Goal: Information Seeking & Learning: Learn about a topic

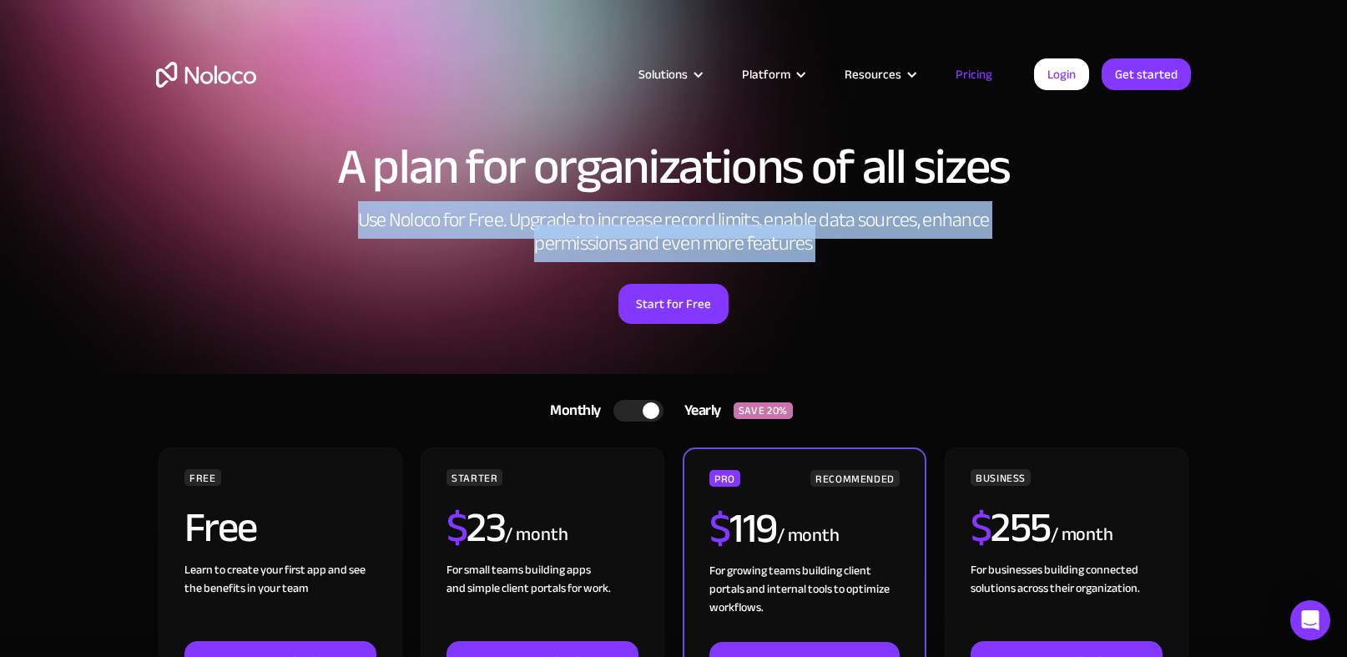
drag, startPoint x: 359, startPoint y: 222, endPoint x: 879, endPoint y: 277, distance: 522.7
click at [879, 278] on div "A plan for organizations of all sizes Use Noloco for Free. Upgrade to increase …" at bounding box center [673, 249] width 1068 height 249
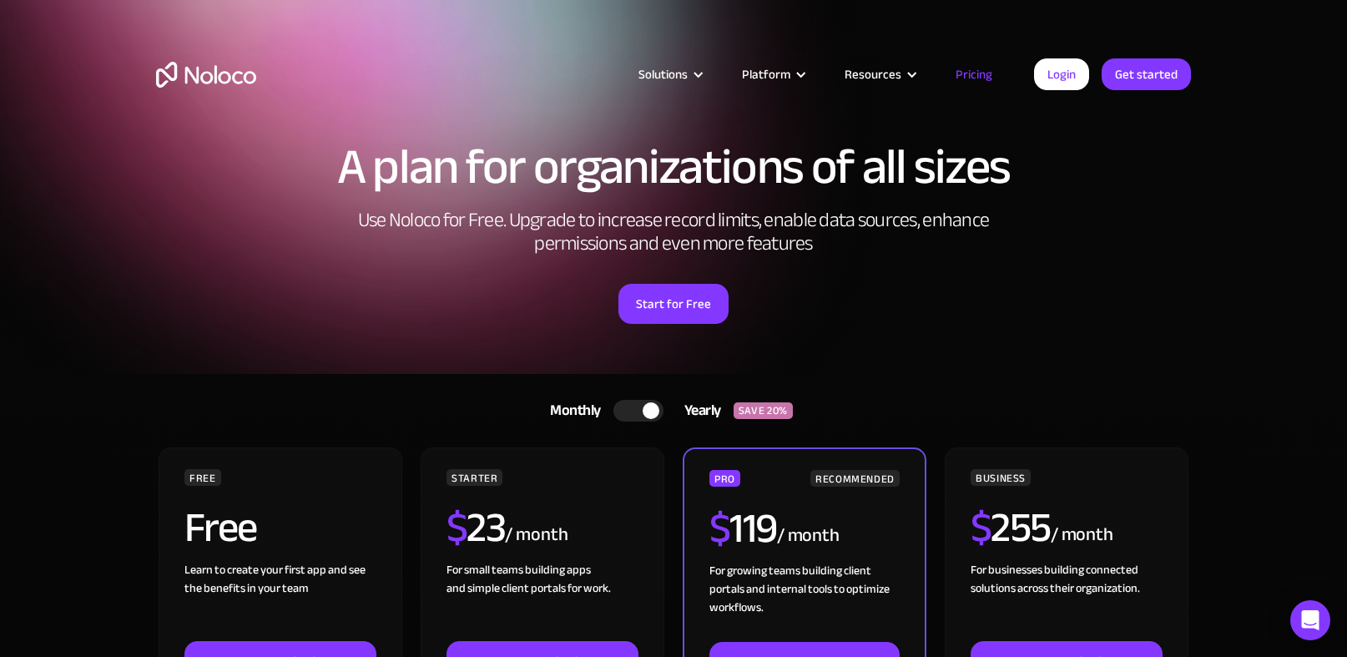
click at [854, 250] on h2 "Use Noloco for Free. Upgrade to increase record limits, enable data sources, en…" at bounding box center [674, 232] width 668 height 47
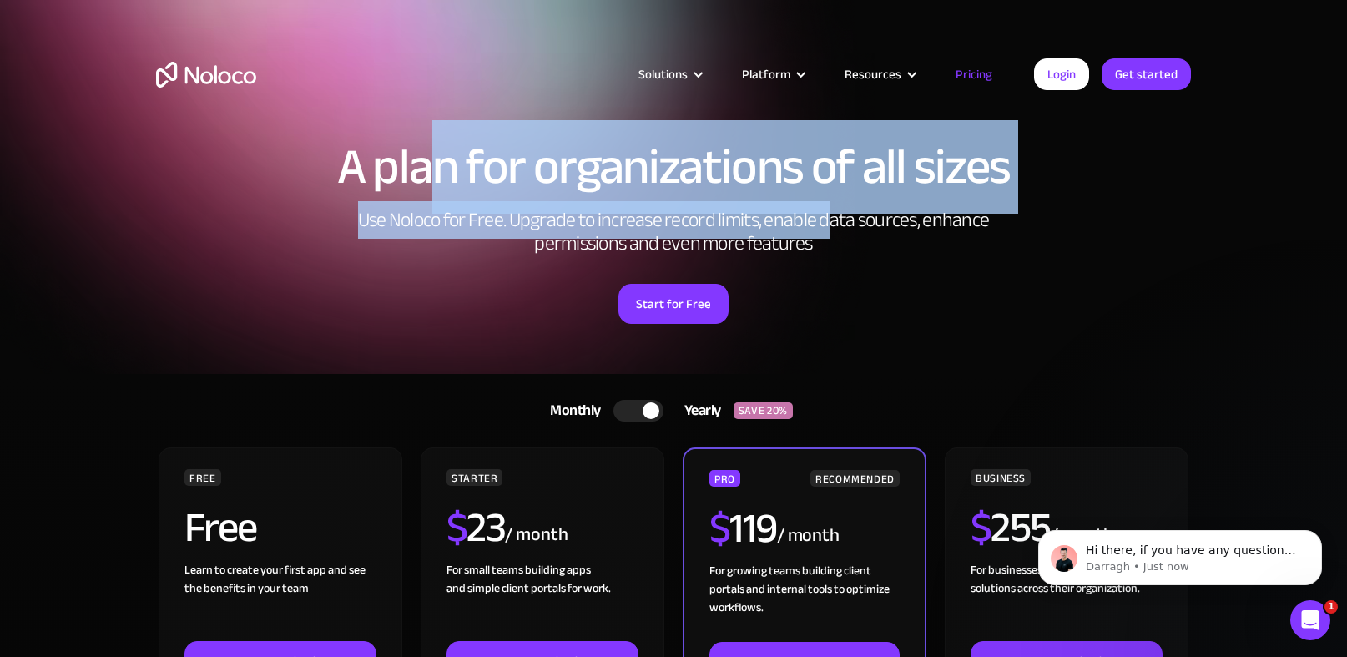
drag, startPoint x: 826, startPoint y: 238, endPoint x: 426, endPoint y: 184, distance: 403.3
click at [426, 184] on div "A plan for organizations of all sizes Use Noloco for Free. Upgrade to increase …" at bounding box center [673, 249] width 1068 height 249
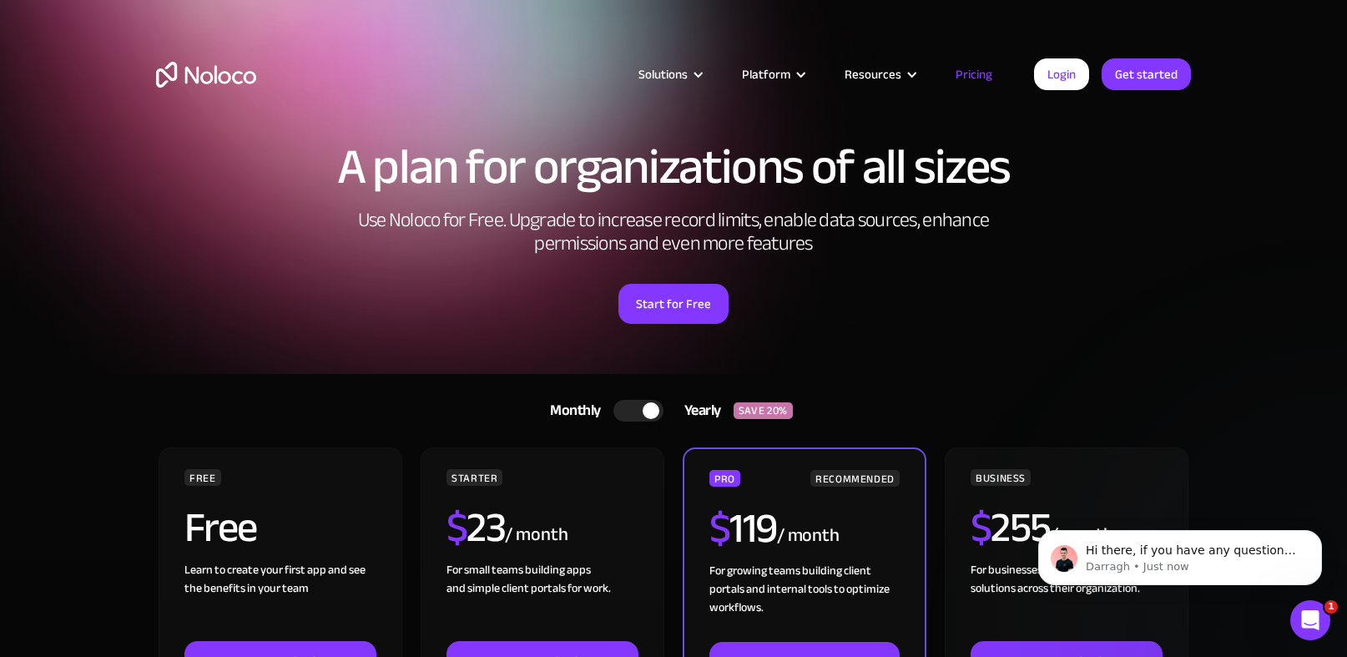
click at [426, 184] on h1 "A plan for organizations of all sizes" at bounding box center [673, 167] width 1035 height 50
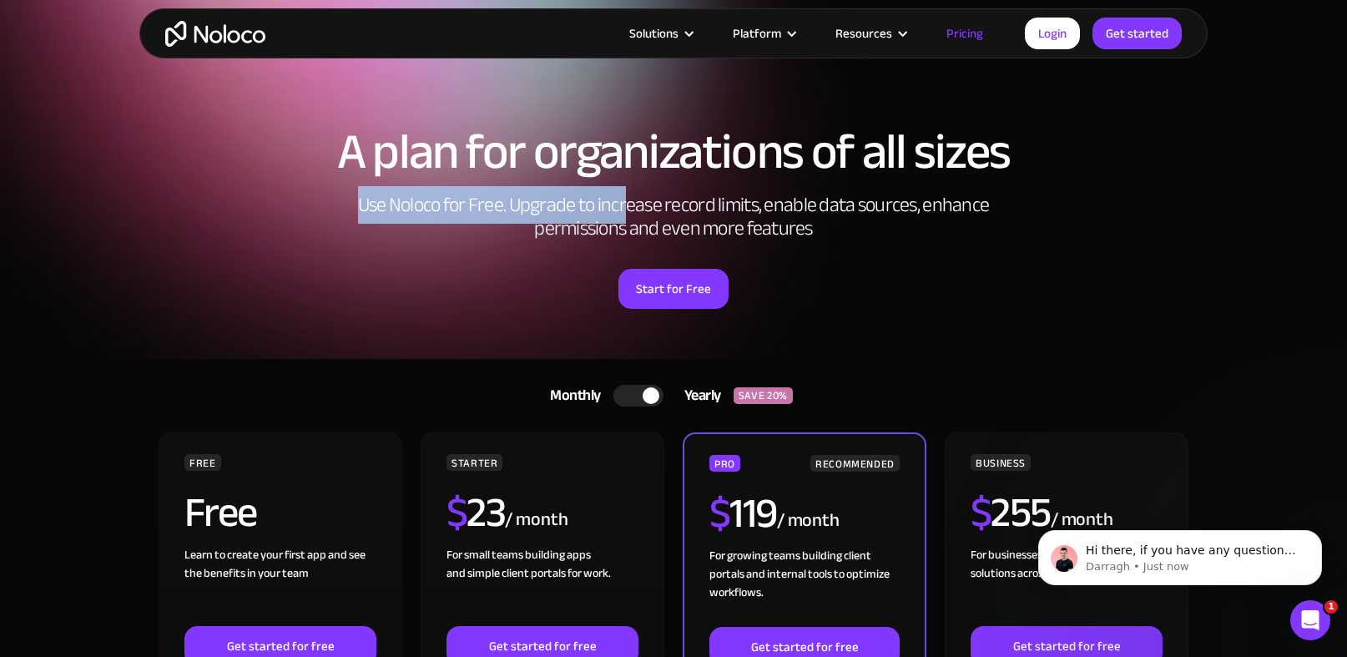
drag, startPoint x: 356, startPoint y: 202, endPoint x: 627, endPoint y: 218, distance: 270.8
click at [627, 218] on h2 "Use Noloco for Free. Upgrade to increase record limits, enable data sources, en…" at bounding box center [674, 217] width 668 height 47
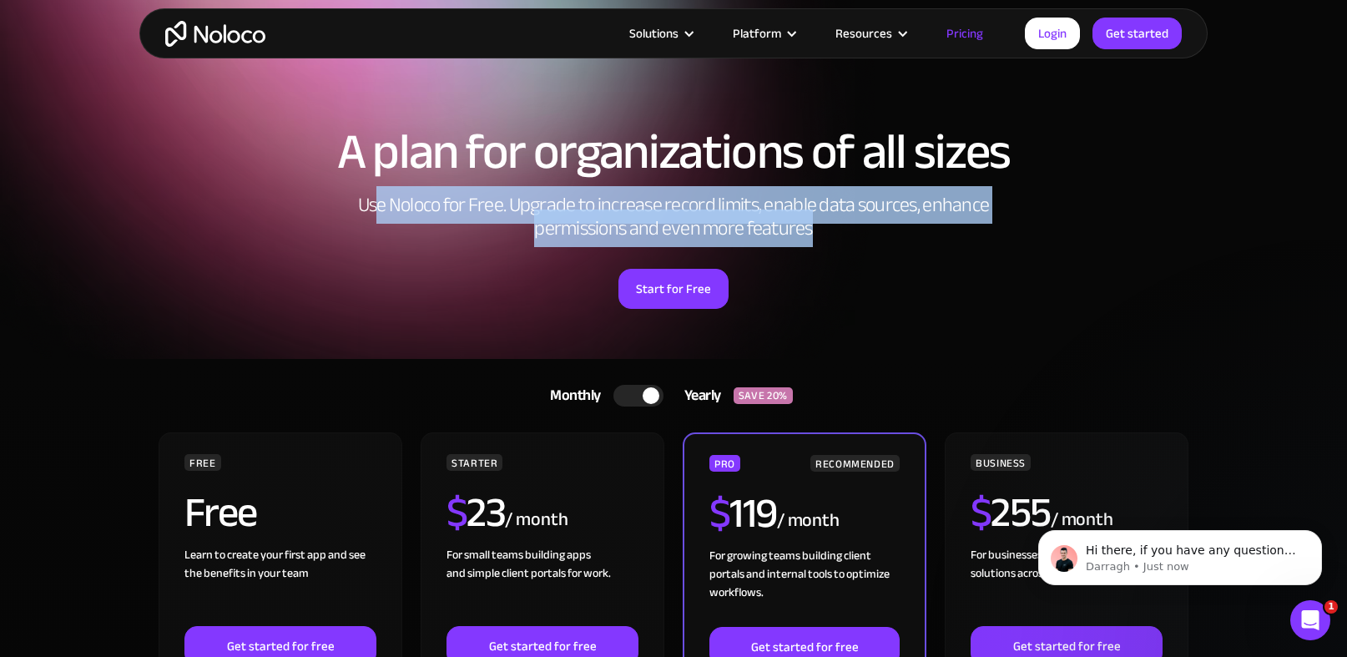
drag, startPoint x: 833, startPoint y: 227, endPoint x: 374, endPoint y: 199, distance: 459.7
click at [374, 199] on h2 "Use Noloco for Free. Upgrade to increase record limits, enable data sources, en…" at bounding box center [674, 217] width 668 height 47
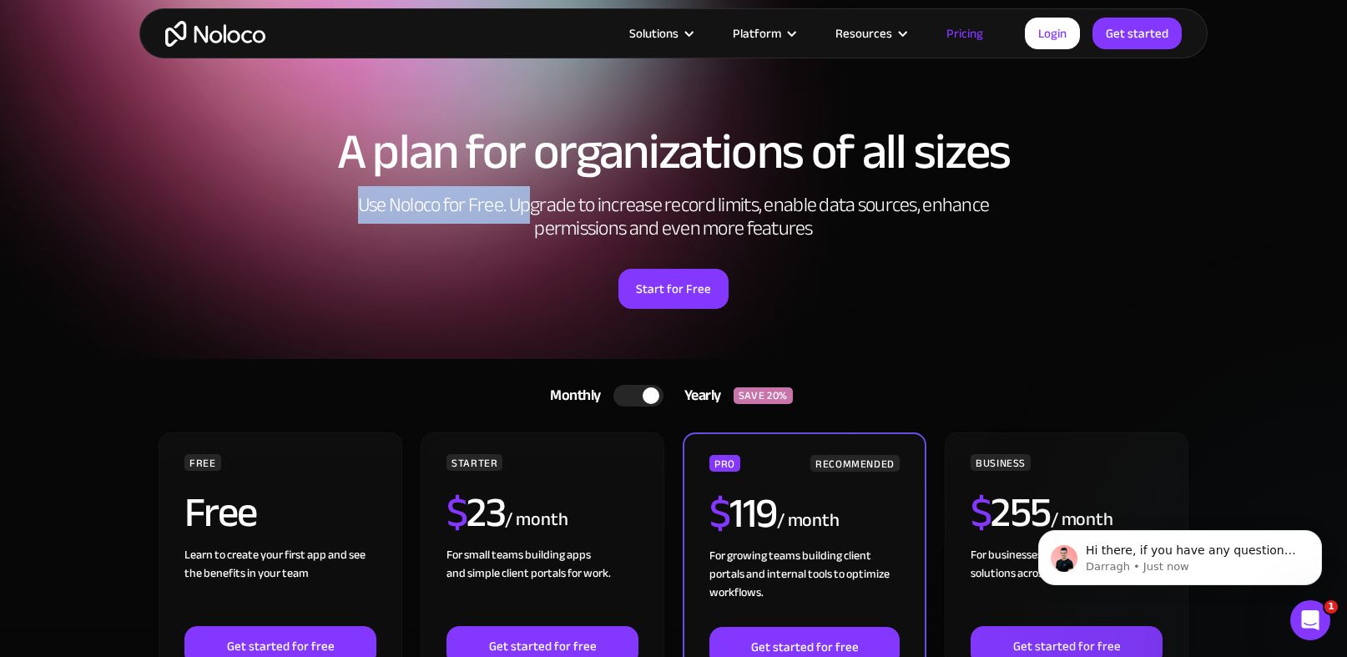
drag, startPoint x: 360, startPoint y: 203, endPoint x: 529, endPoint y: 206, distance: 169.4
click at [529, 206] on h2 "Use Noloco for Free. Upgrade to increase record limits, enable data sources, en…" at bounding box center [674, 217] width 668 height 47
click at [529, 205] on h2 "Use Noloco for Free. Upgrade to increase record limits, enable data sources, en…" at bounding box center [674, 217] width 668 height 47
click at [568, 209] on h2 "Use Noloco for Free. Upgrade to increase record limits, enable data sources, en…" at bounding box center [674, 217] width 668 height 47
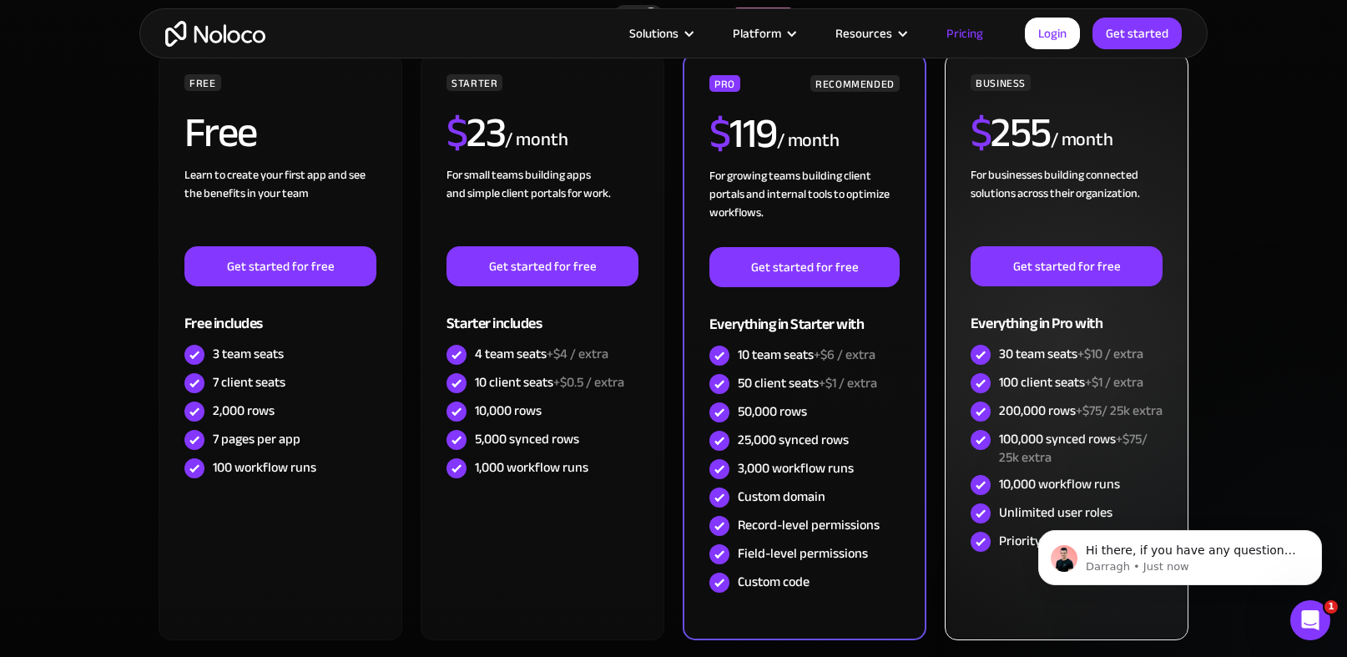
scroll to position [401, 0]
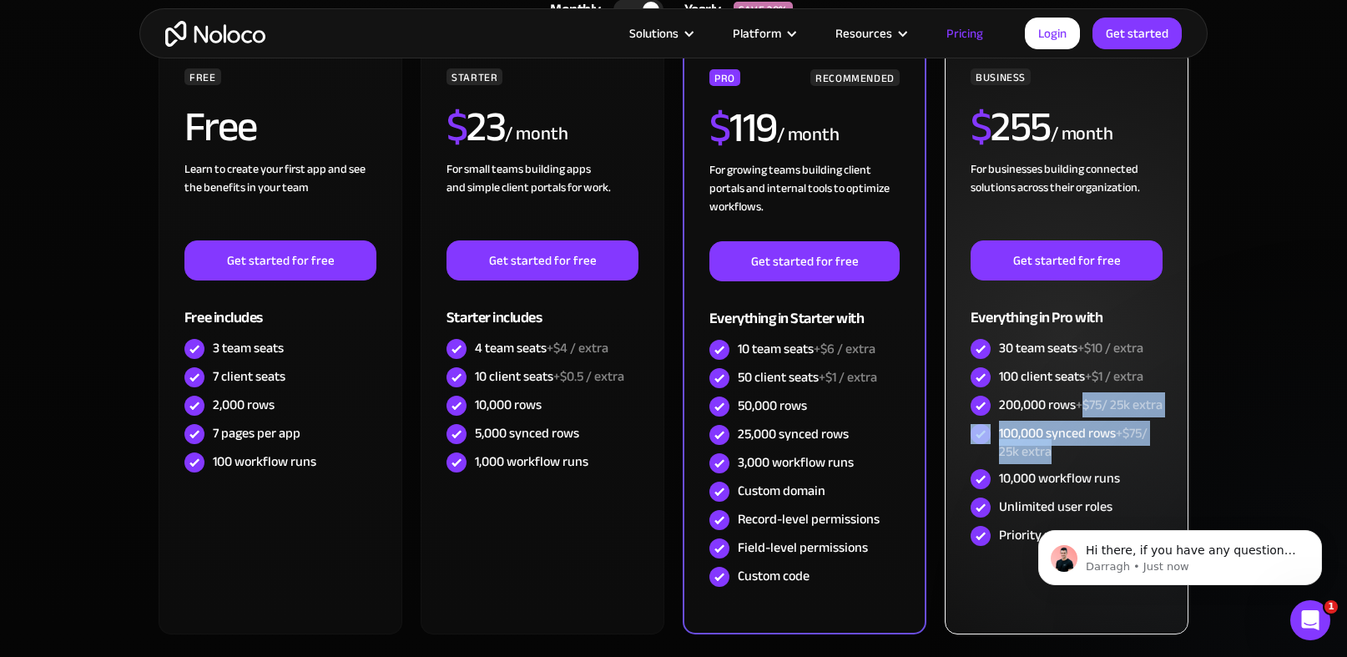
drag, startPoint x: 1085, startPoint y: 405, endPoint x: 1147, endPoint y: 464, distance: 86.2
click at [1147, 464] on div "BUSINESS $ 255 / month For businesses building connected solutions across their…" at bounding box center [1066, 308] width 192 height 481
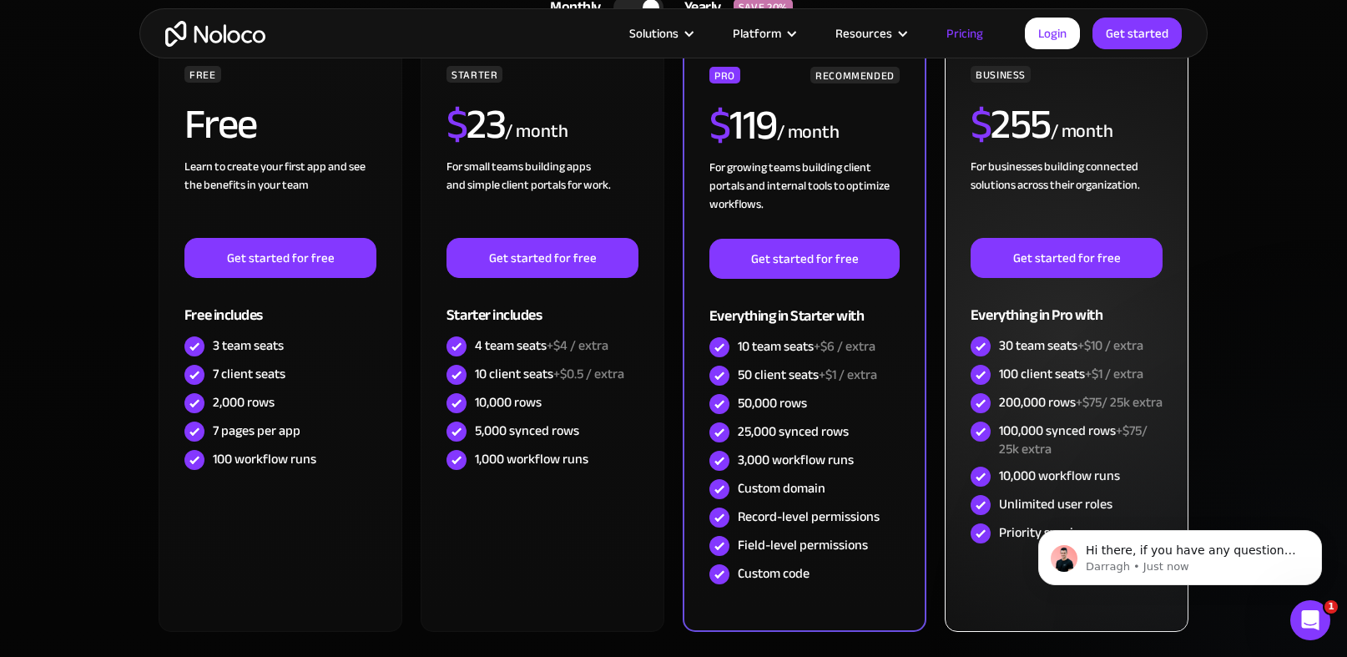
click at [1103, 402] on span "+$75/ 25k extra" at bounding box center [1119, 402] width 87 height 25
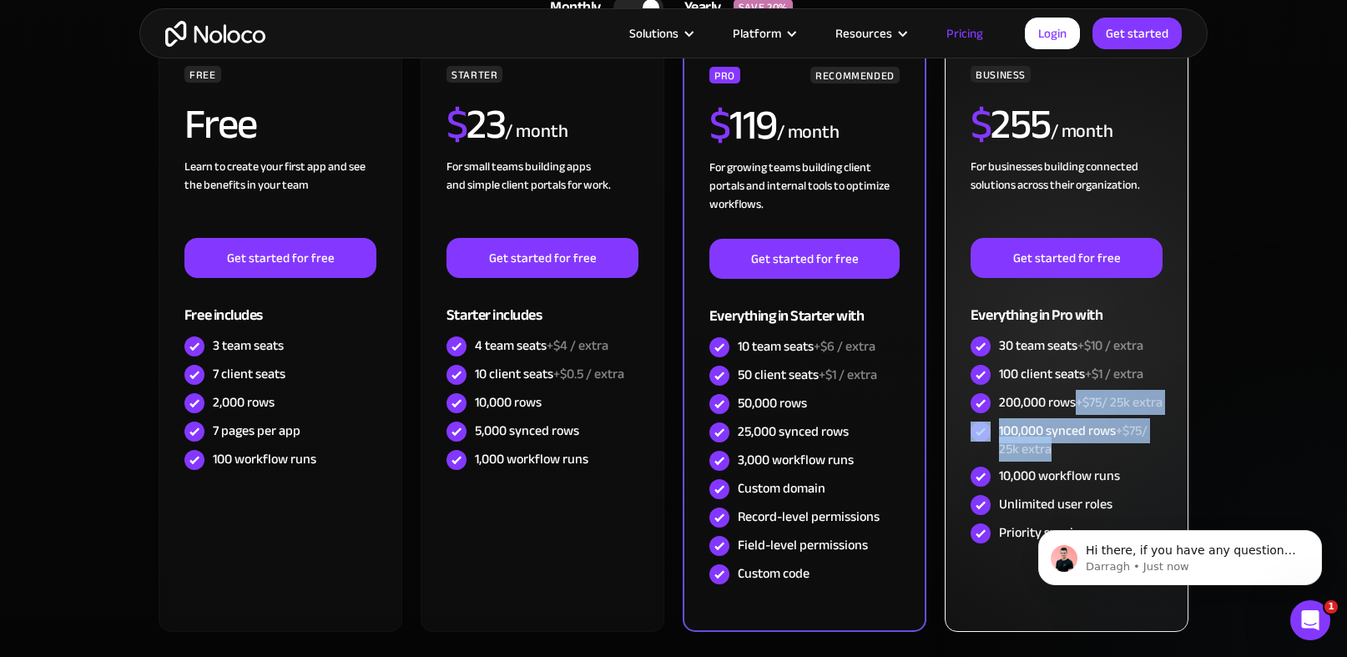
drag, startPoint x: 1080, startPoint y: 401, endPoint x: 1150, endPoint y: 469, distance: 97.9
click at [1150, 470] on div "BUSINESS $ 255 / month For businesses building connected solutions across their…" at bounding box center [1066, 306] width 192 height 481
click at [1150, 458] on div "100,000 synced rows +$75/ 25k extra" at bounding box center [1081, 439] width 164 height 37
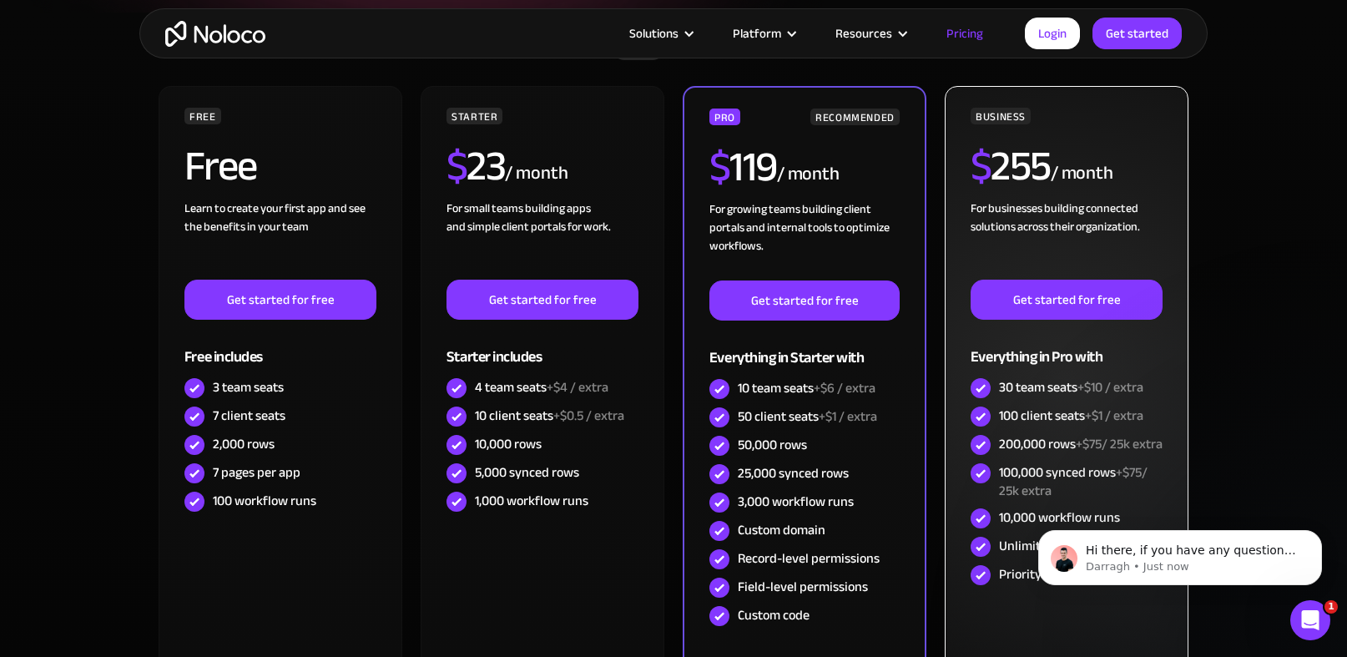
scroll to position [127, 0]
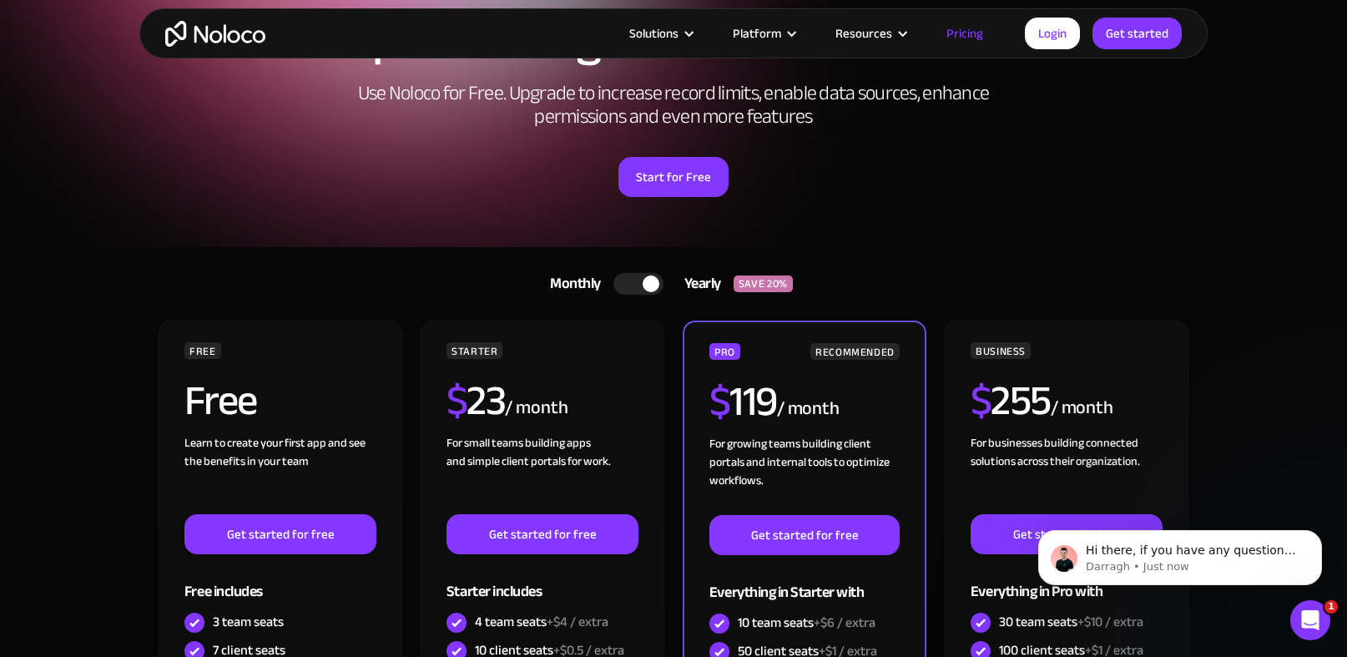
click at [1245, 325] on section "Monthly Yearly SAVE 20% Monthly Yearly SAVE 20% FREE Free Learn to create your …" at bounding box center [673, 646] width 1347 height 799
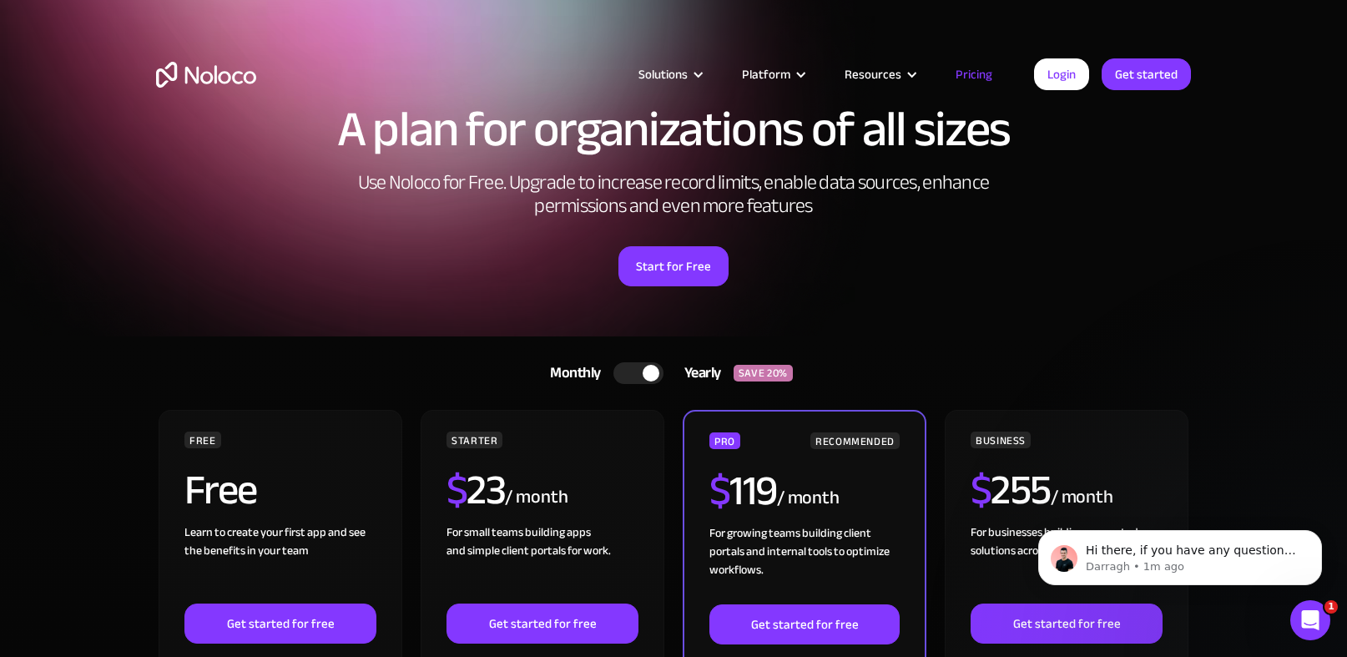
scroll to position [0, 0]
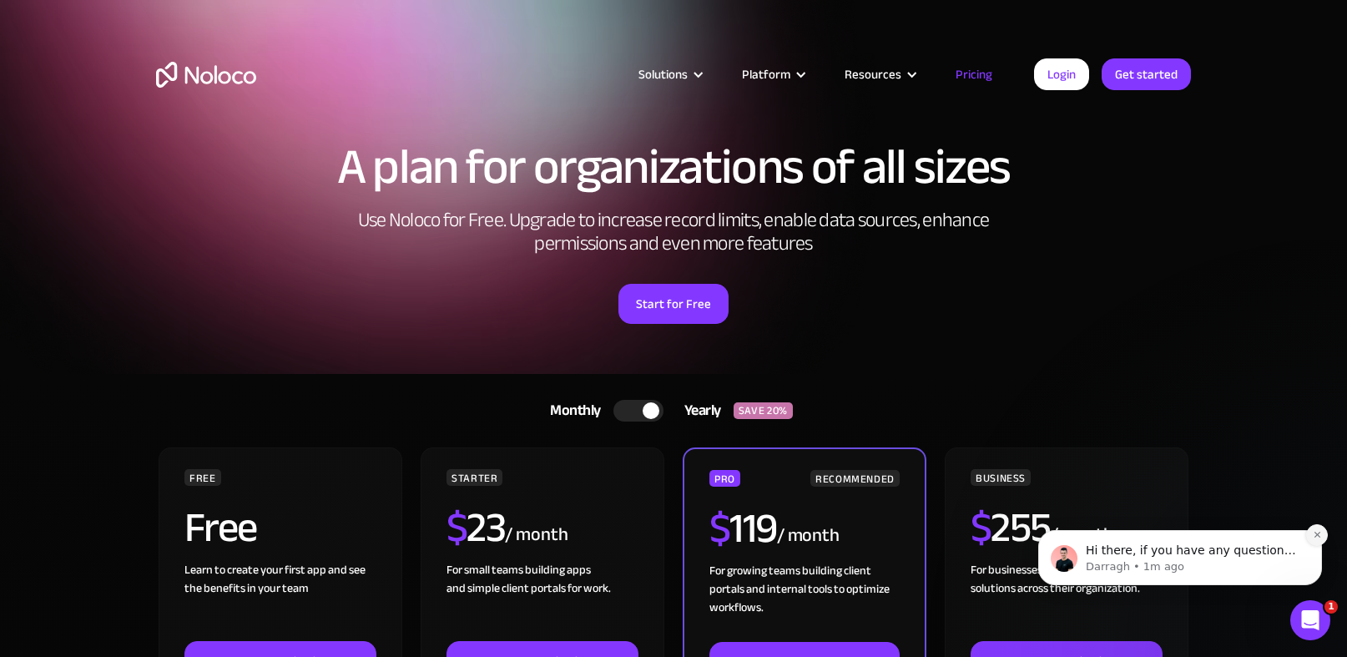
click at [1313, 537] on icon "Dismiss notification" at bounding box center [1316, 534] width 9 height 9
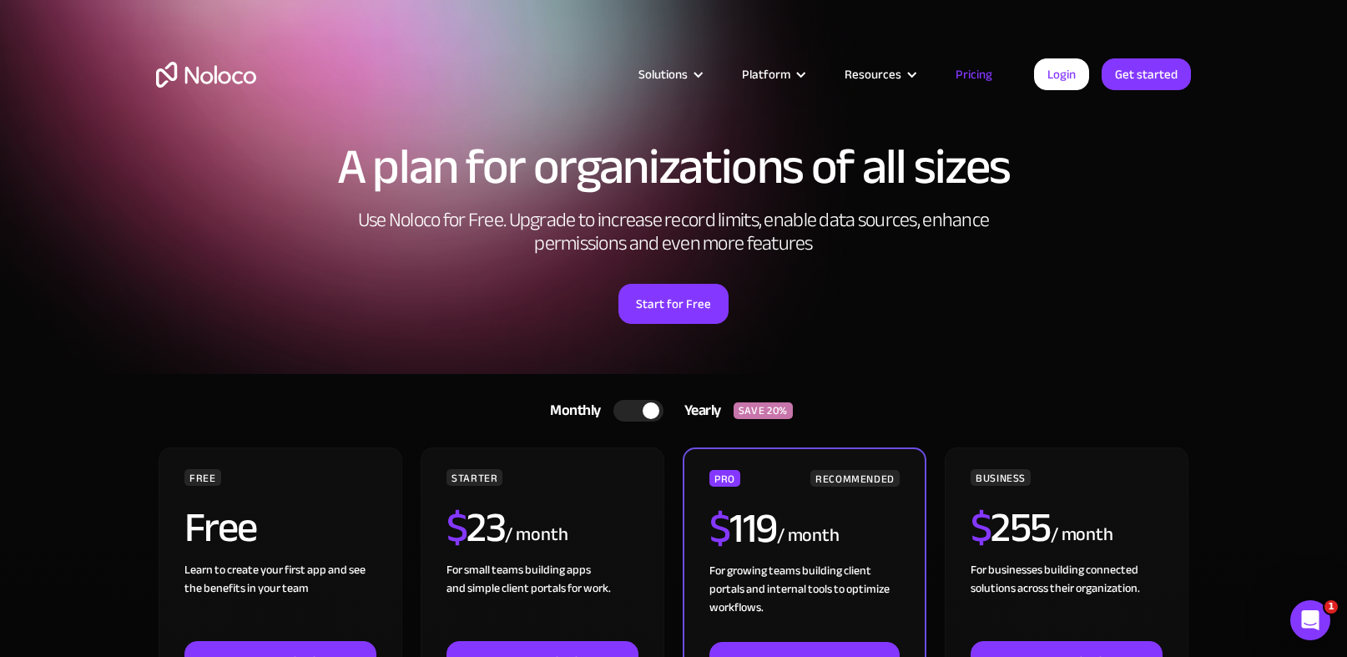
click at [180, 72] on img "home" at bounding box center [206, 75] width 100 height 26
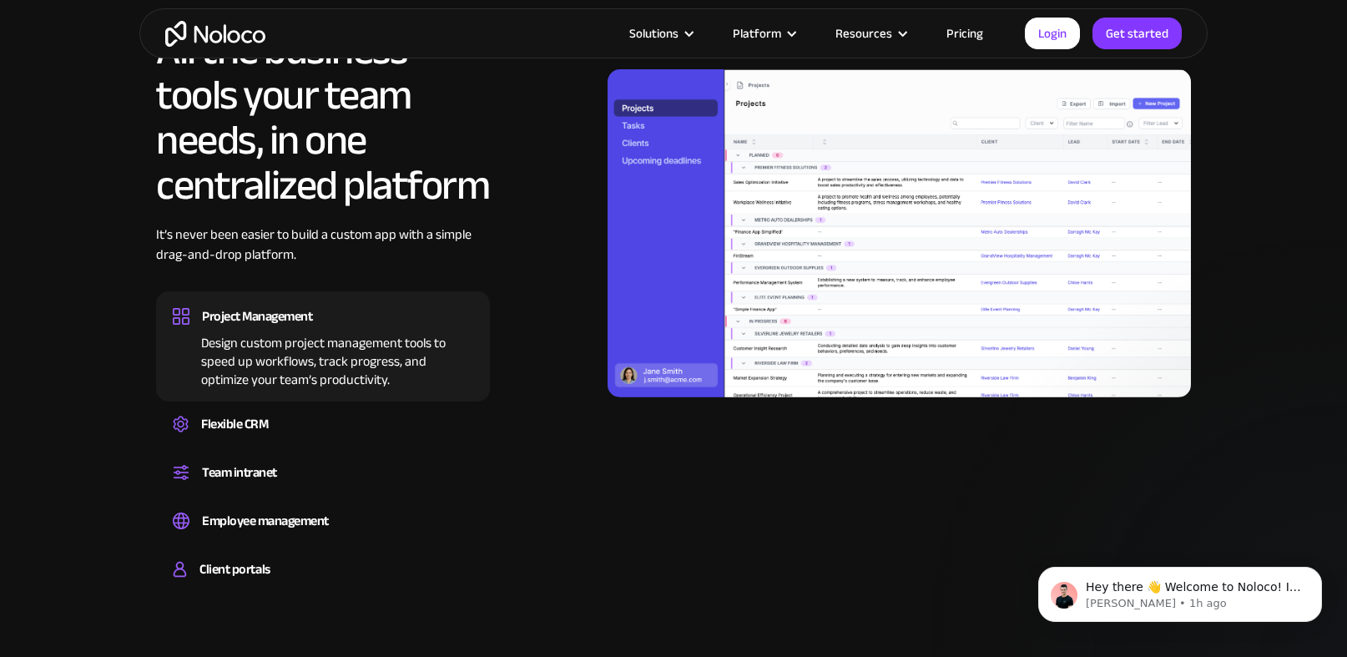
scroll to position [1583, 0]
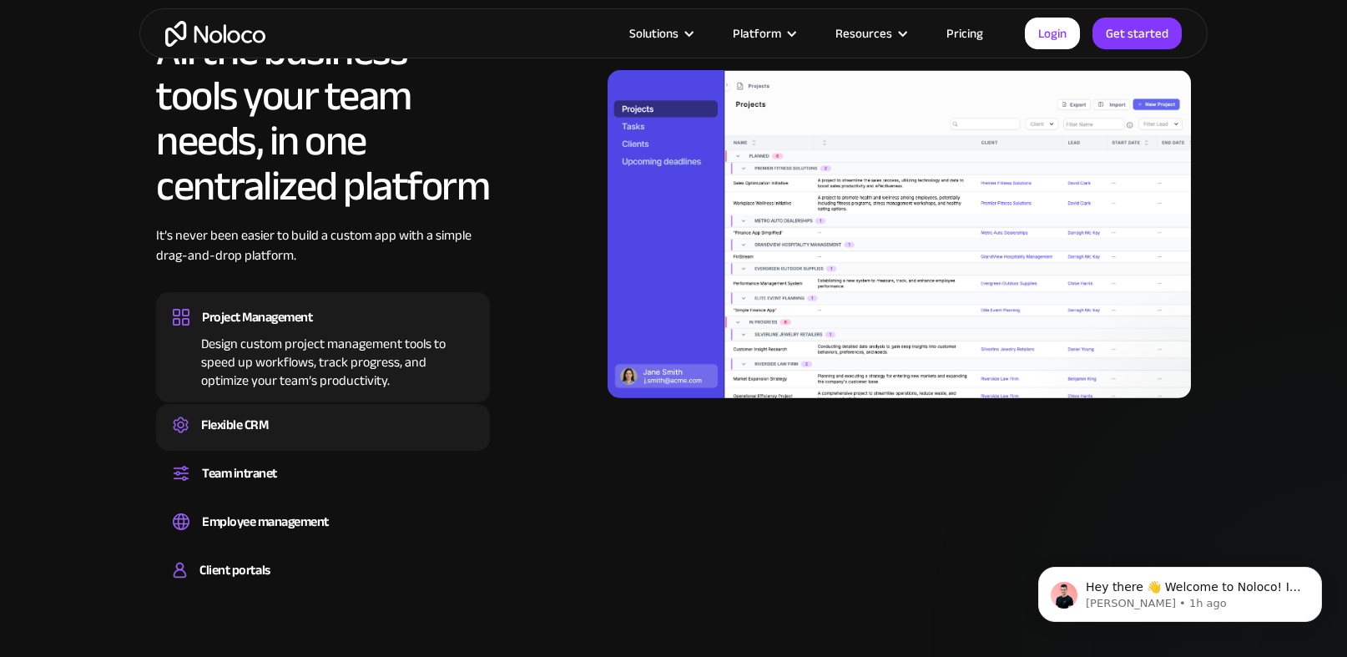
click at [211, 429] on div "Flexible CRM" at bounding box center [234, 424] width 67 height 25
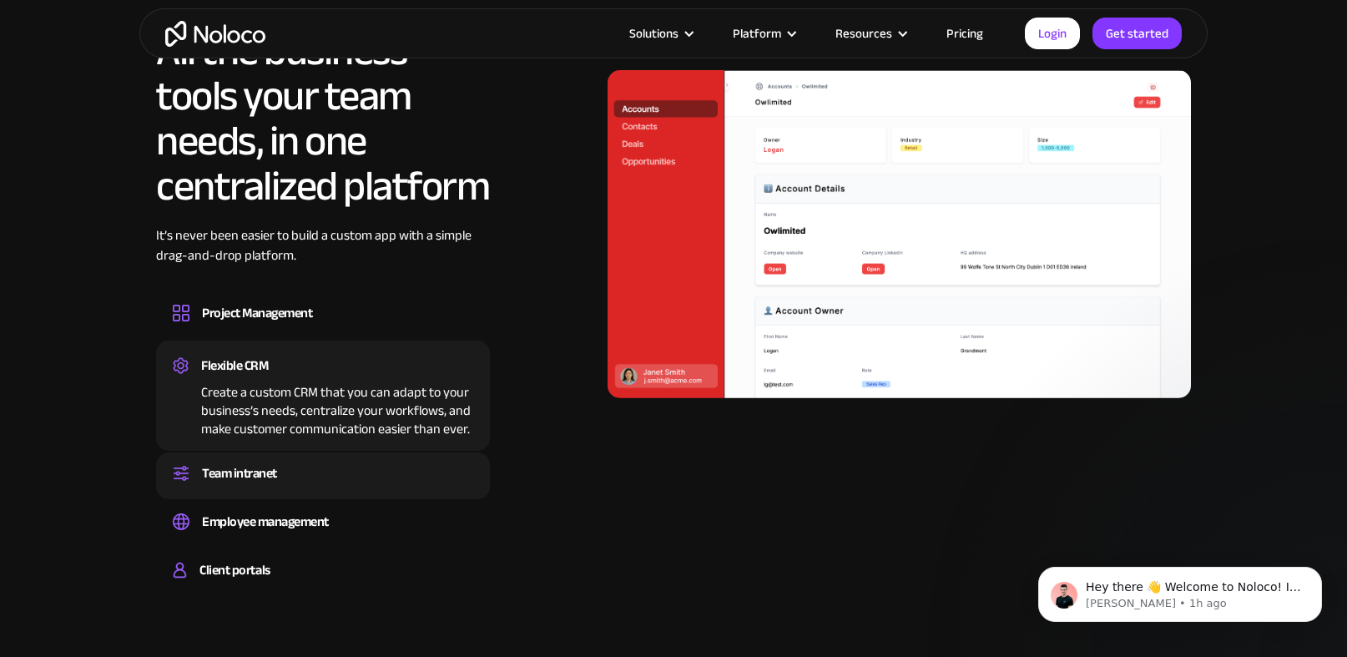
click at [226, 469] on div "Team intranet" at bounding box center [239, 473] width 75 height 25
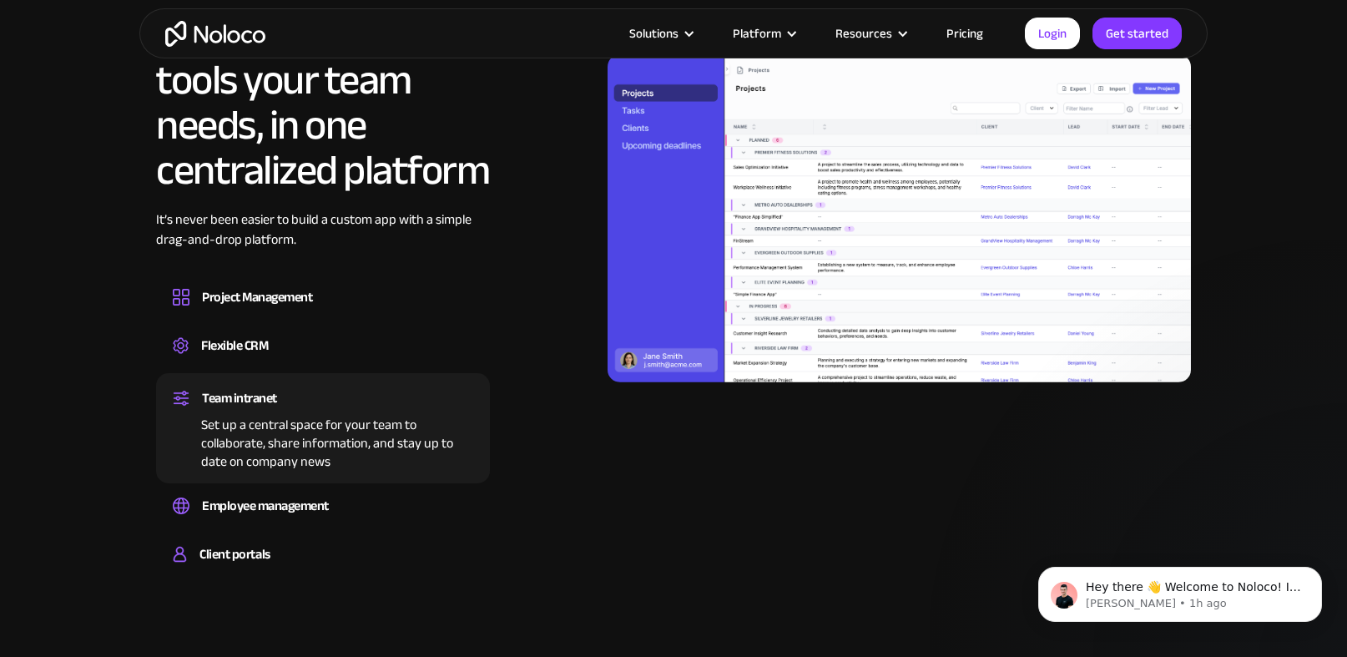
scroll to position [1609, 0]
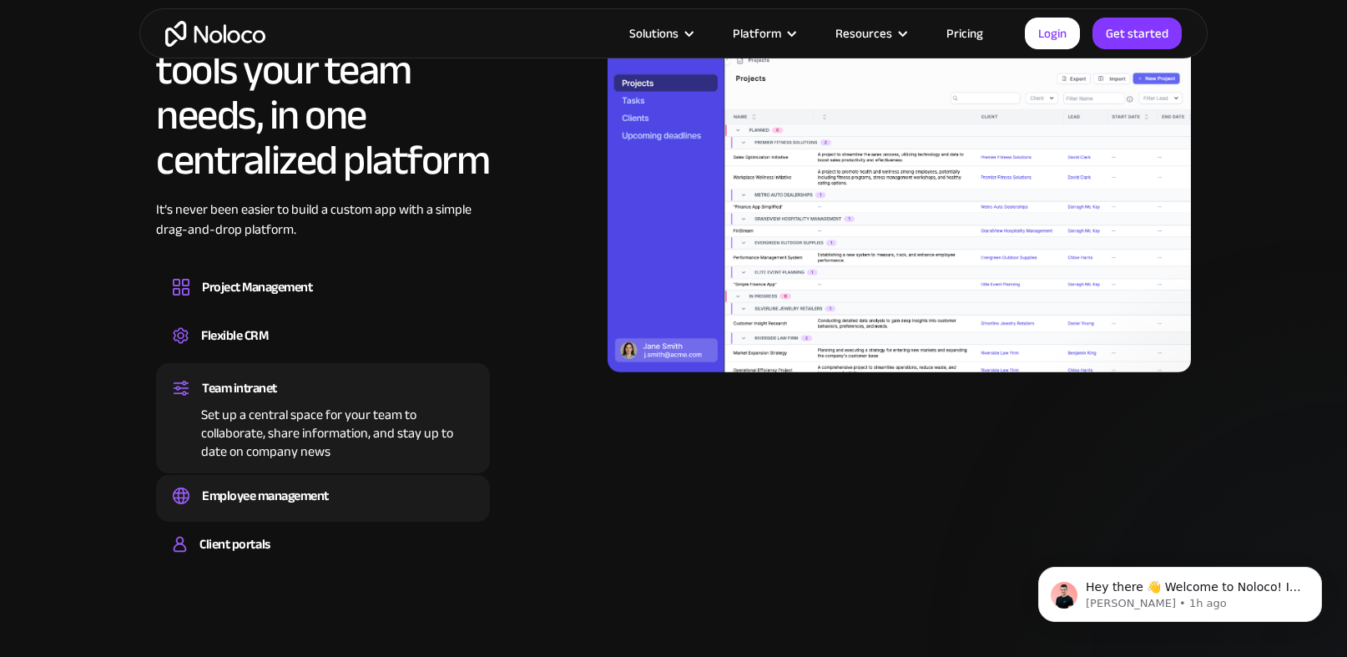
click at [300, 494] on div "Employee management" at bounding box center [265, 495] width 127 height 25
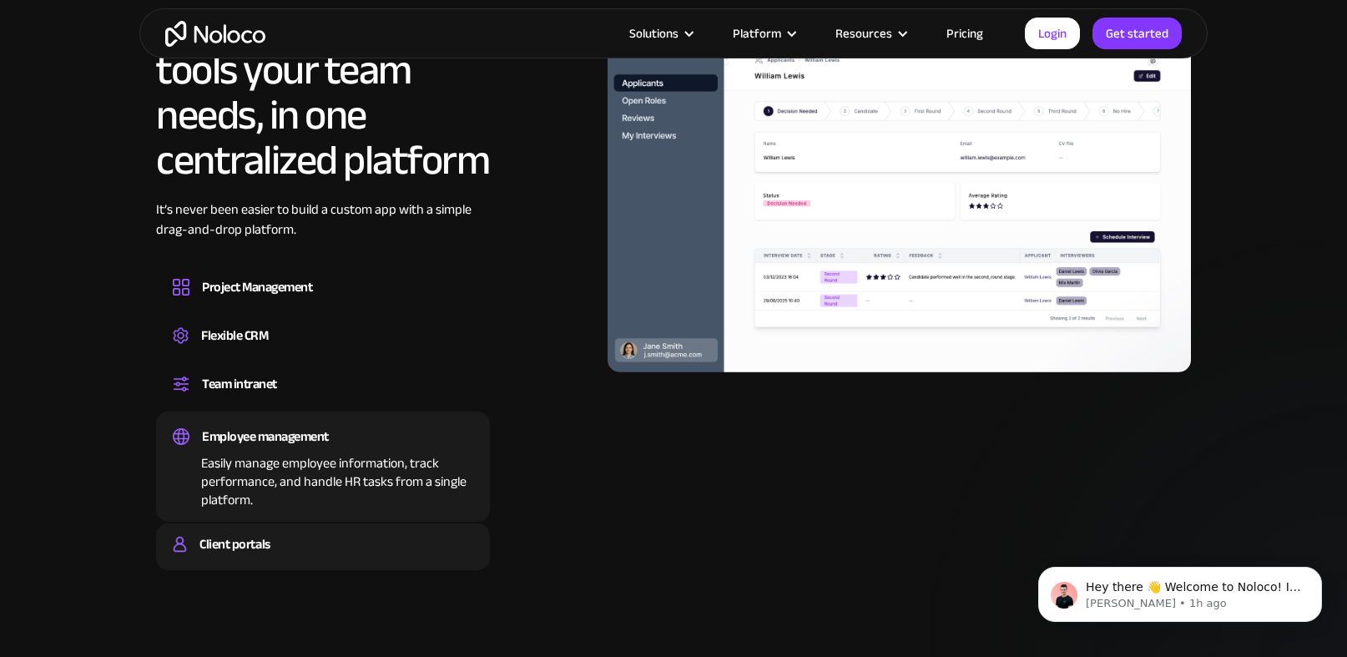
click at [299, 530] on div "Client portals Build a secure, fully-branded, and personalized client portal th…" at bounding box center [323, 546] width 334 height 47
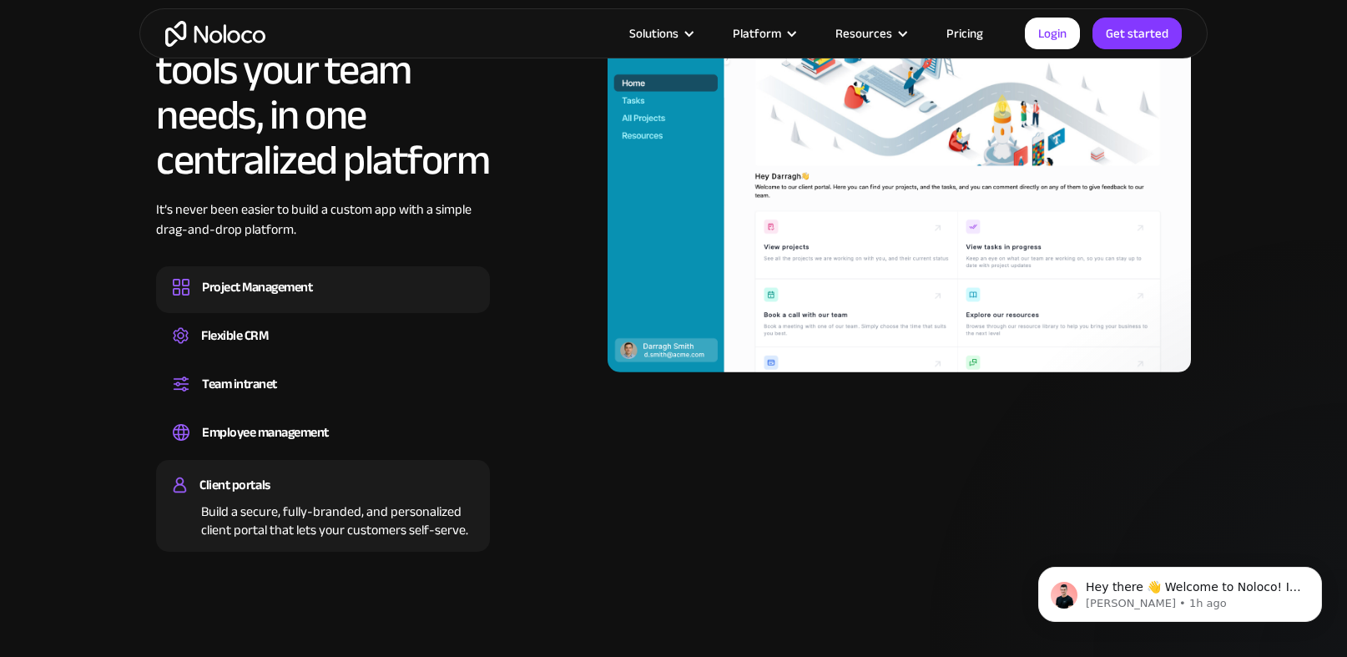
click at [279, 296] on div "Project Management" at bounding box center [257, 287] width 110 height 25
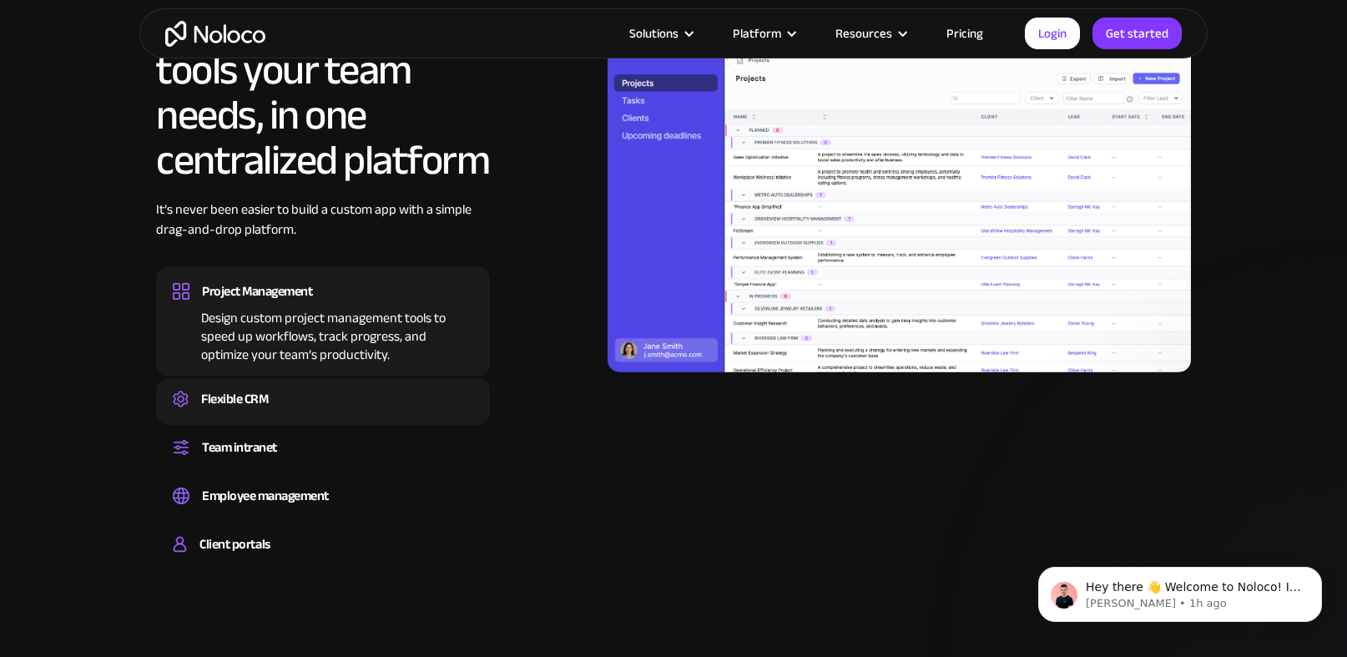
click at [268, 392] on div "Flexible CRM" at bounding box center [323, 398] width 300 height 25
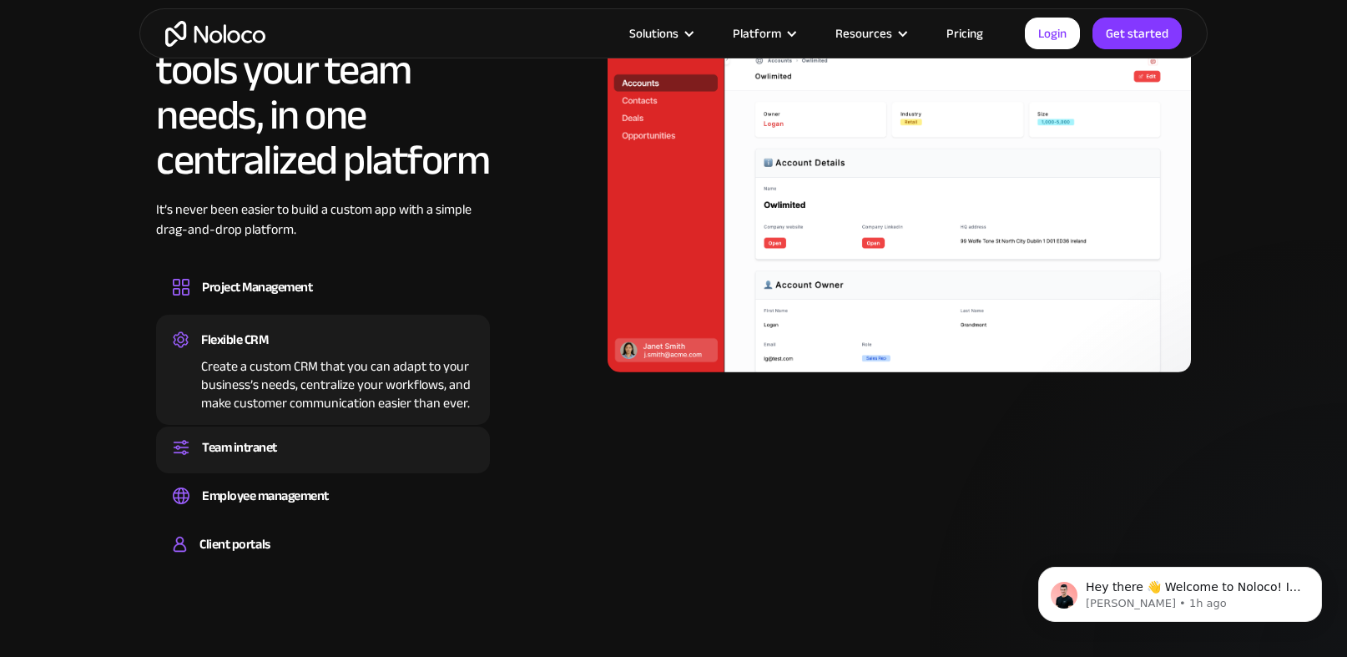
click at [264, 433] on div "Team intranet Set up a central space for your team to collaborate, share inform…" at bounding box center [323, 449] width 334 height 47
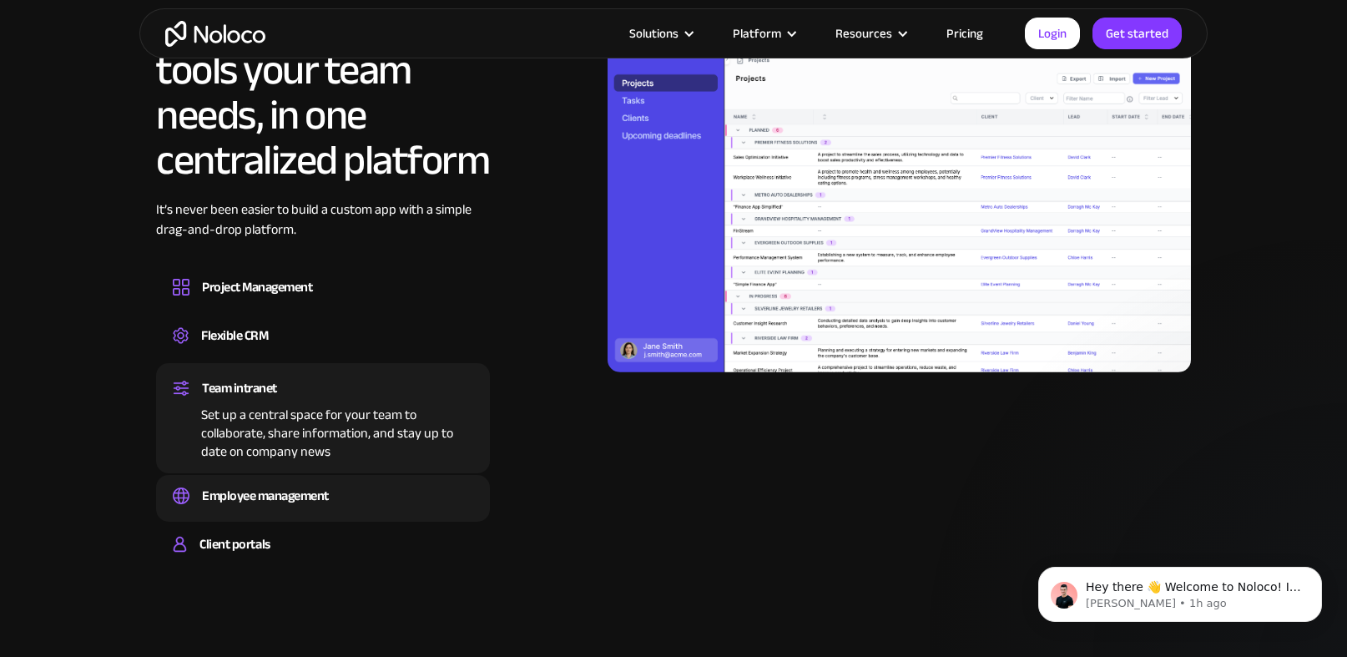
click at [271, 490] on div "Employee management" at bounding box center [265, 495] width 127 height 25
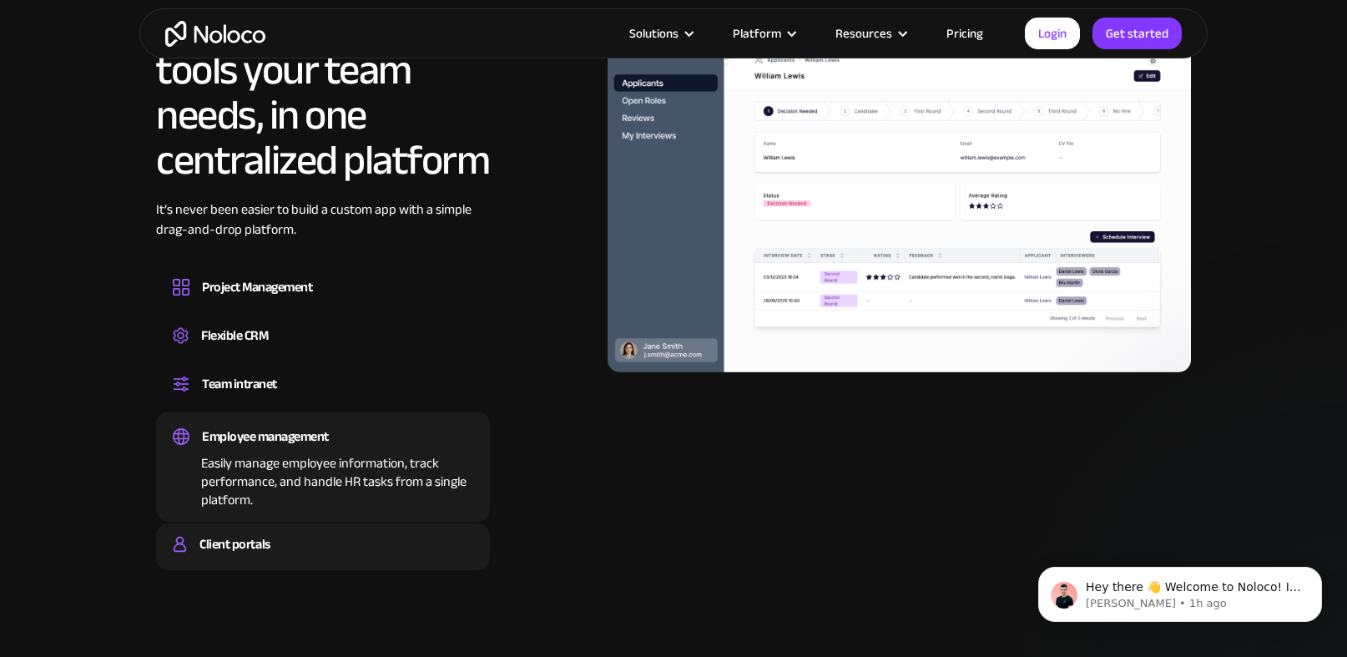
click at [270, 540] on div "Client portals" at bounding box center [234, 543] width 70 height 25
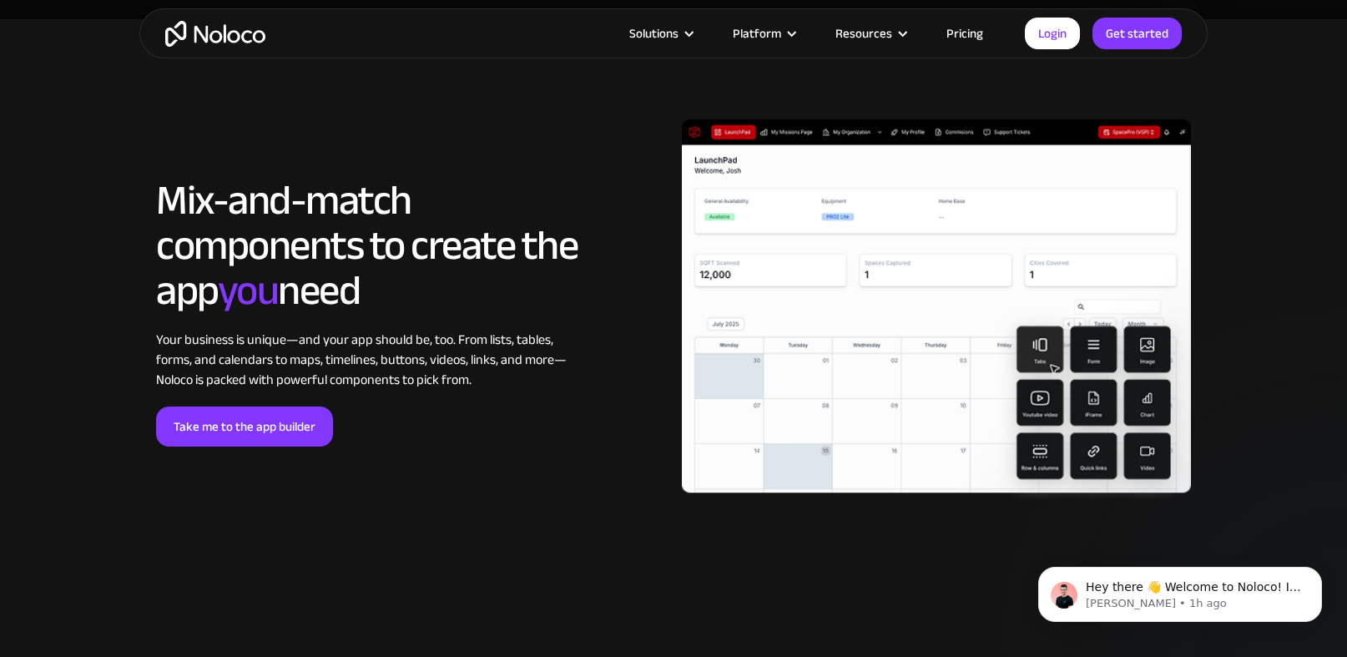
scroll to position [3458, 0]
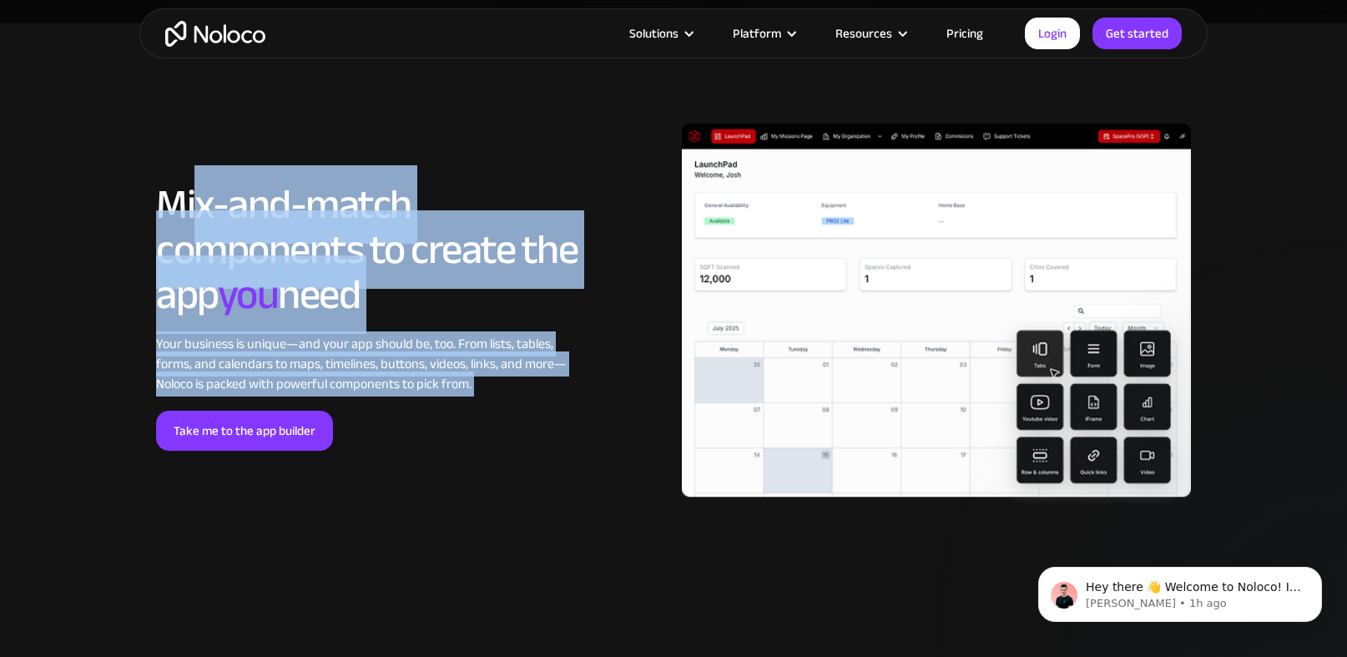
drag, startPoint x: 191, startPoint y: 198, endPoint x: 466, endPoint y: 420, distance: 353.7
click at [466, 420] on div "LOREM IPSUM Mix-and-match components to create the app you need Your business i…" at bounding box center [366, 316] width 421 height 269
click at [496, 386] on div "Your business is unique—and your app should be, too. From lists, tables, forms,…" at bounding box center [366, 364] width 421 height 60
drag, startPoint x: 496, startPoint y: 387, endPoint x: 155, endPoint y: 212, distance: 383.6
click at [156, 212] on div "LOREM IPSUM Mix-and-match components to create the app you need Your business i…" at bounding box center [366, 316] width 421 height 269
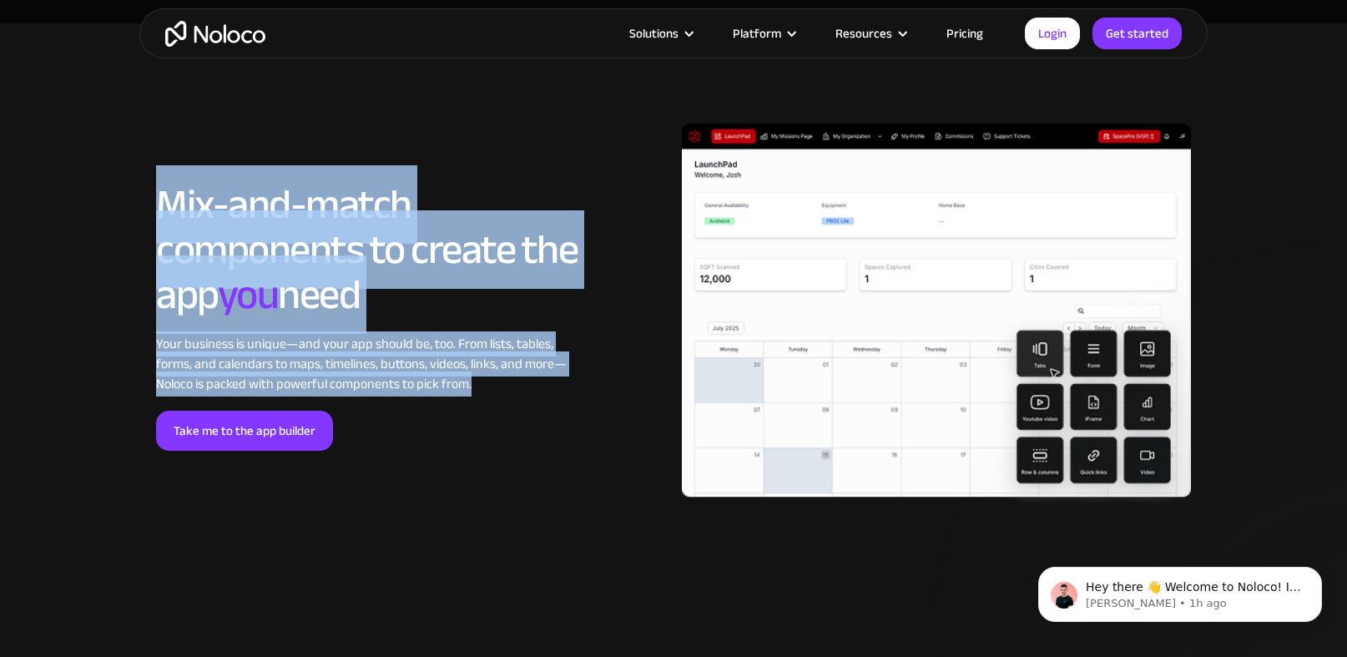
click at [156, 212] on h2 "Mix-and-match components to create the app you need" at bounding box center [366, 249] width 421 height 135
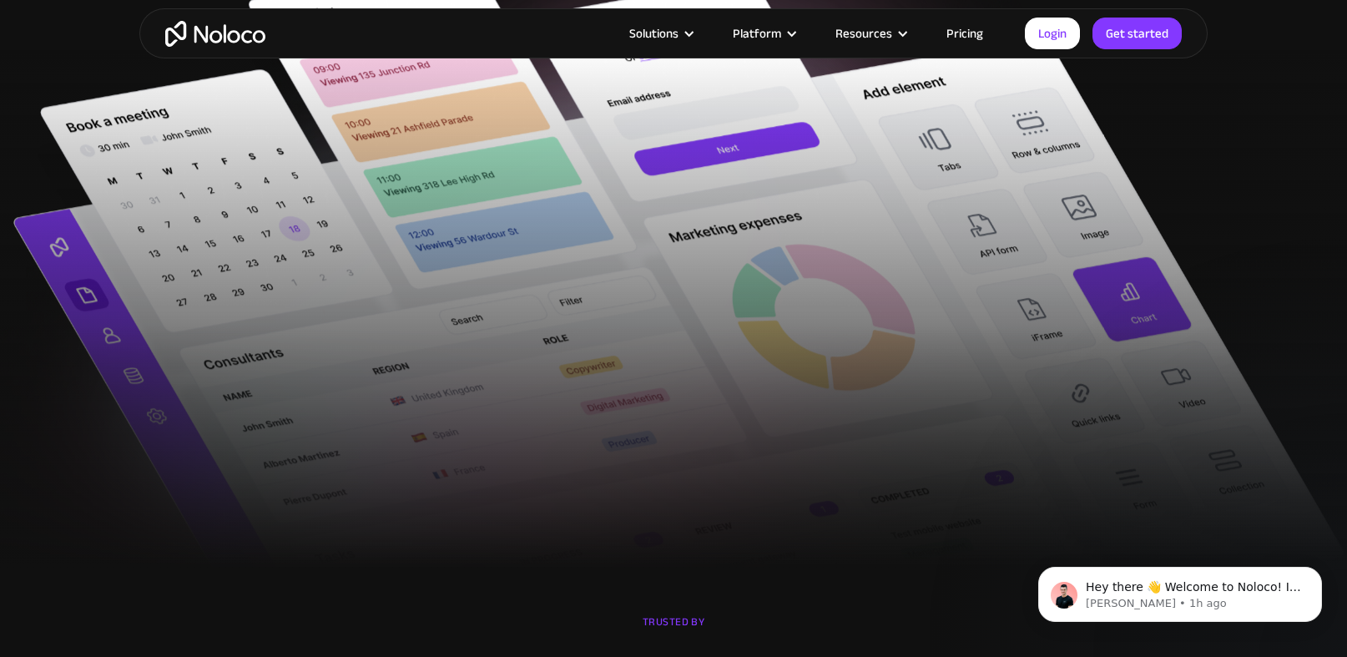
scroll to position [0, 0]
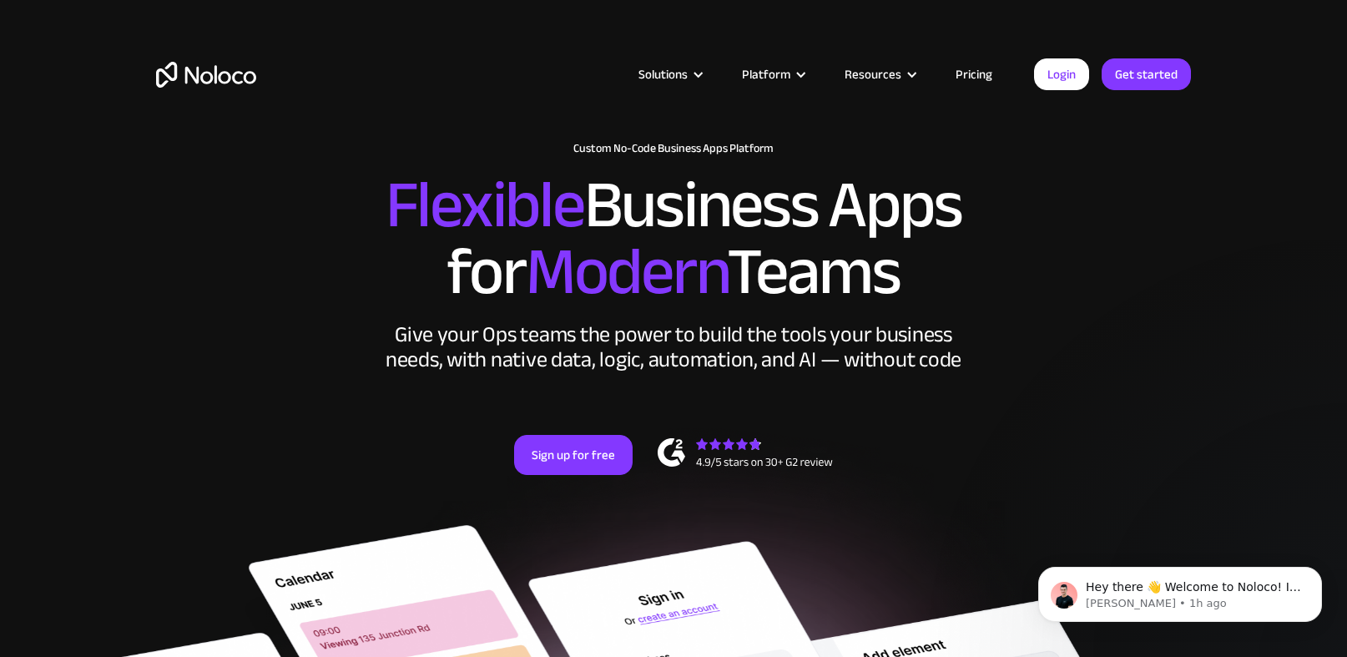
click at [580, 52] on div "Solutions Use Cases Business Types Project Management Keep track of customers, …" at bounding box center [673, 91] width 1068 height 98
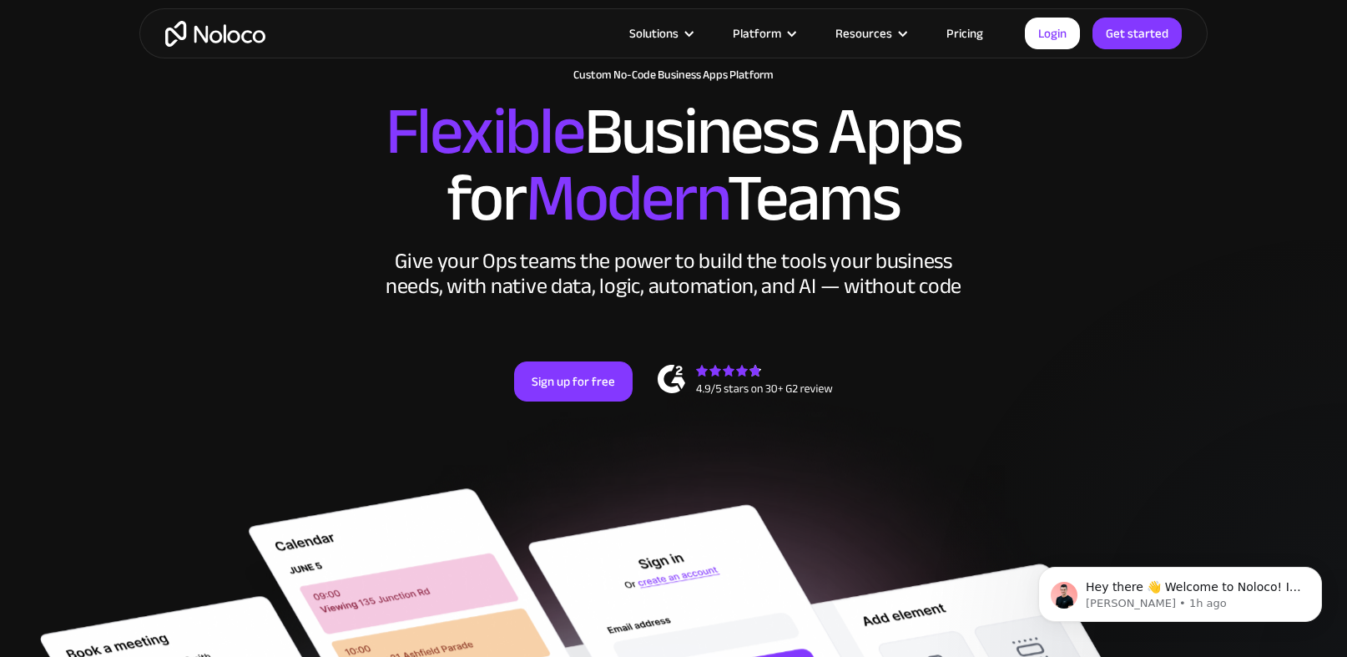
scroll to position [43, 0]
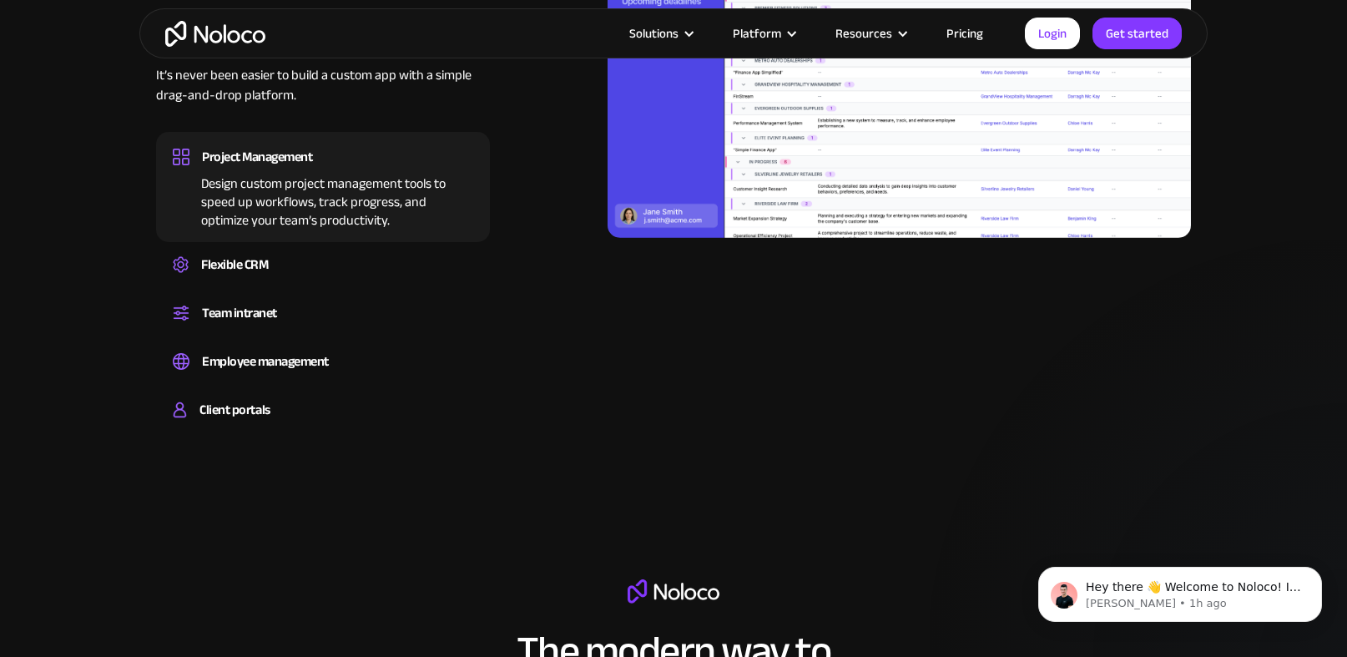
scroll to position [1755, 0]
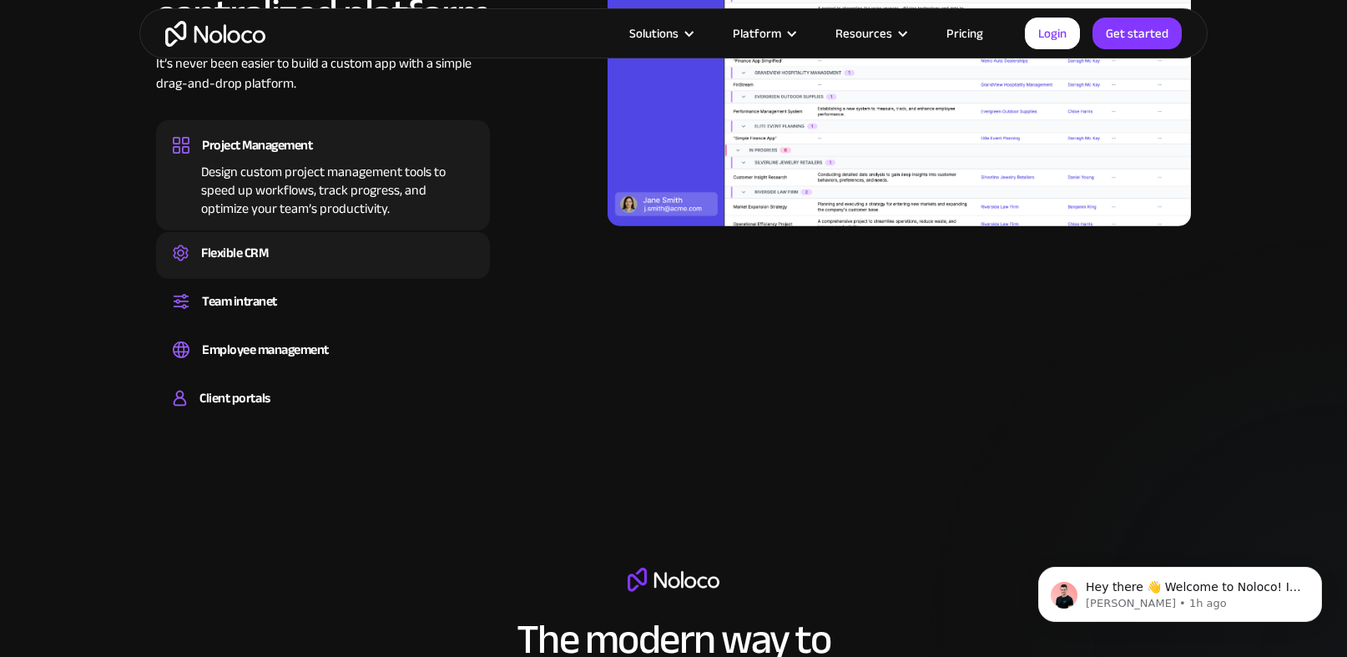
click at [249, 251] on div "Flexible CRM" at bounding box center [234, 252] width 67 height 25
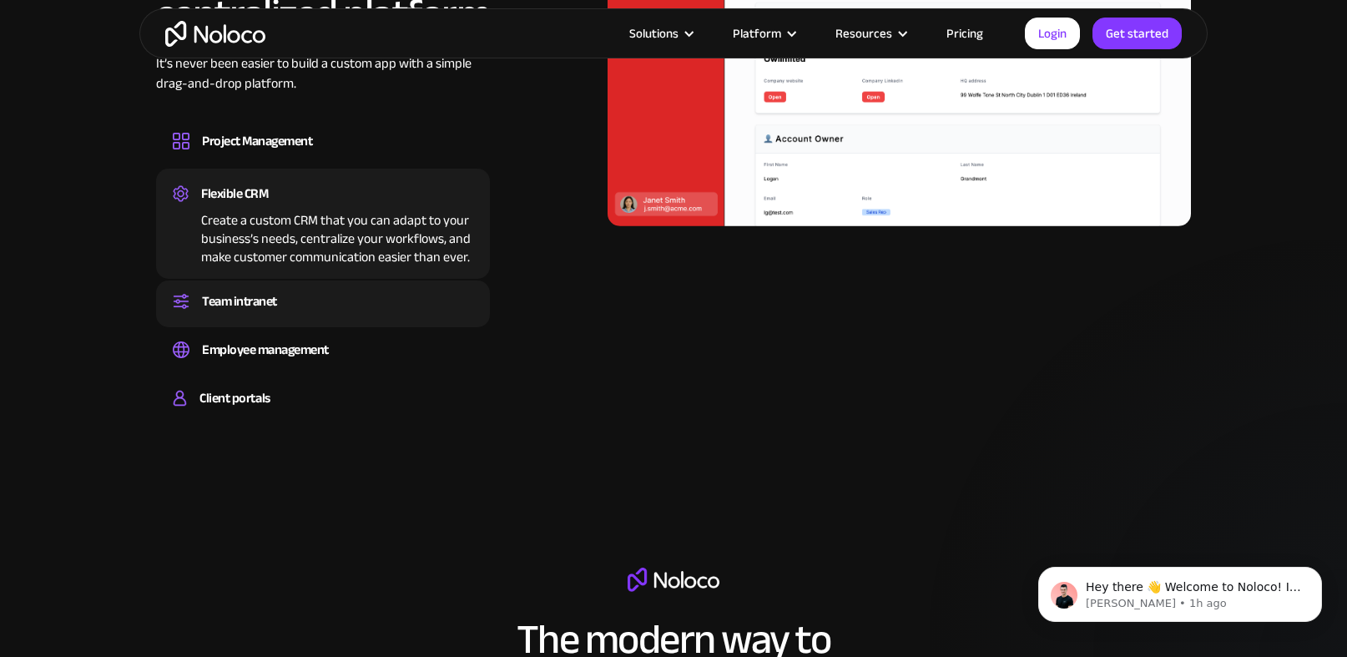
click at [244, 292] on div "Team intranet" at bounding box center [239, 301] width 75 height 25
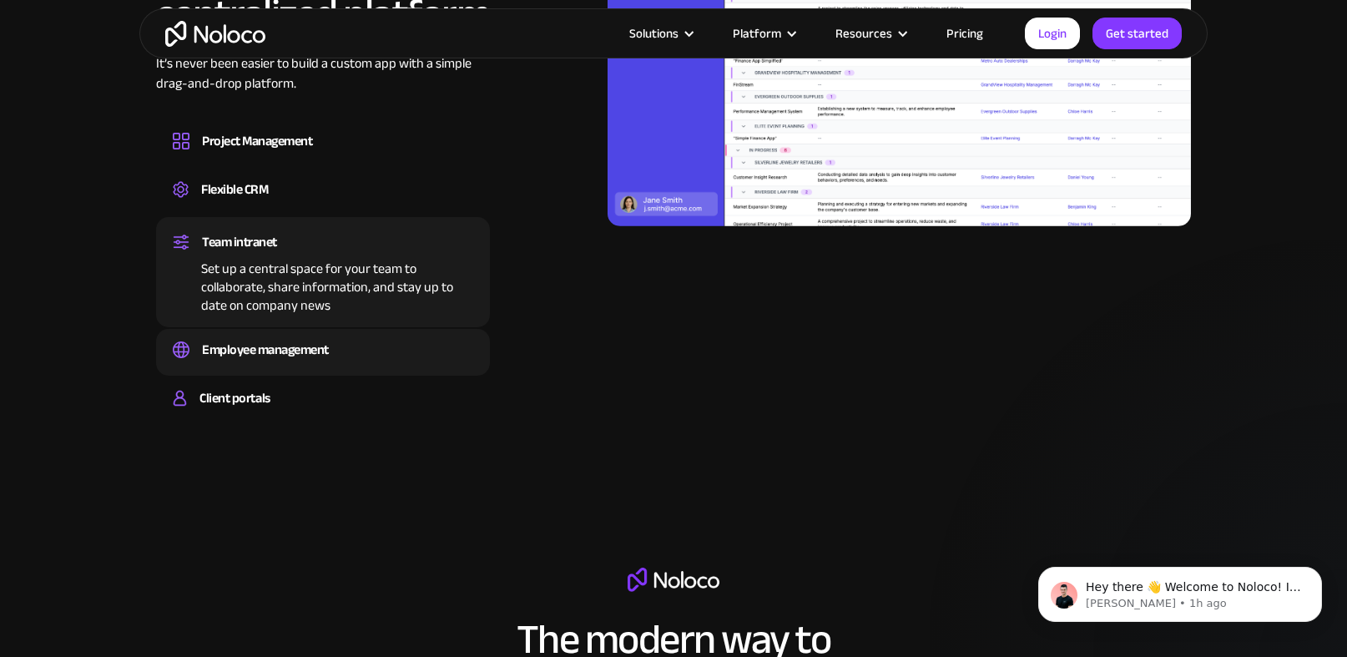
click at [258, 353] on div "Employee management" at bounding box center [265, 349] width 127 height 25
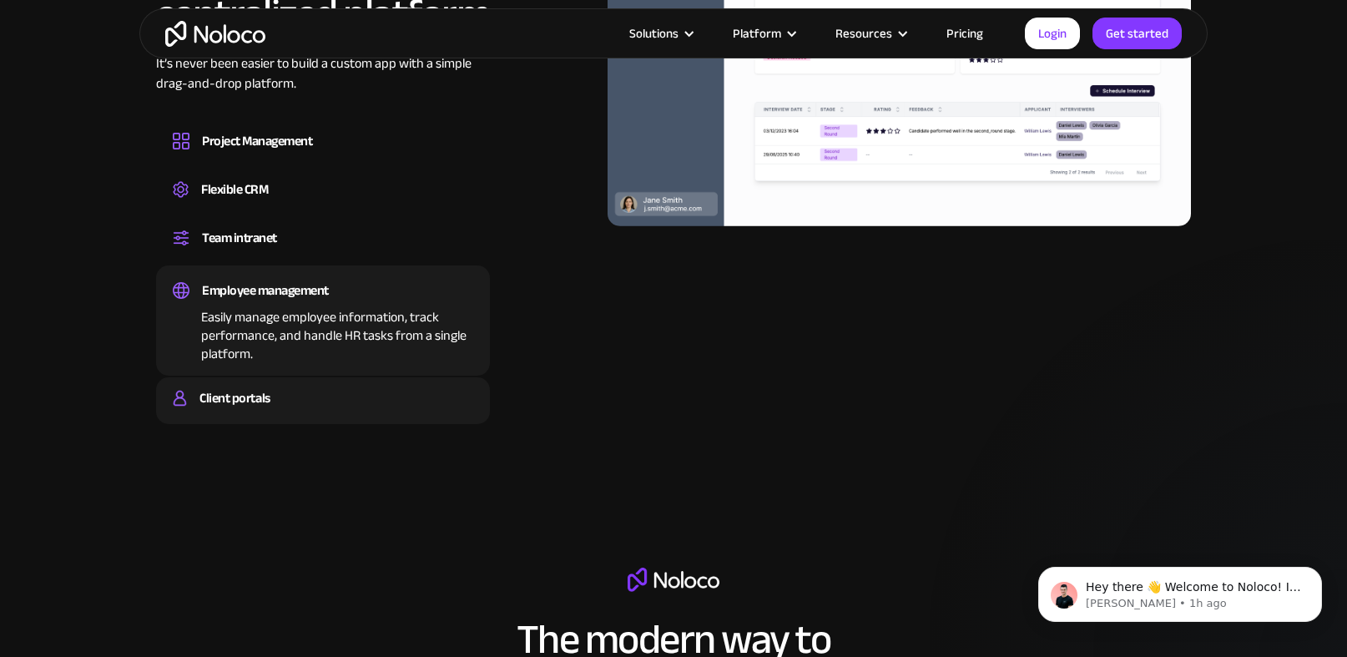
click at [251, 401] on div "Client portals" at bounding box center [234, 397] width 70 height 25
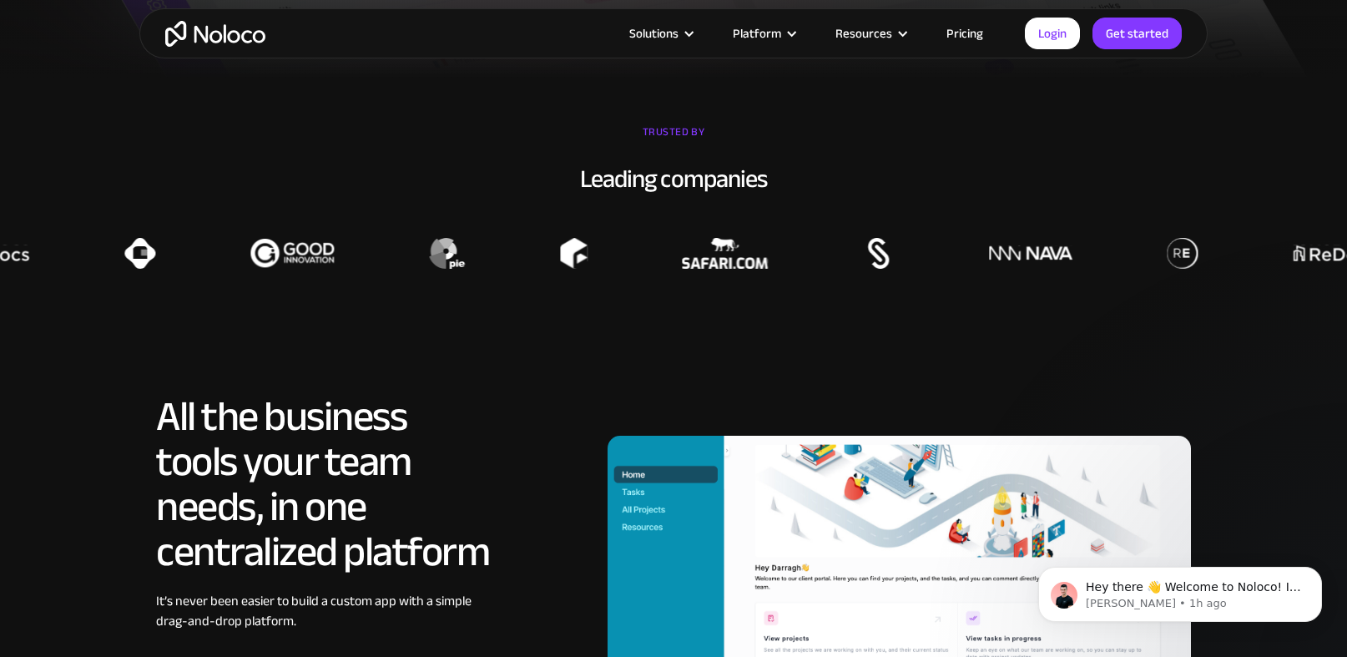
scroll to position [1215, 0]
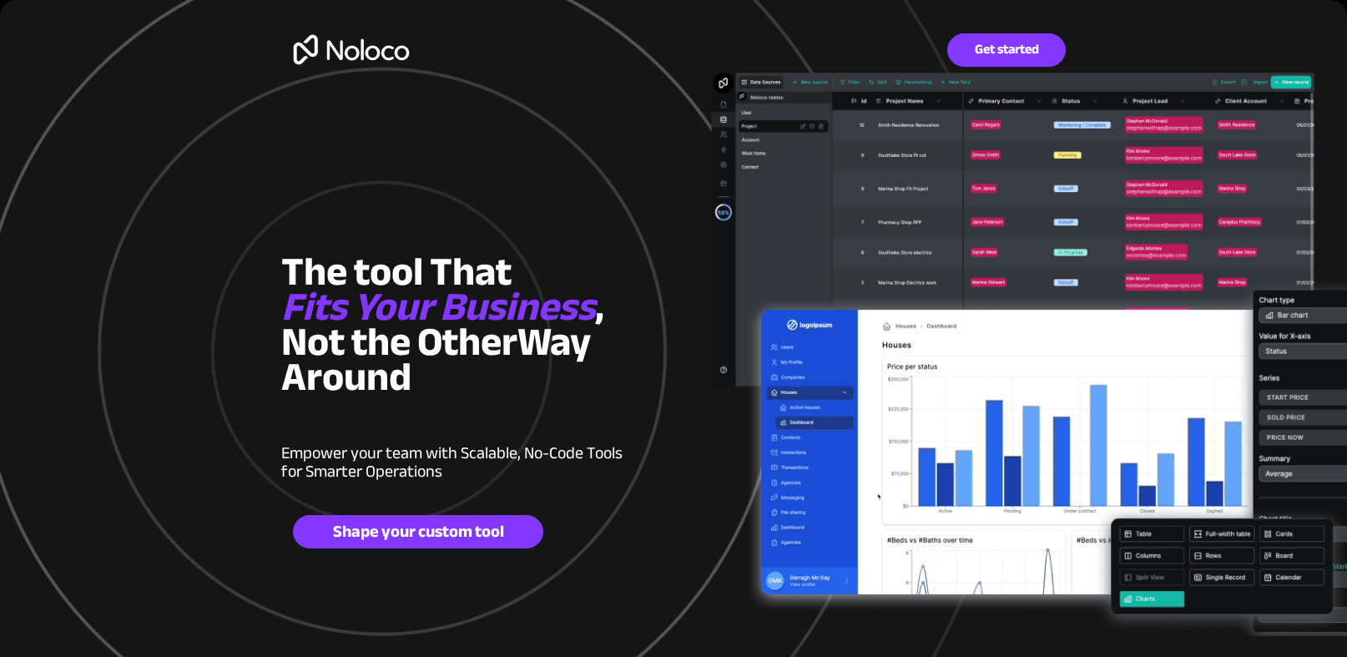
click at [462, 74] on div at bounding box center [673, 436] width 784 height 873
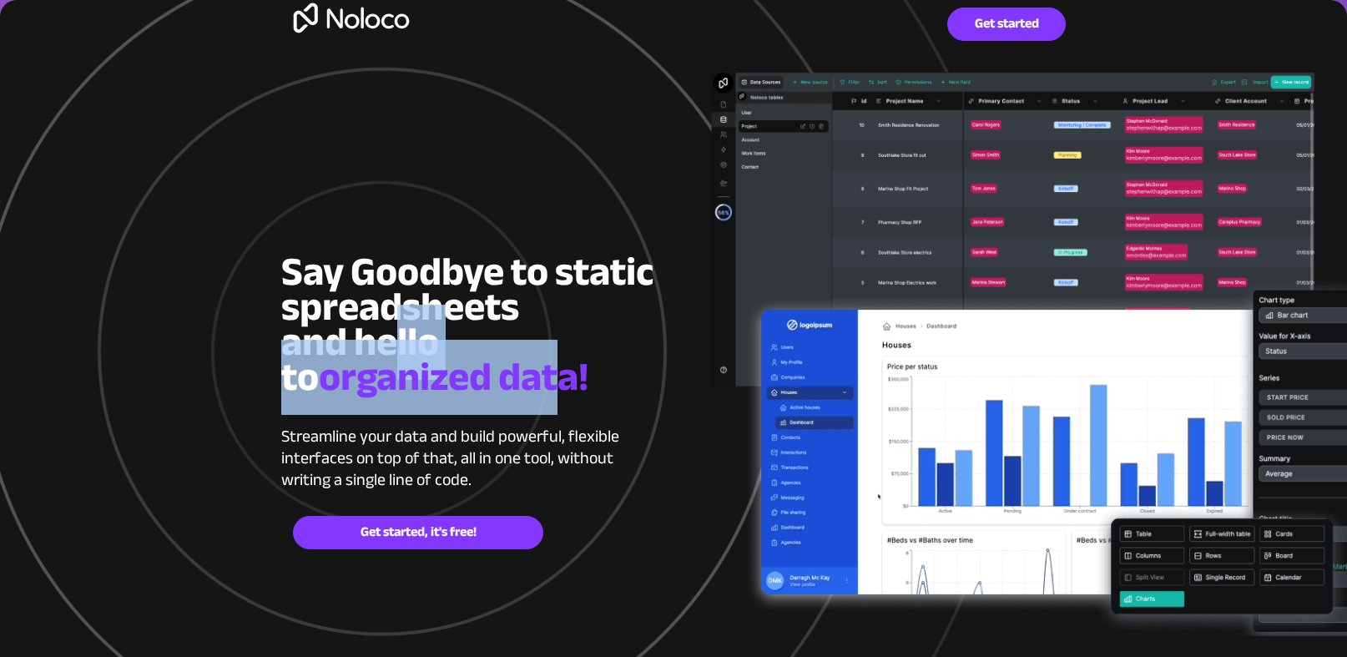
drag, startPoint x: 390, startPoint y: 308, endPoint x: 518, endPoint y: 375, distance: 144.8
click at [518, 375] on h2 "Say Goodbye to static spreadsheets and hello to organized data!" at bounding box center [467, 331] width 373 height 140
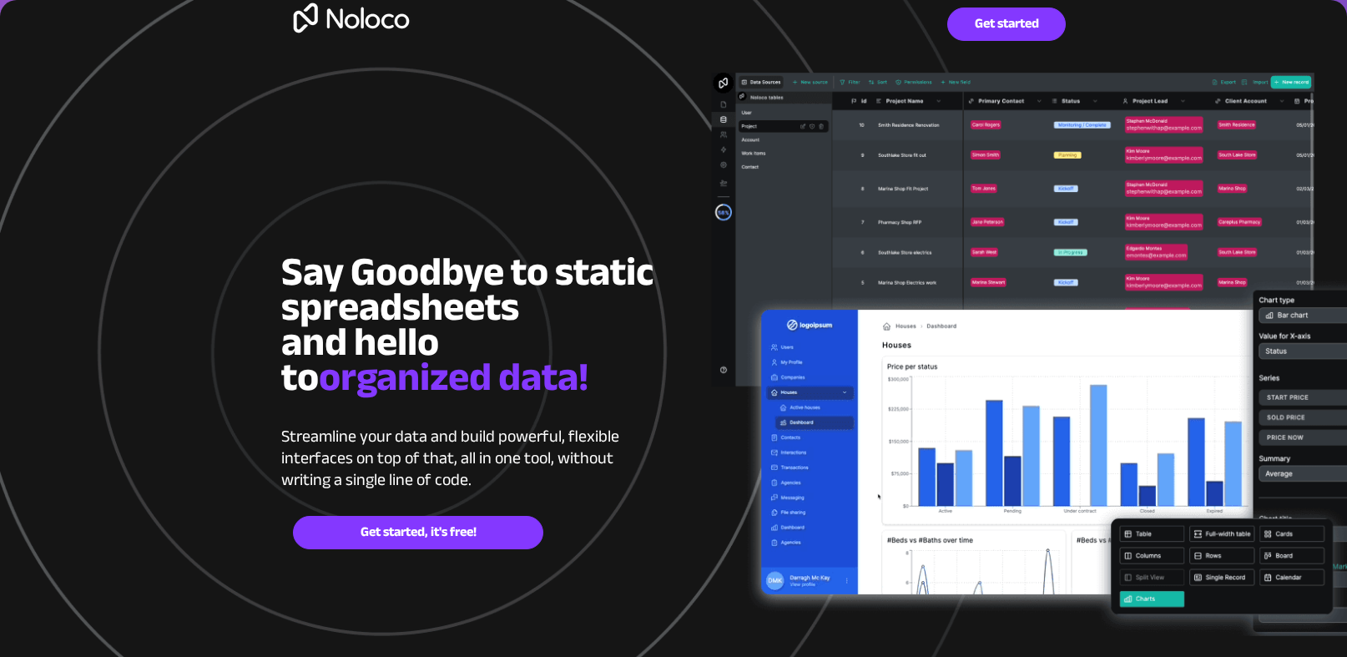
click at [597, 371] on h2 "Say Goodbye to static spreadsheets and hello to organized data!" at bounding box center [467, 331] width 373 height 140
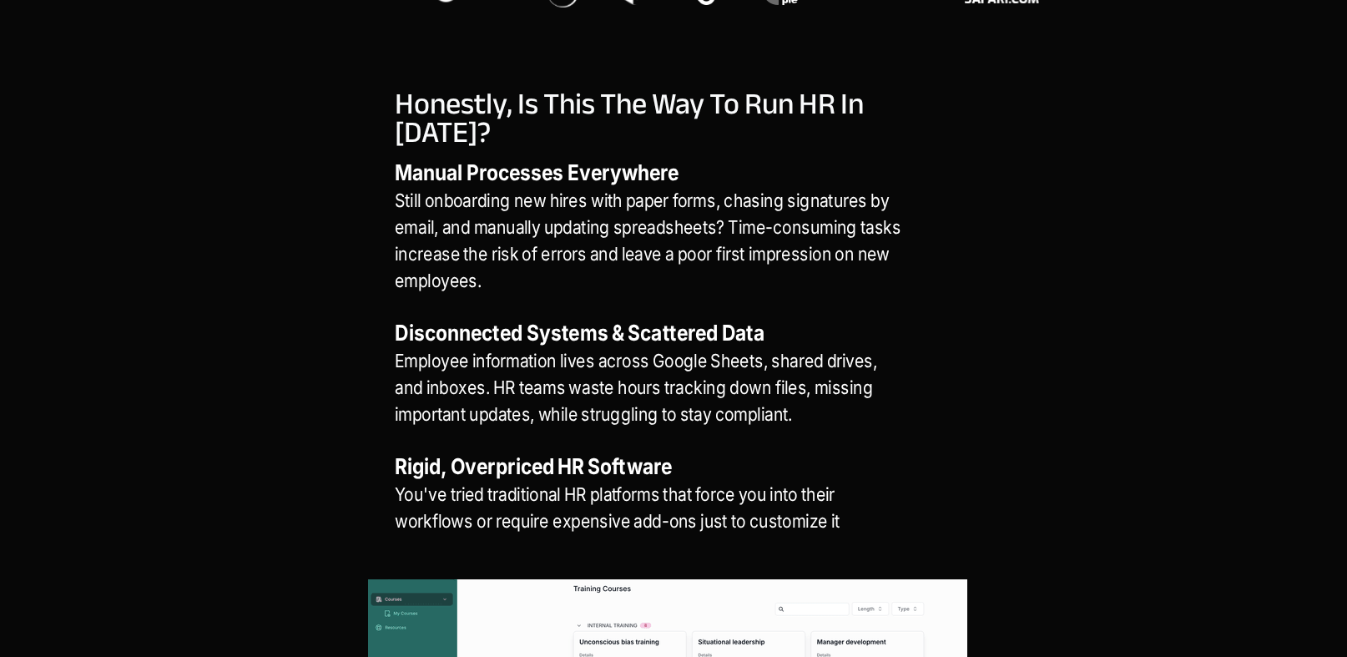
scroll to position [1085, 0]
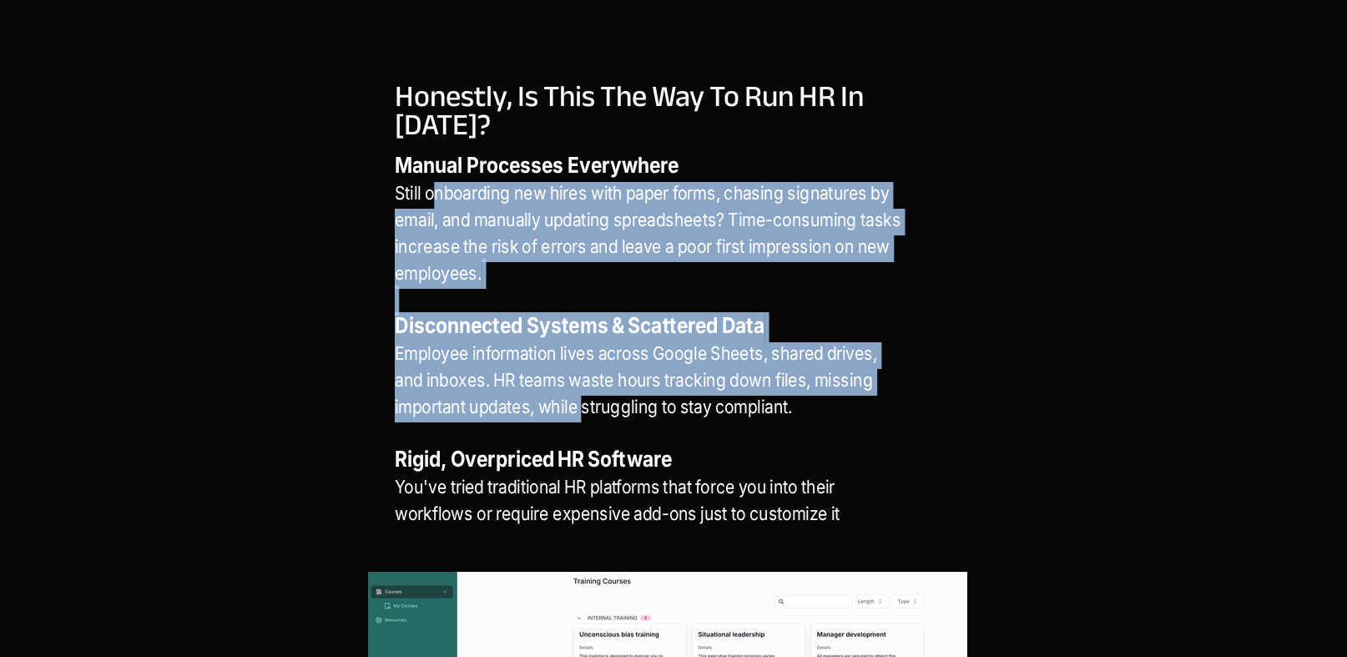
drag, startPoint x: 435, startPoint y: 189, endPoint x: 586, endPoint y: 415, distance: 271.2
click at [586, 411] on p "Manual Processes Everywhere Still onboarding new hires with paper forms, chasin…" at bounding box center [650, 355] width 511 height 401
click at [586, 415] on span "Employee information lives across Google Sheets, shared drives, and inboxes. HR…" at bounding box center [636, 379] width 482 height 75
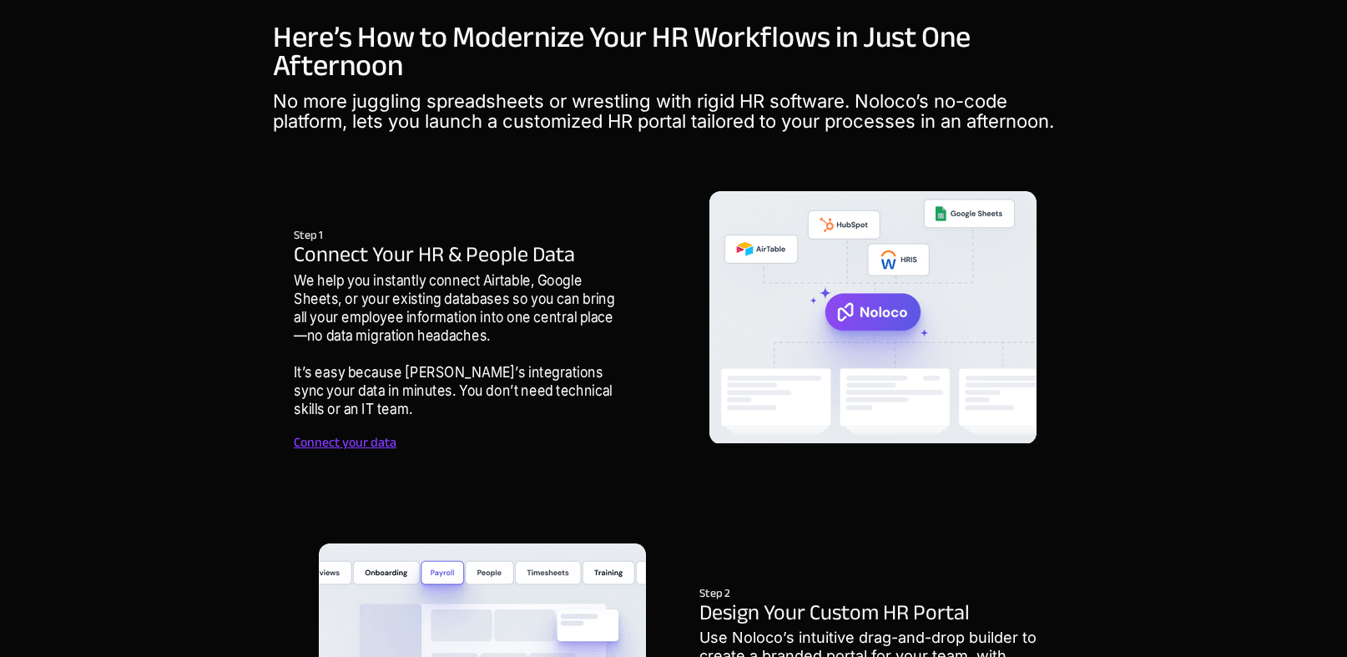
scroll to position [2090, 0]
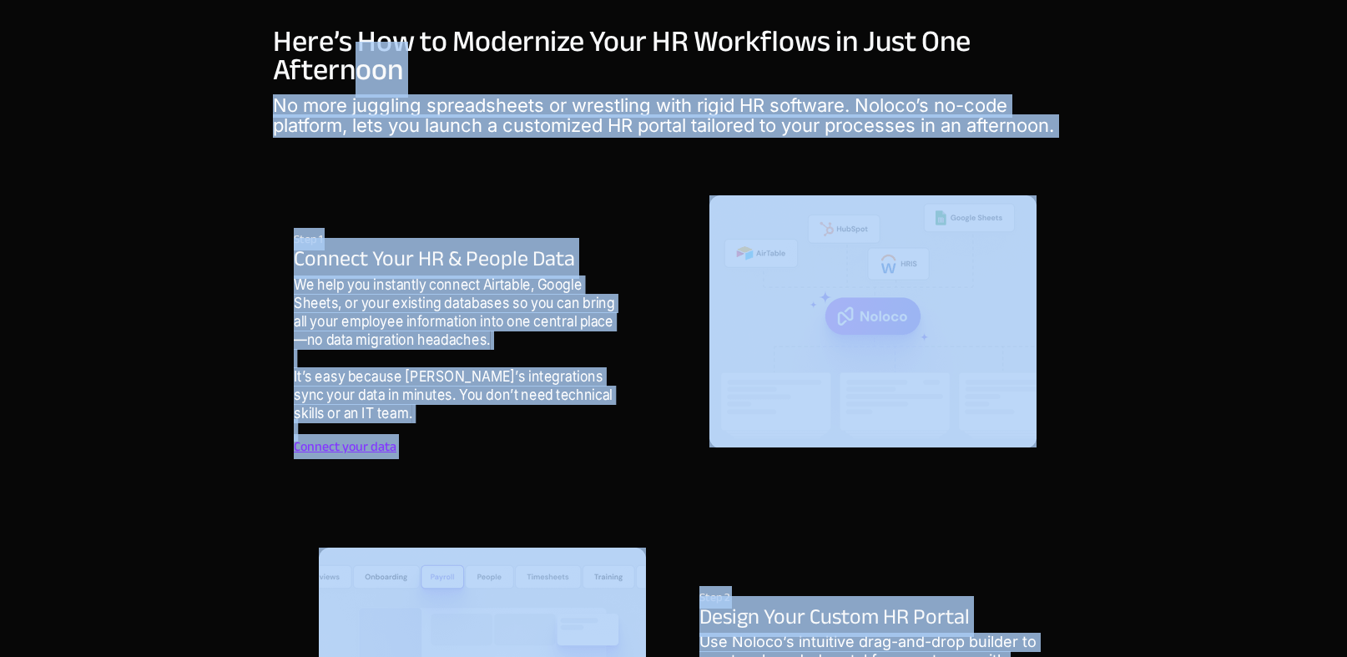
drag, startPoint x: 352, startPoint y: 89, endPoint x: 477, endPoint y: 154, distance: 140.7
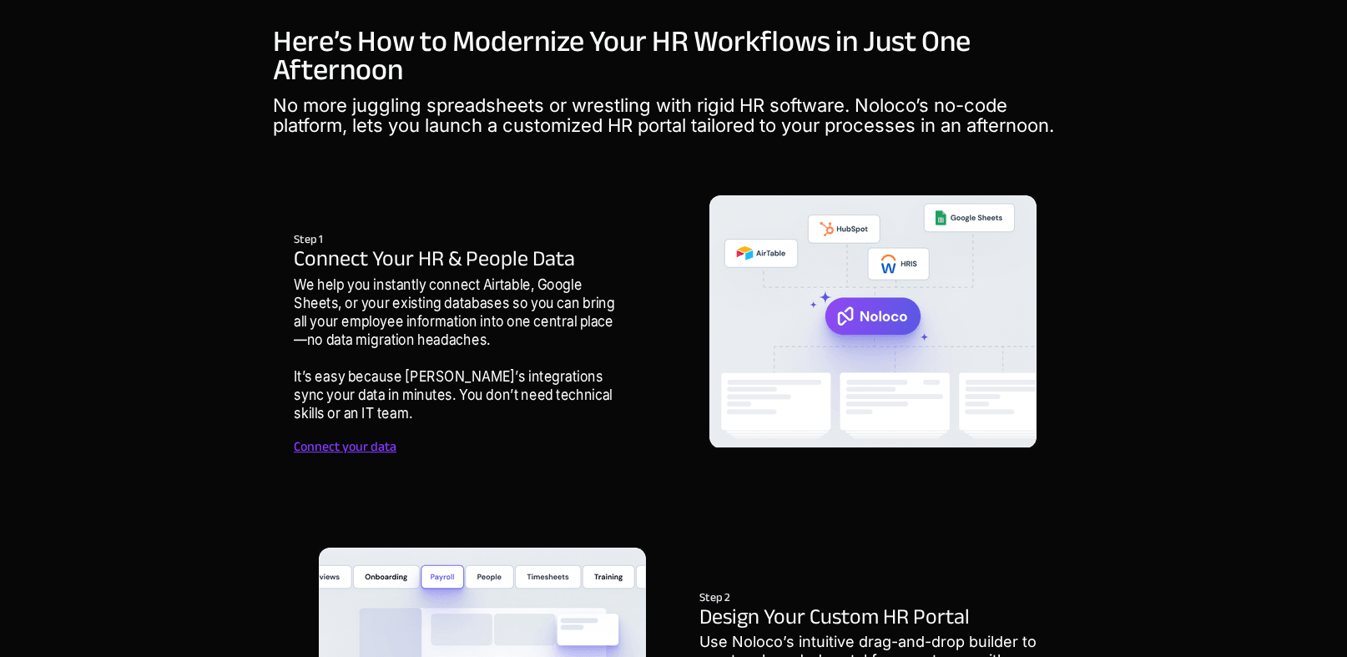
click at [441, 262] on span "Connect Your HR & People Data" at bounding box center [434, 258] width 281 height 41
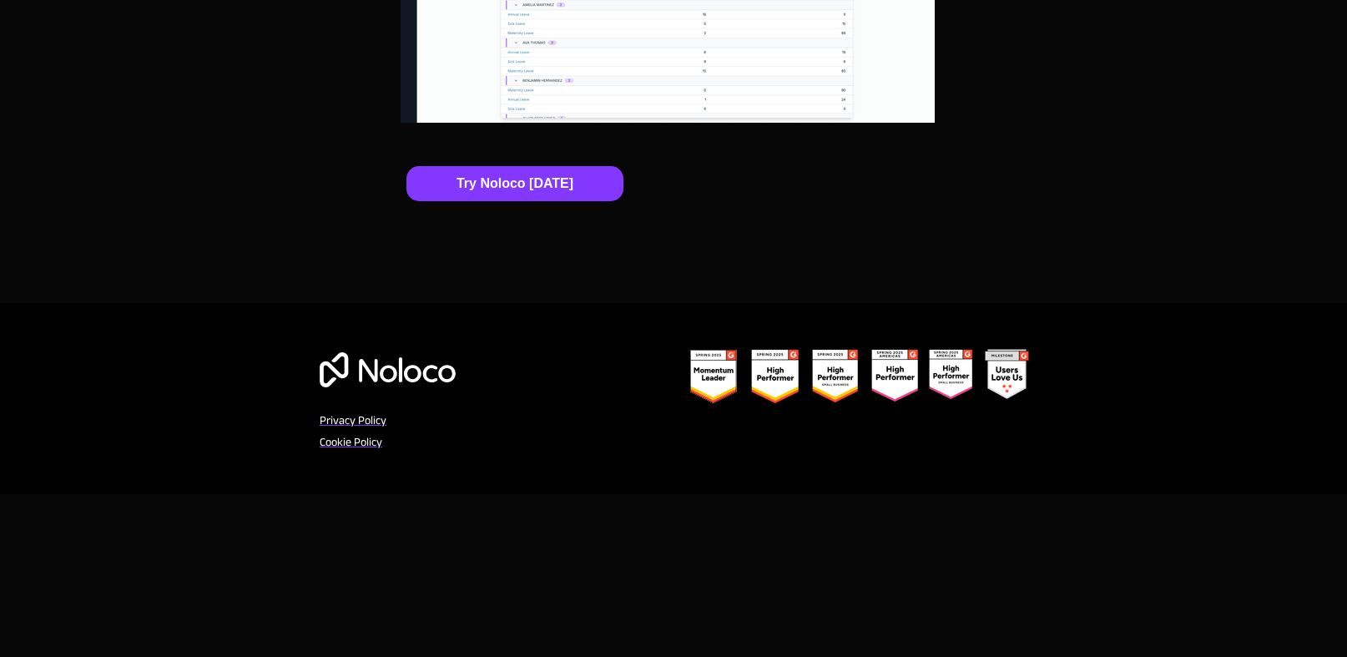
scroll to position [5468, 0]
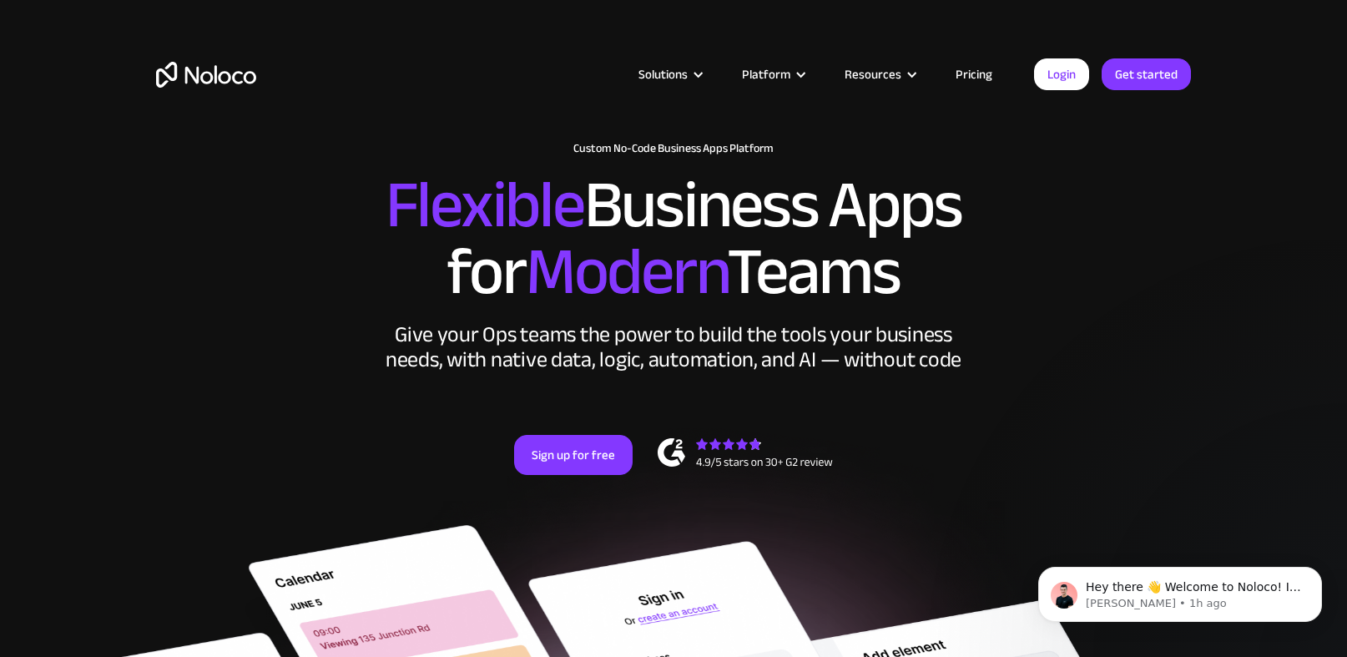
click at [1116, 38] on div "Solutions Use Cases Business Types Project Management Keep track of customers, …" at bounding box center [673, 78] width 1347 height 157
click at [1154, 19] on div "Solutions Use Cases Business Types Project Management Keep track of customers, …" at bounding box center [673, 78] width 1347 height 157
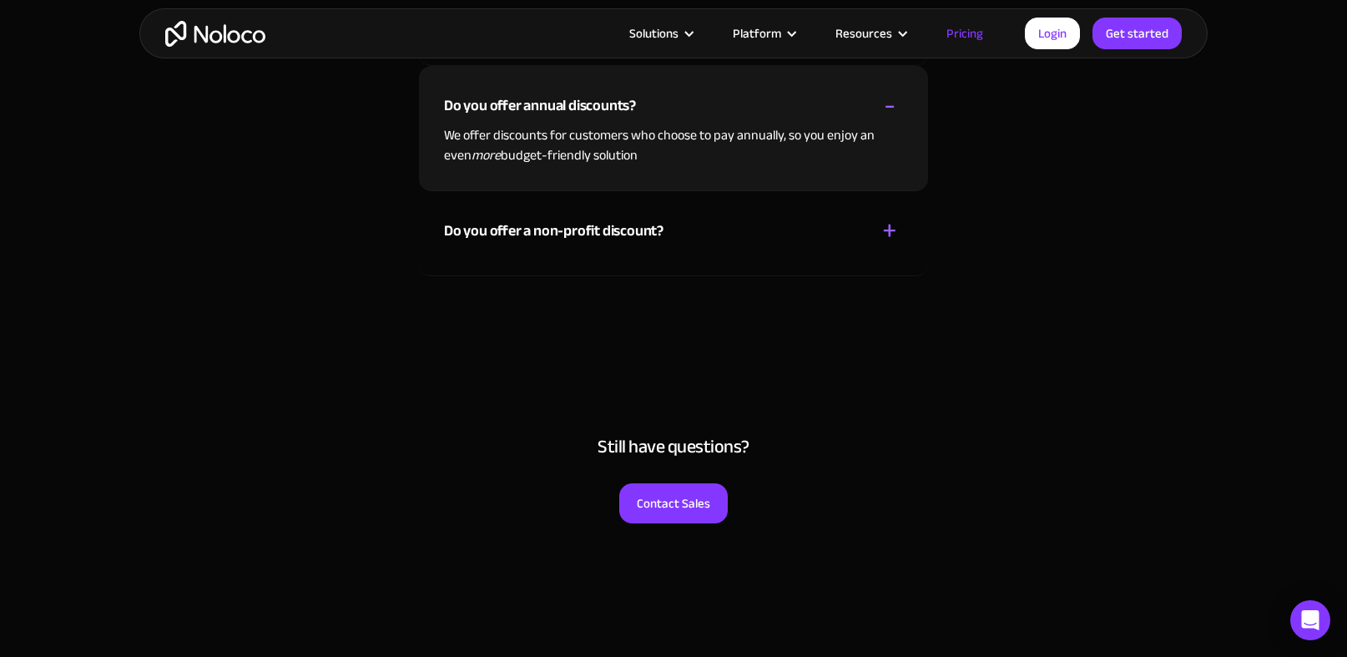
click at [1100, 486] on div "Contact Sales" at bounding box center [673, 494] width 1035 height 57
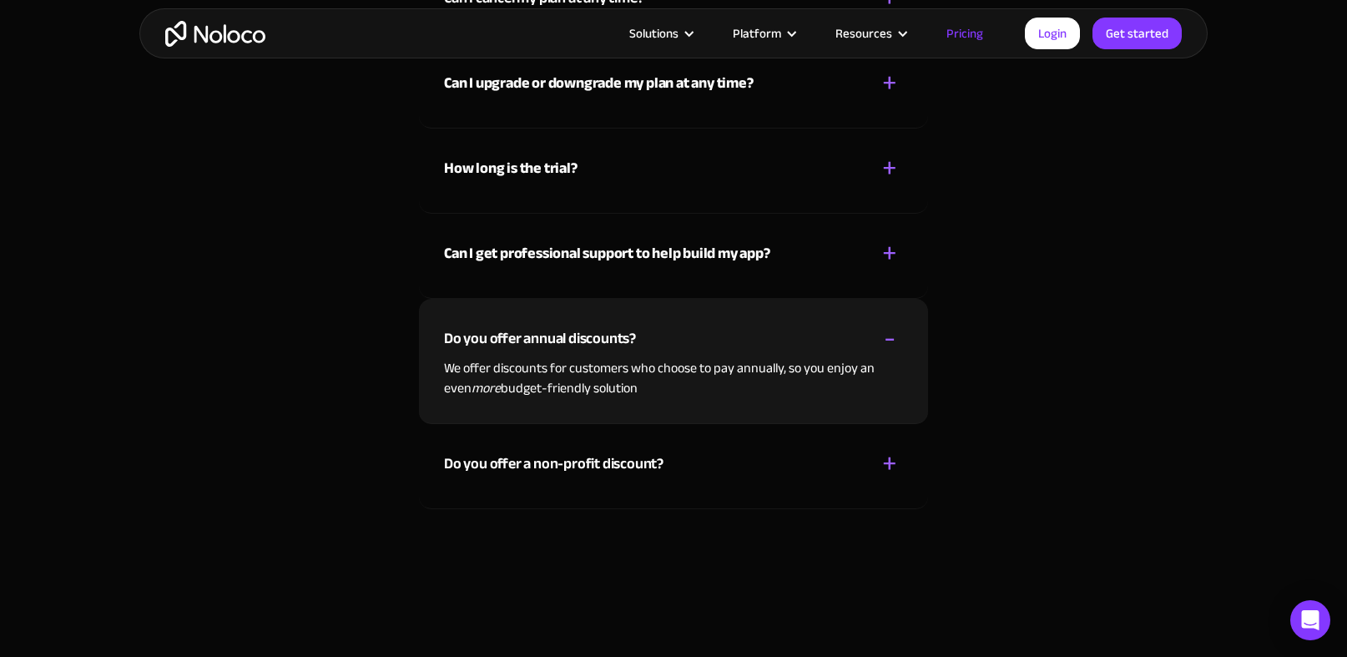
scroll to position [7591, 0]
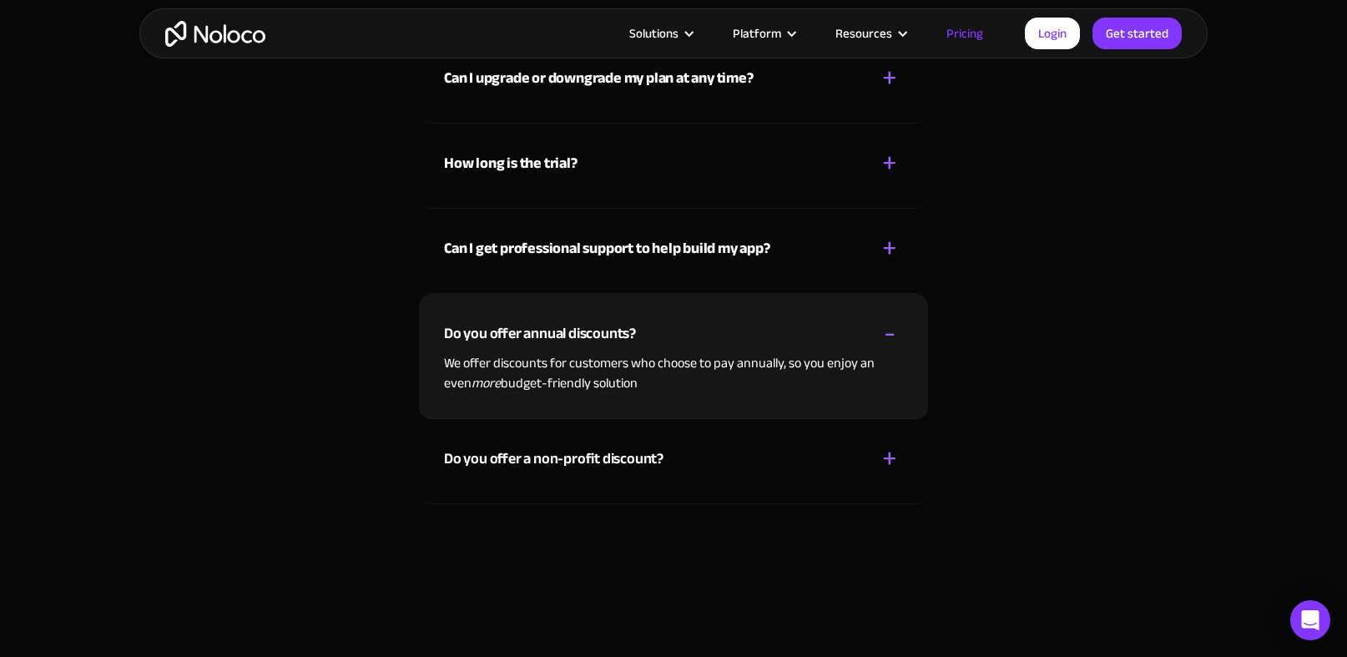
click at [843, 258] on div "Can I get professional support to help build my app? + -" at bounding box center [673, 238] width 459 height 59
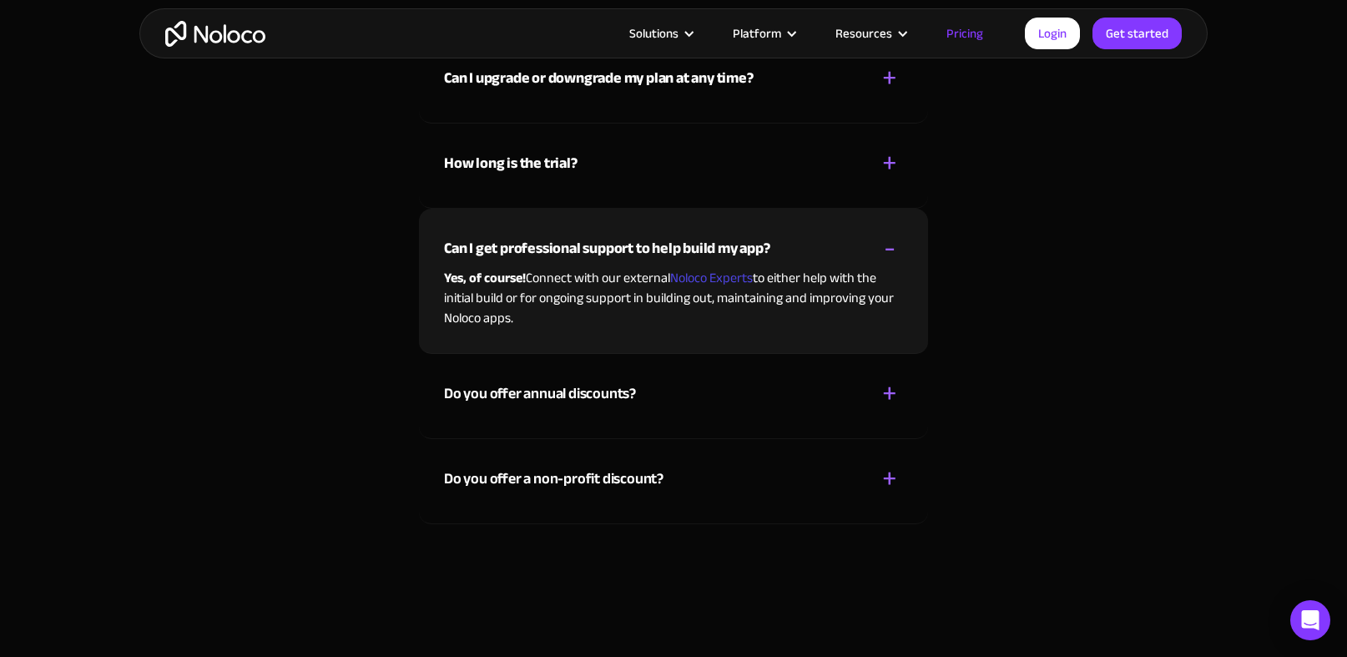
copy p "Yes, of course! Connect with our external Noloco Experts to either help with th…"
drag, startPoint x: 517, startPoint y: 320, endPoint x: 428, endPoint y: 278, distance: 98.9
click at [428, 278] on div "Can I get professional support to help build my app? + - Yes, of course! Connec…" at bounding box center [673, 281] width 509 height 145
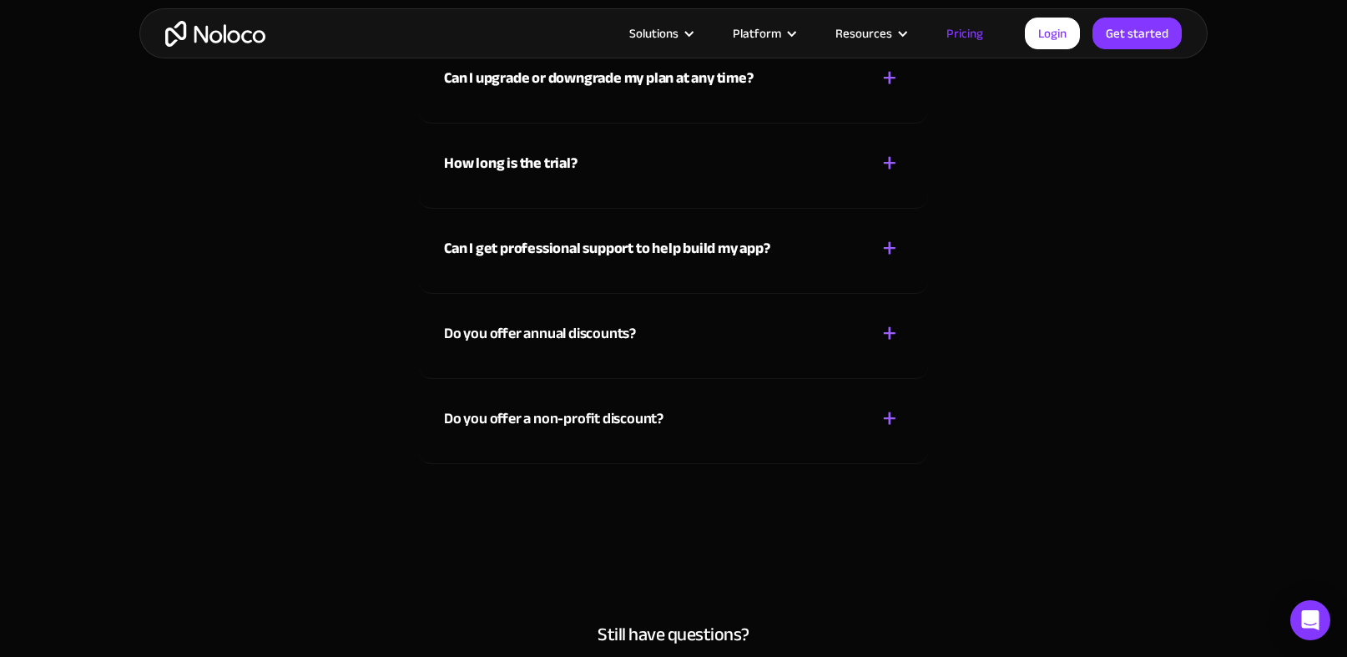
click at [612, 248] on strong "Can I get professional support to help build my app?" at bounding box center [607, 248] width 326 height 28
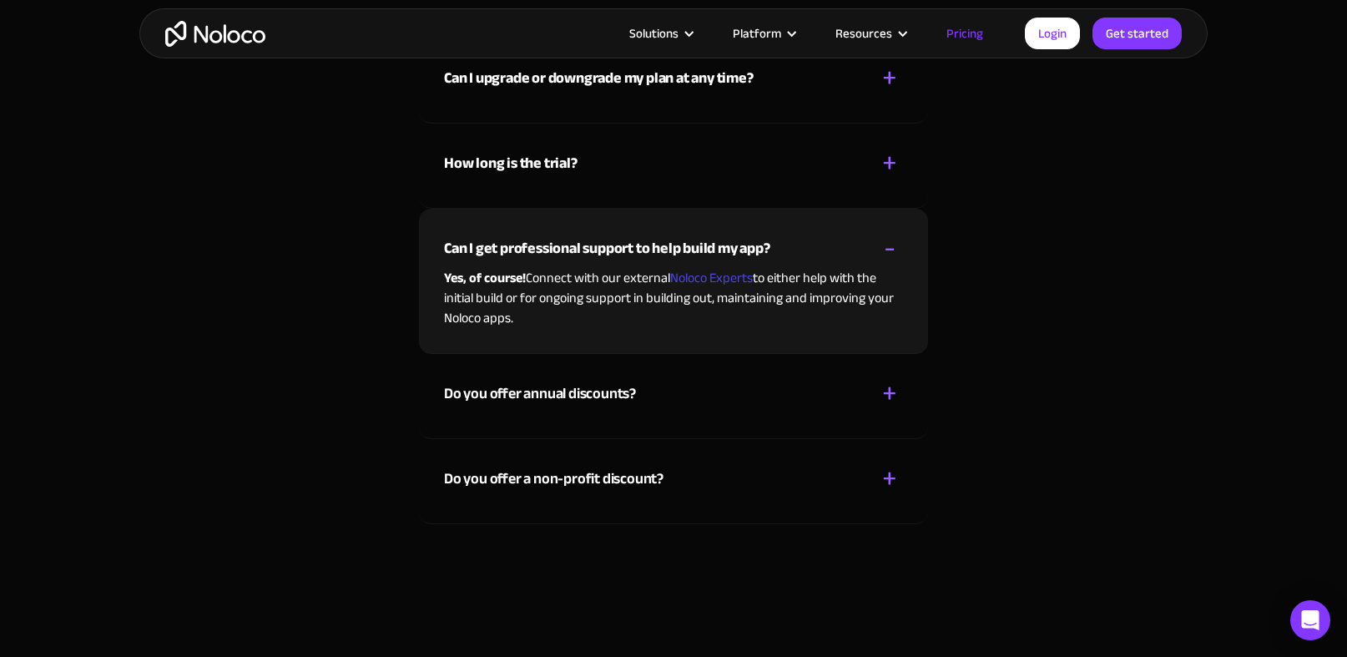
click at [614, 389] on div "Do you offer annual discounts?" at bounding box center [540, 393] width 192 height 25
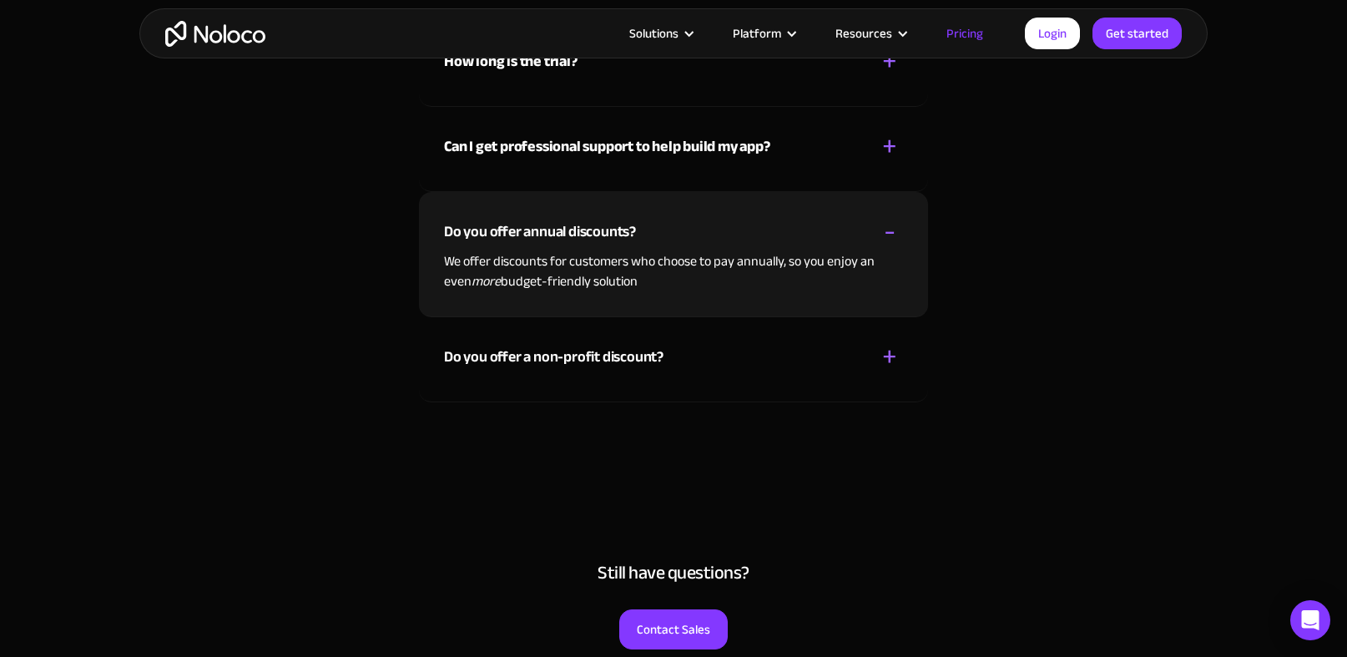
scroll to position [7690, 0]
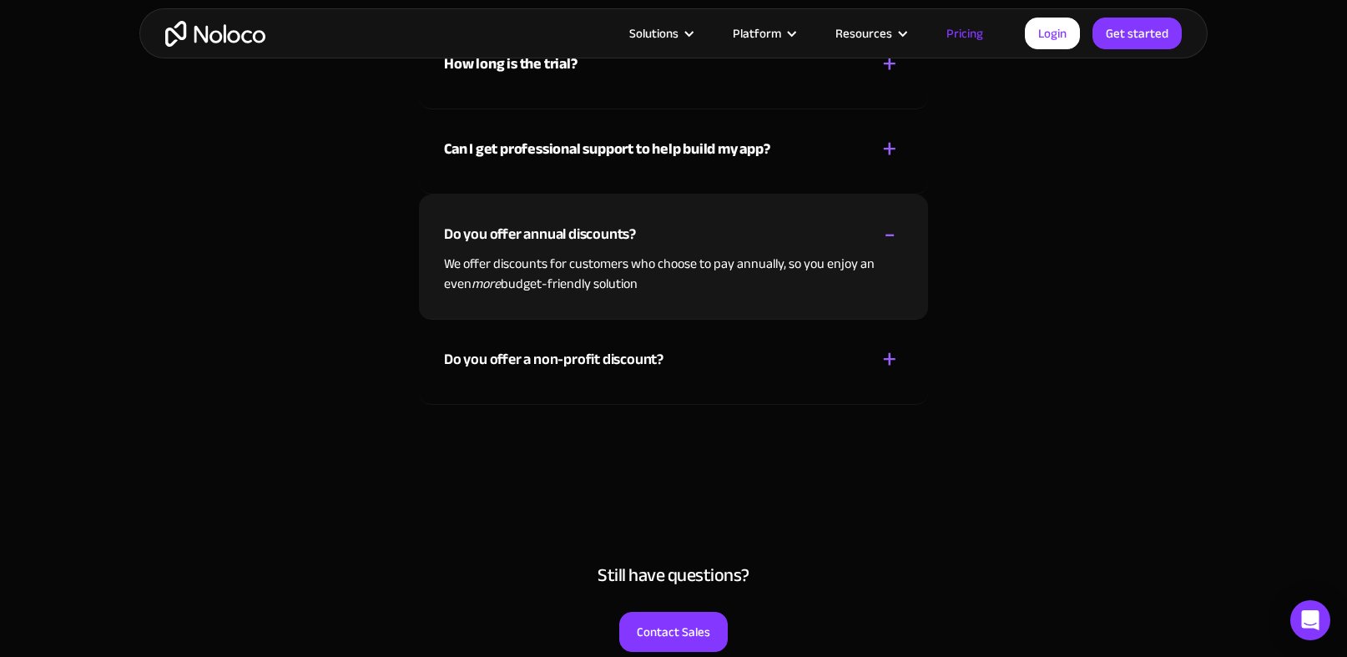
drag, startPoint x: 618, startPoint y: 281, endPoint x: 416, endPoint y: 270, distance: 202.2
click at [416, 270] on div "What’s included in a free trial? + - While on the Free plan, you can start a tr…" at bounding box center [673, 103] width 1068 height 703
copy p "We offer discounts for customers who choose to pay annually, so you enjoy an ev…"
click at [350, 257] on div "What’s included in a free trial? + - While on the Free plan, you can start a tr…" at bounding box center [673, 103] width 1068 height 703
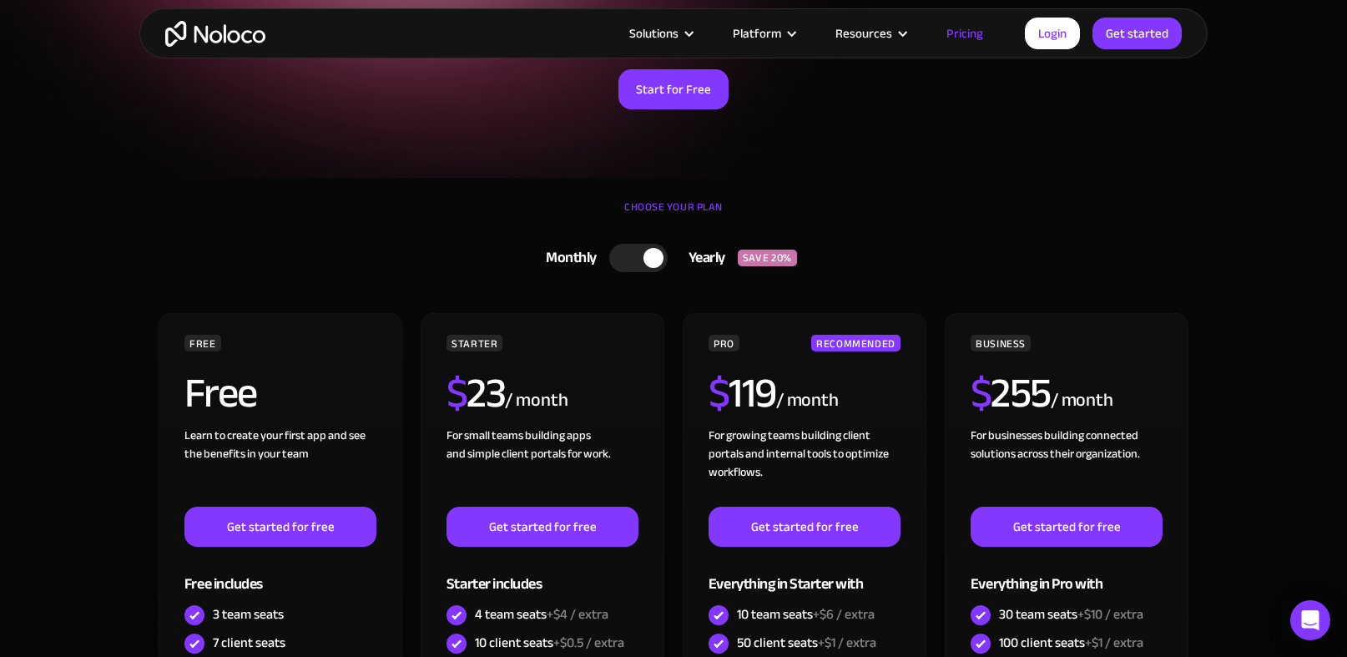
scroll to position [0, 0]
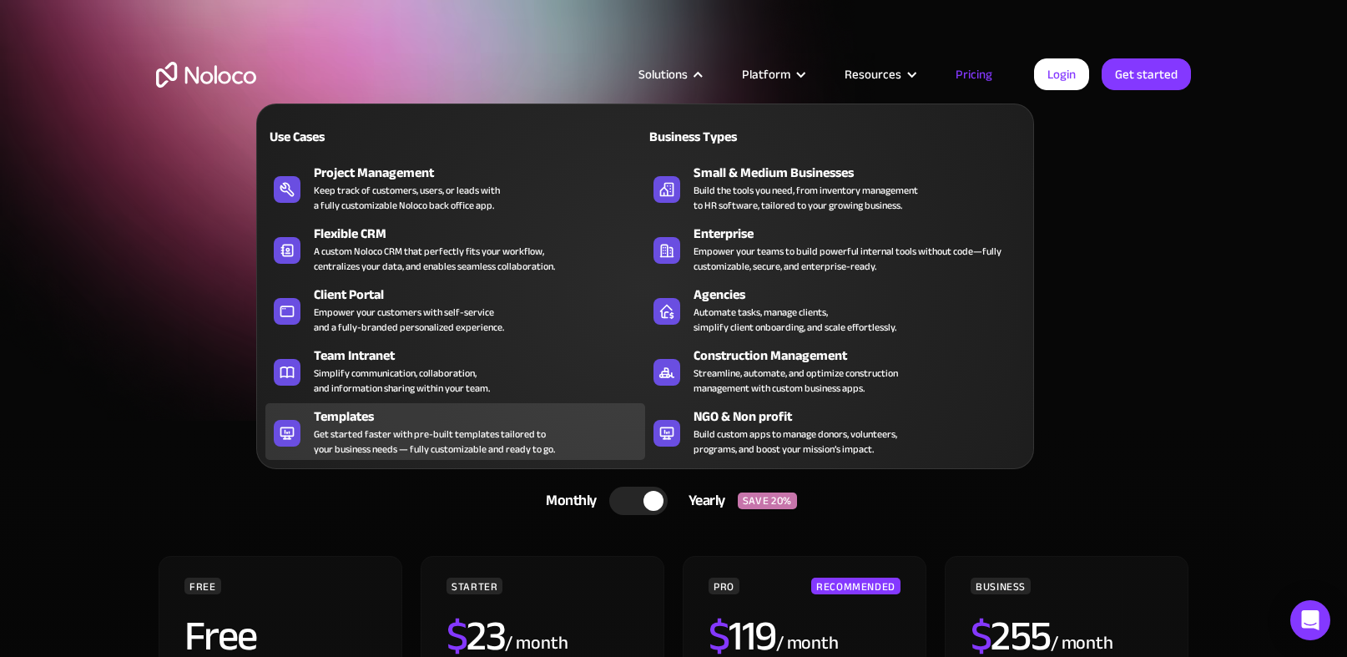
click at [356, 449] on div "Get started faster with pre-built templates tailored to your business needs — f…" at bounding box center [434, 441] width 241 height 30
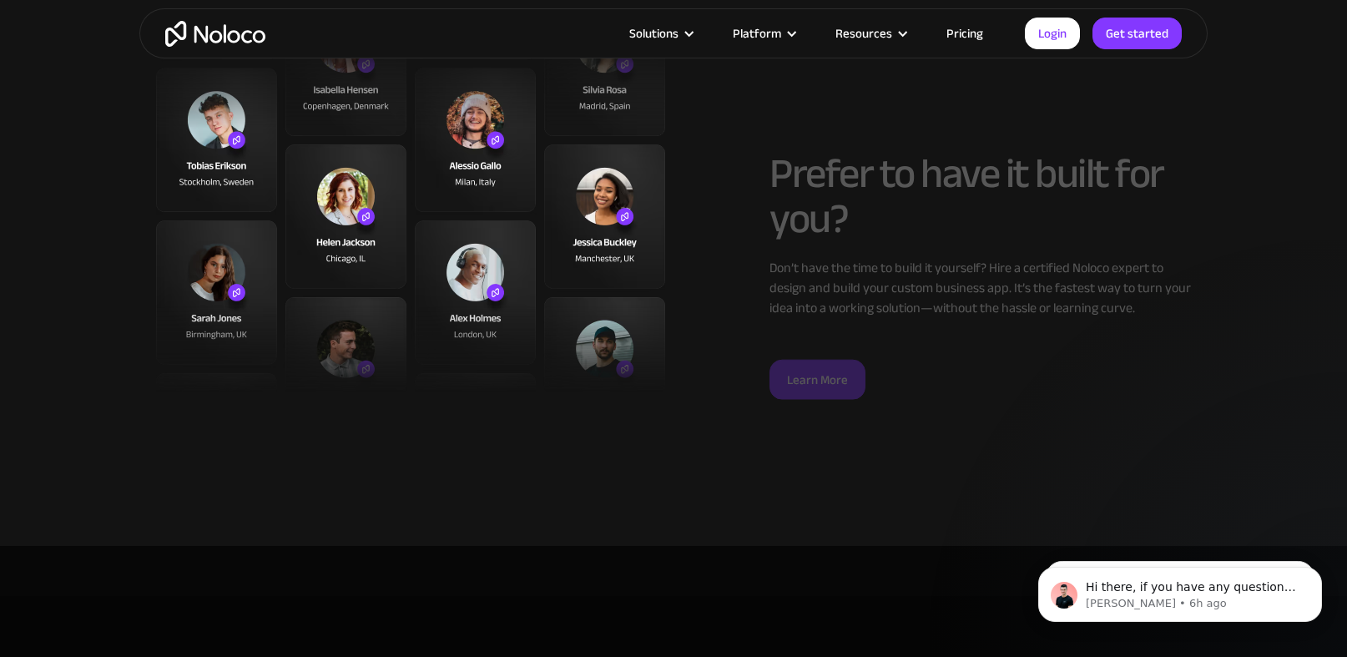
scroll to position [5468, 0]
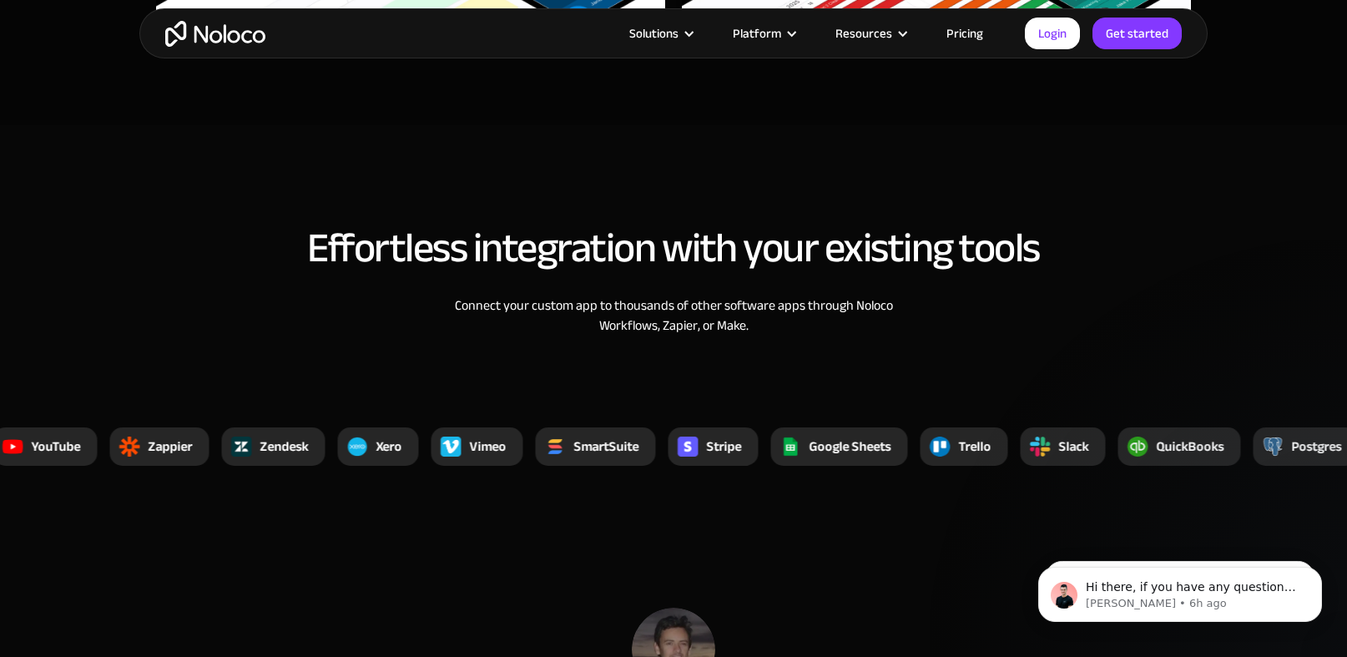
click at [959, 31] on link "Pricing" at bounding box center [964, 34] width 78 height 22
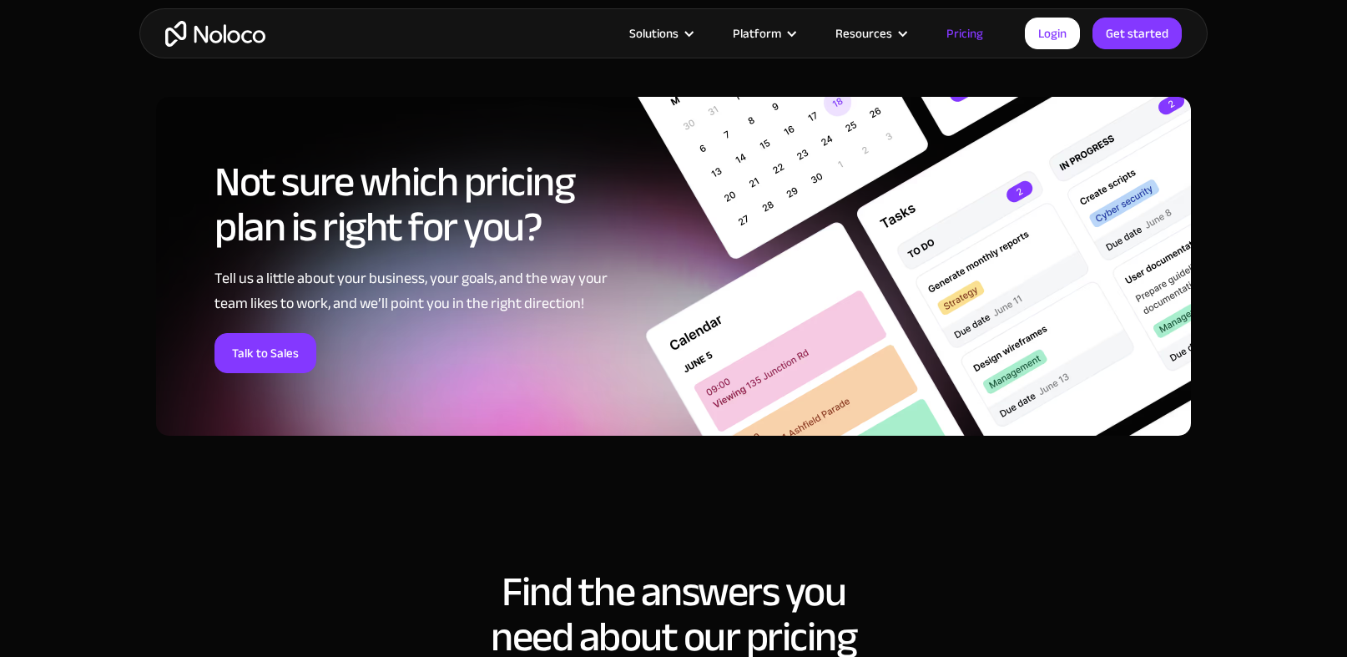
scroll to position [6642, 0]
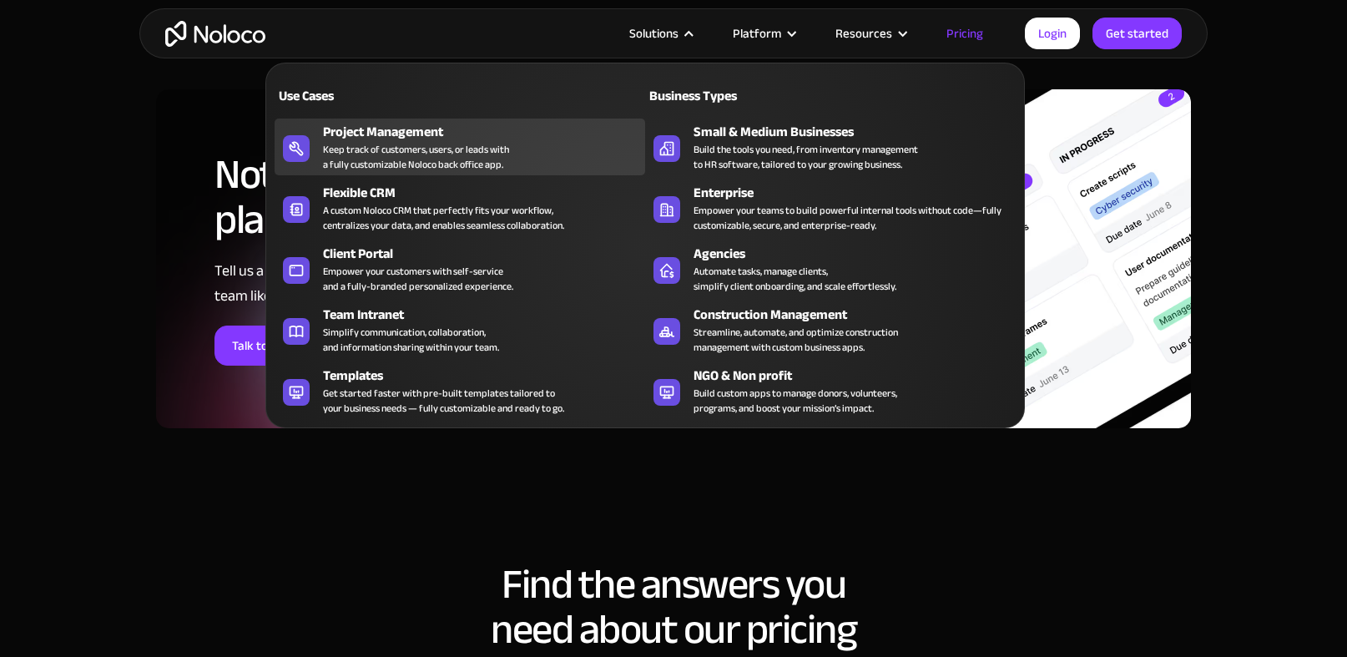
click at [386, 149] on div "Keep track of customers, users, or leads with a fully customizable Noloco back …" at bounding box center [416, 157] width 186 height 30
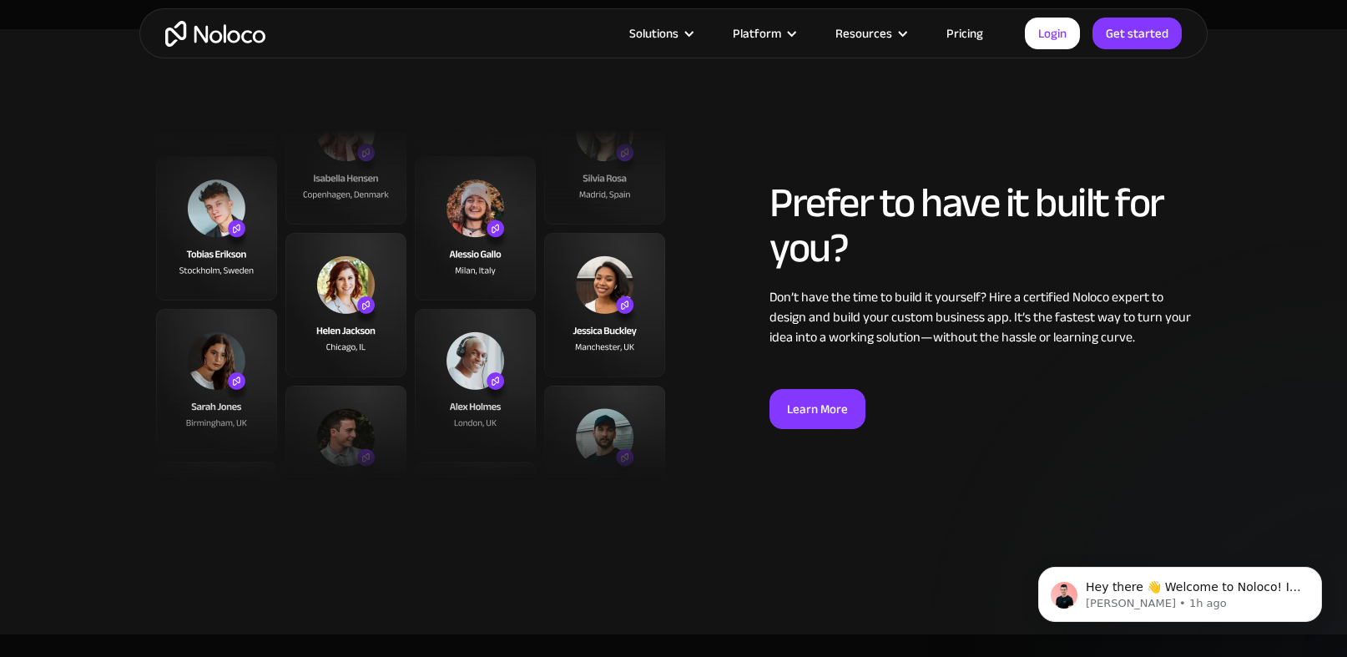
scroll to position [4132, 0]
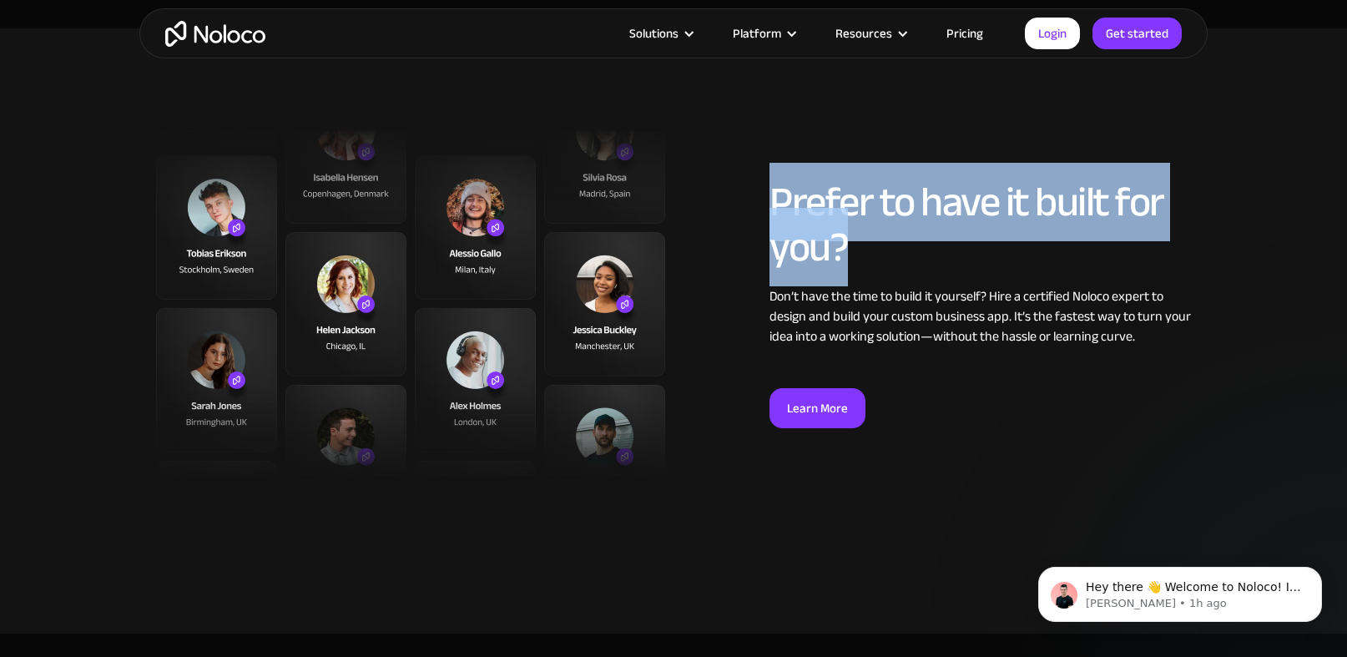
drag, startPoint x: 773, startPoint y: 197, endPoint x: 855, endPoint y: 252, distance: 98.6
click at [855, 252] on h2 "Prefer to have it built for you?" at bounding box center [979, 224] width 421 height 90
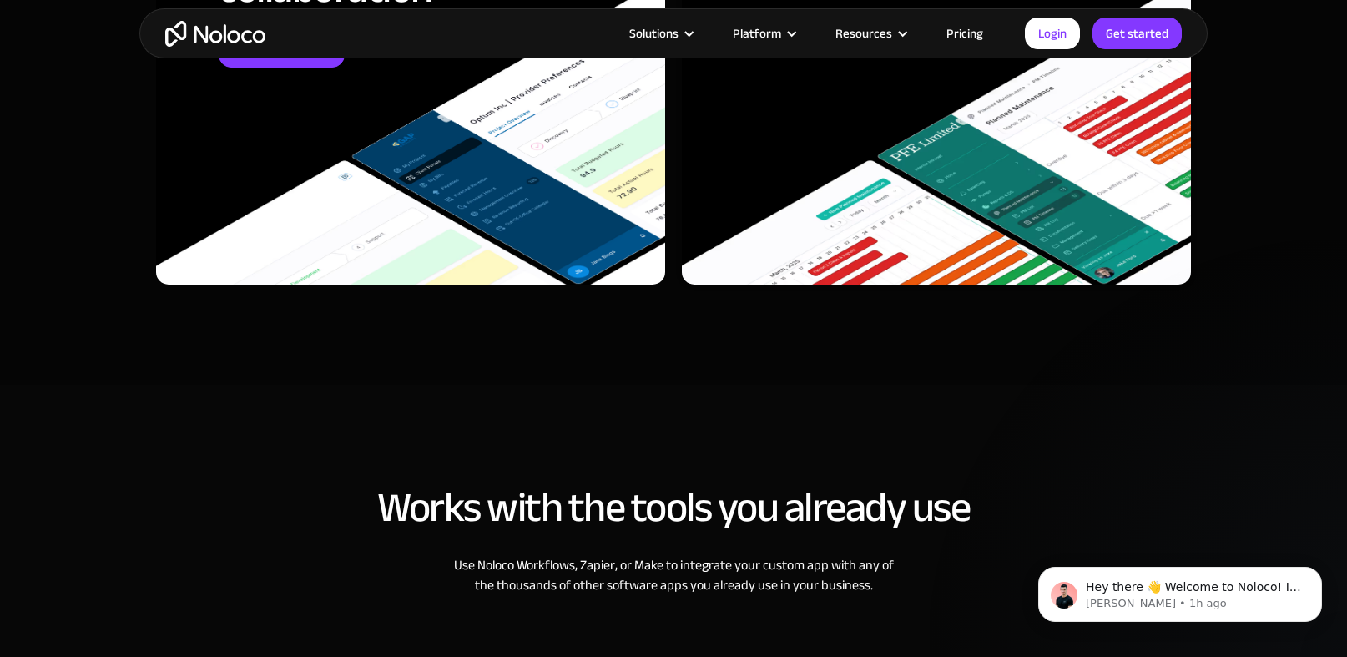
scroll to position [5476, 0]
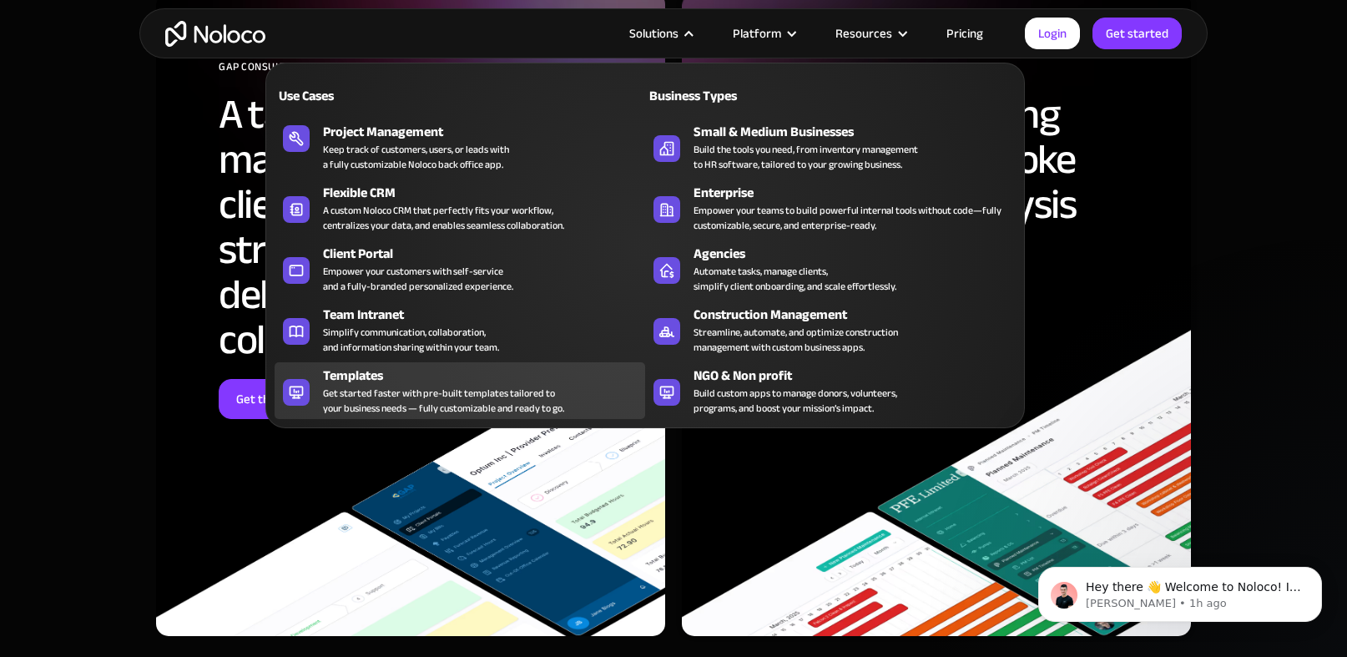
click at [411, 388] on div "Get started faster with pre-built templates tailored to your business needs — f…" at bounding box center [443, 400] width 241 height 30
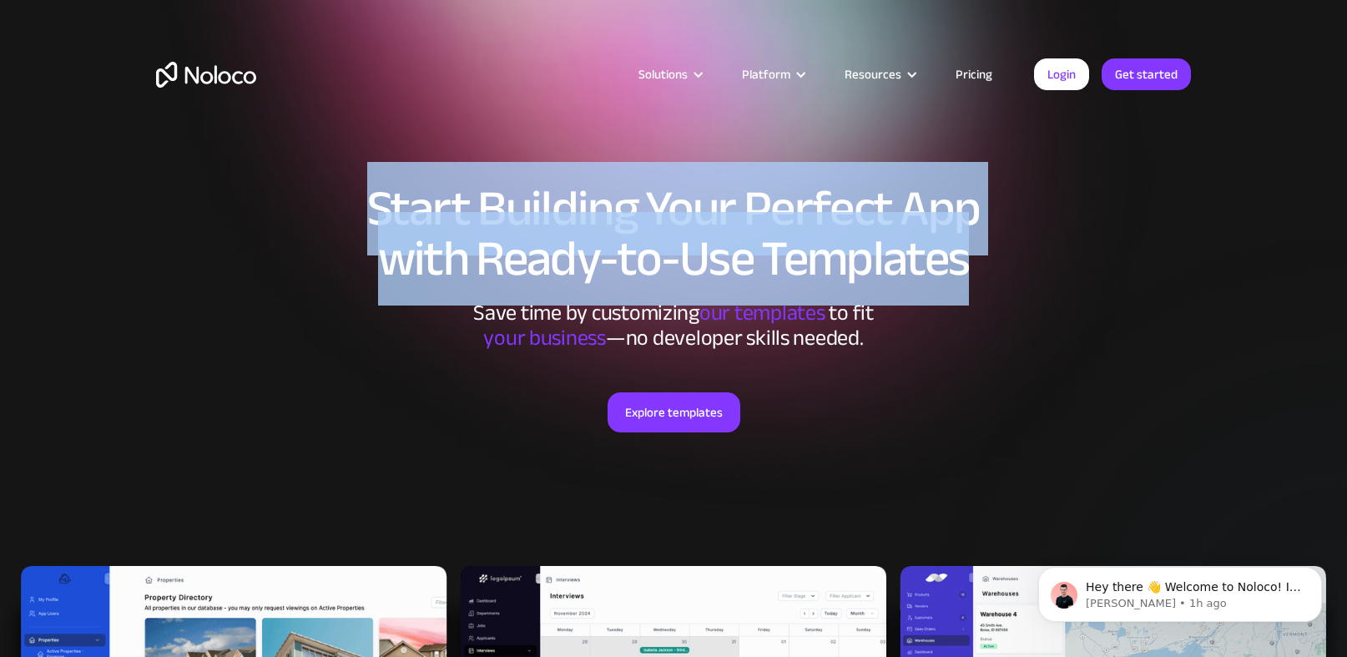
drag, startPoint x: 370, startPoint y: 219, endPoint x: 989, endPoint y: 266, distance: 620.1
click at [989, 266] on h1 "Start Building Your Perfect App with Ready-to-Use Templates" at bounding box center [673, 234] width 1035 height 100
copy h1 "Start Building Your Perfect App with Ready-to-Use Templates"
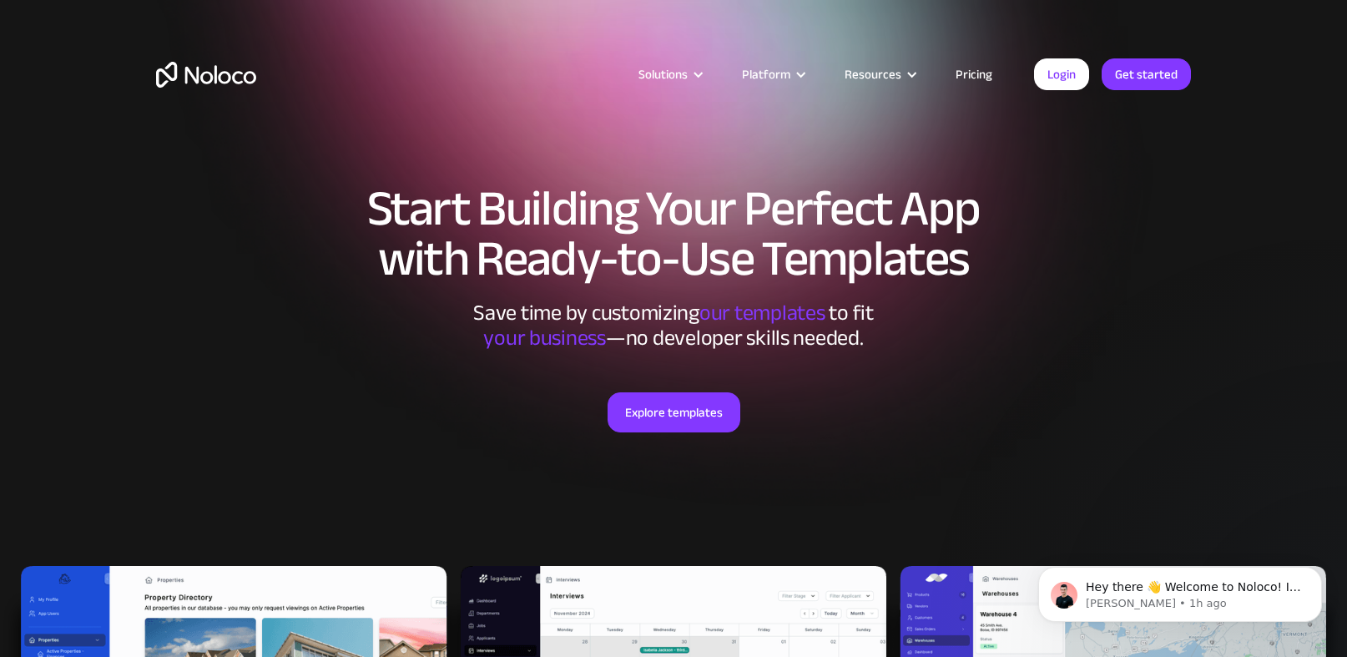
click at [409, 356] on div "Explore templates" at bounding box center [673, 432] width 1035 height 165
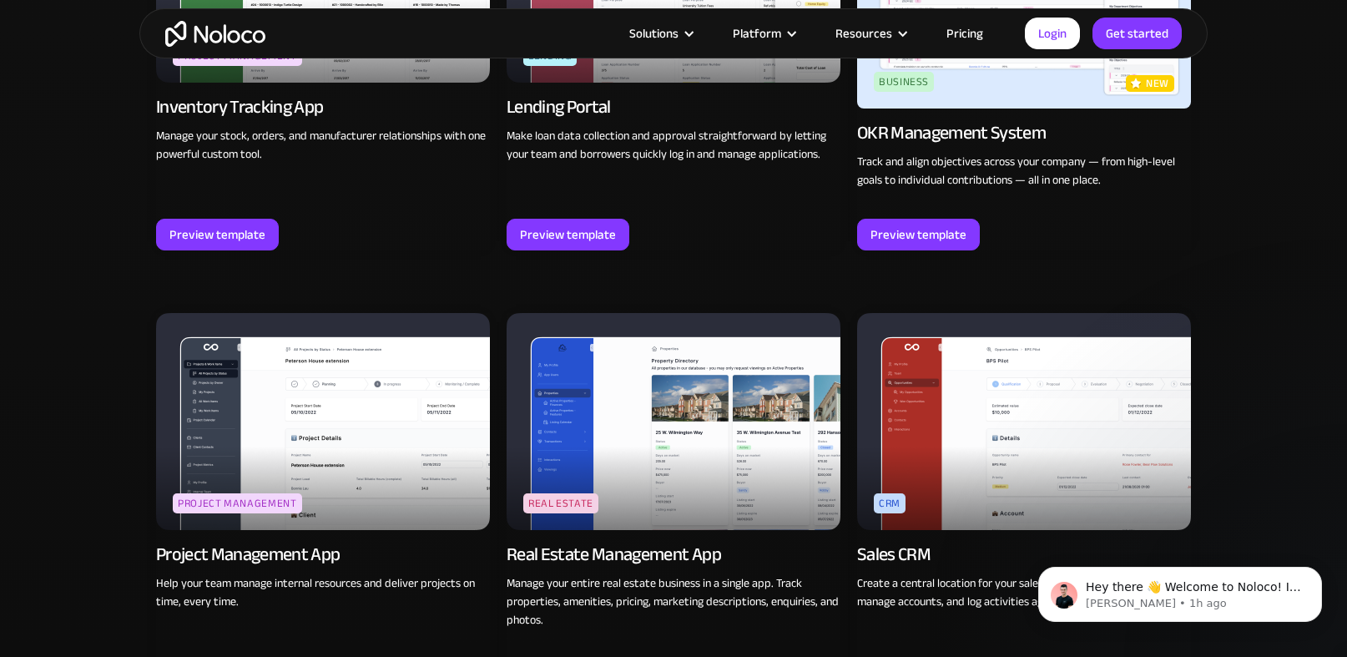
scroll to position [2368, 0]
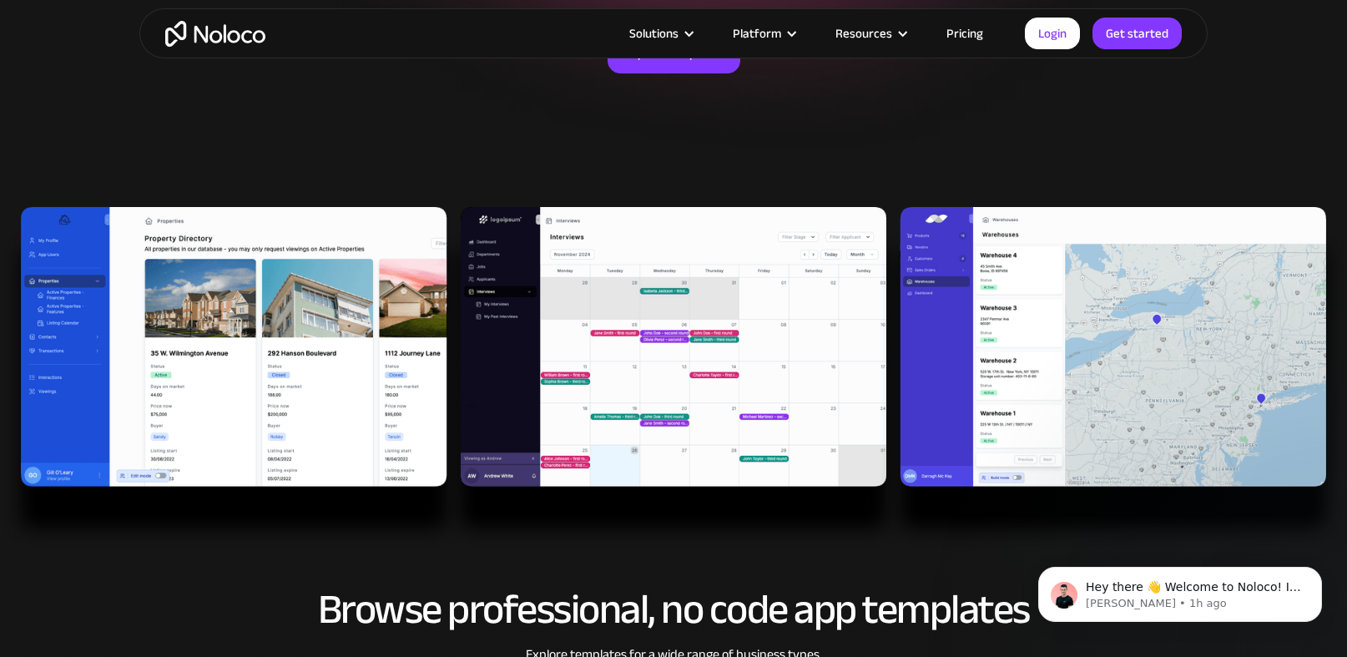
scroll to position [361, 0]
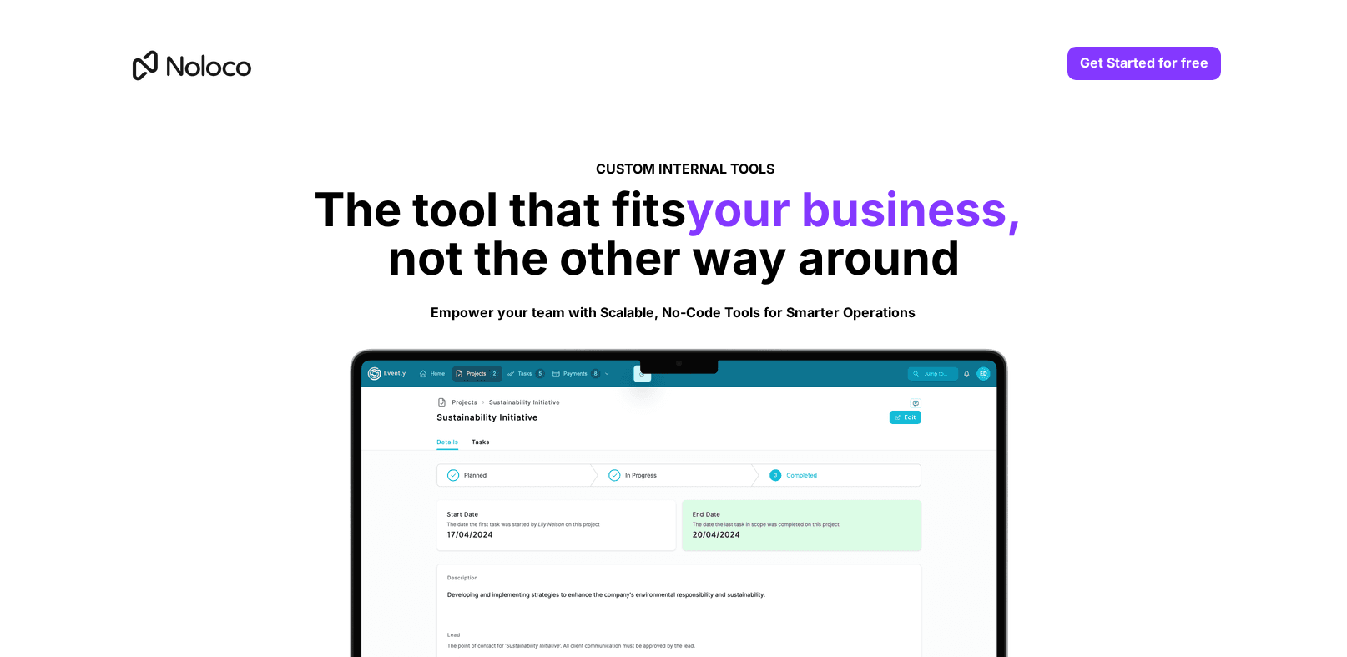
click at [219, 252] on div at bounding box center [674, 535] width 1202 height 884
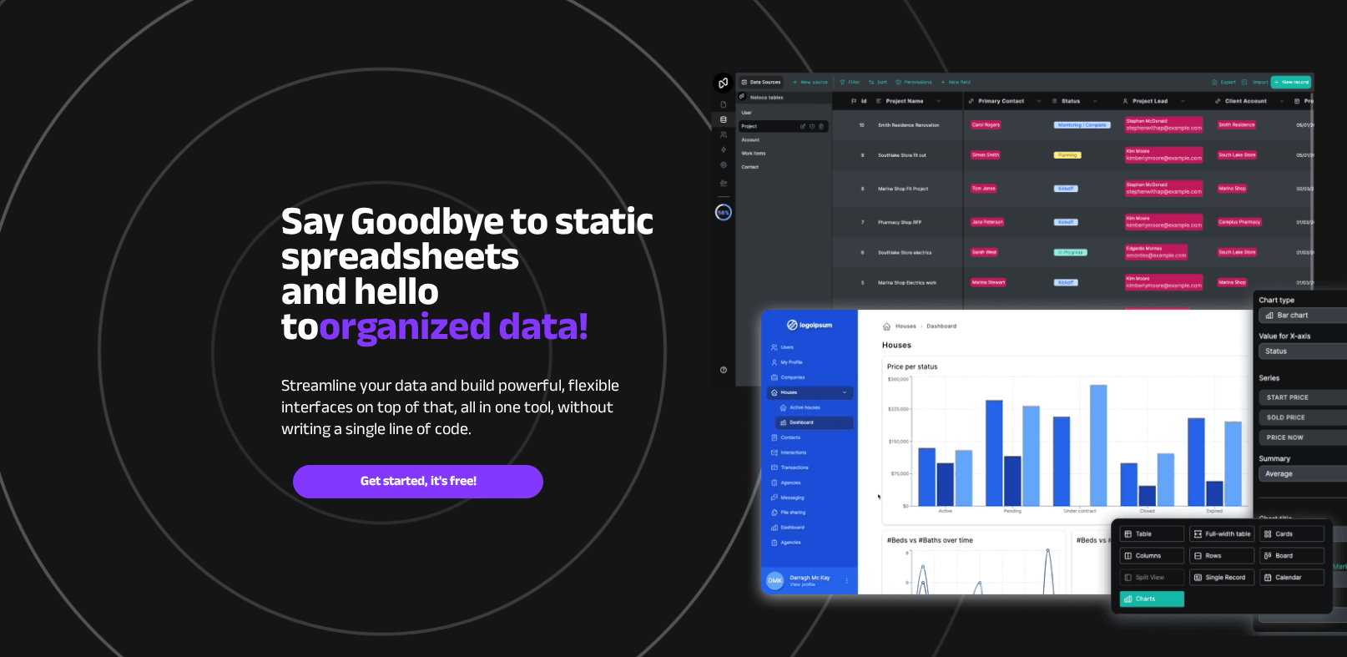
scroll to position [89, 0]
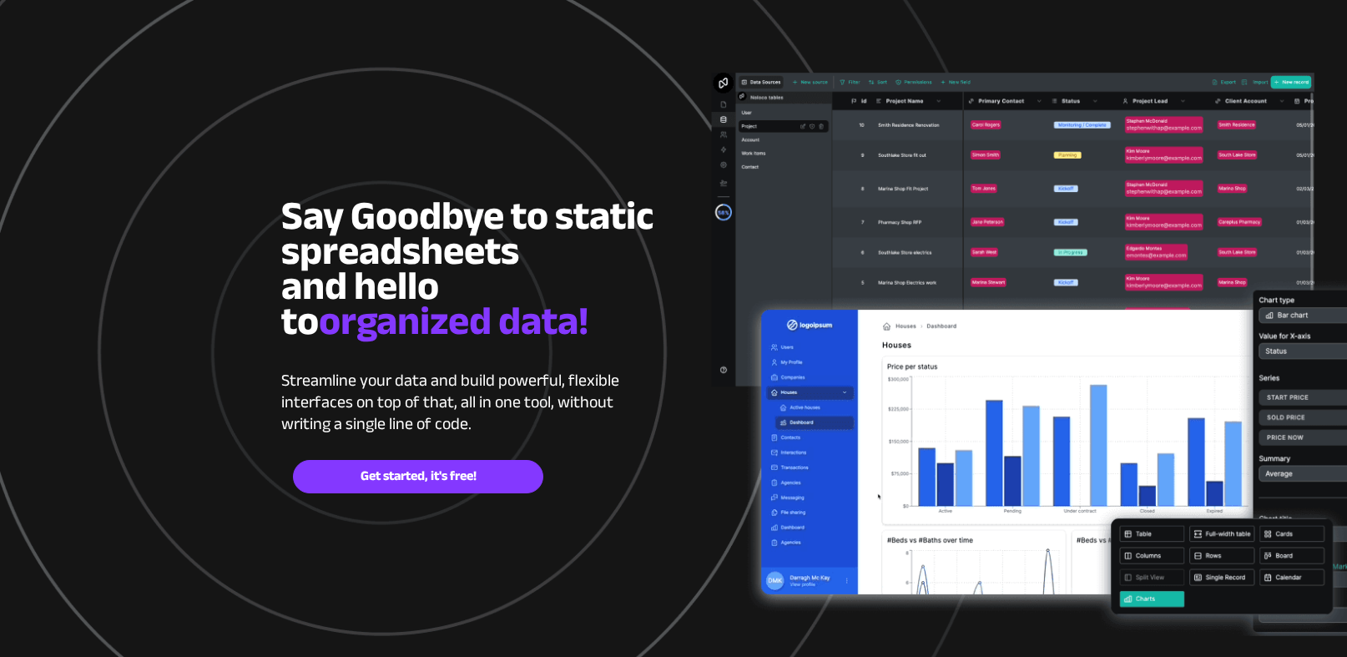
click at [305, 225] on span "Say Goodbye to static spreadsheets and hello to" at bounding box center [467, 269] width 372 height 180
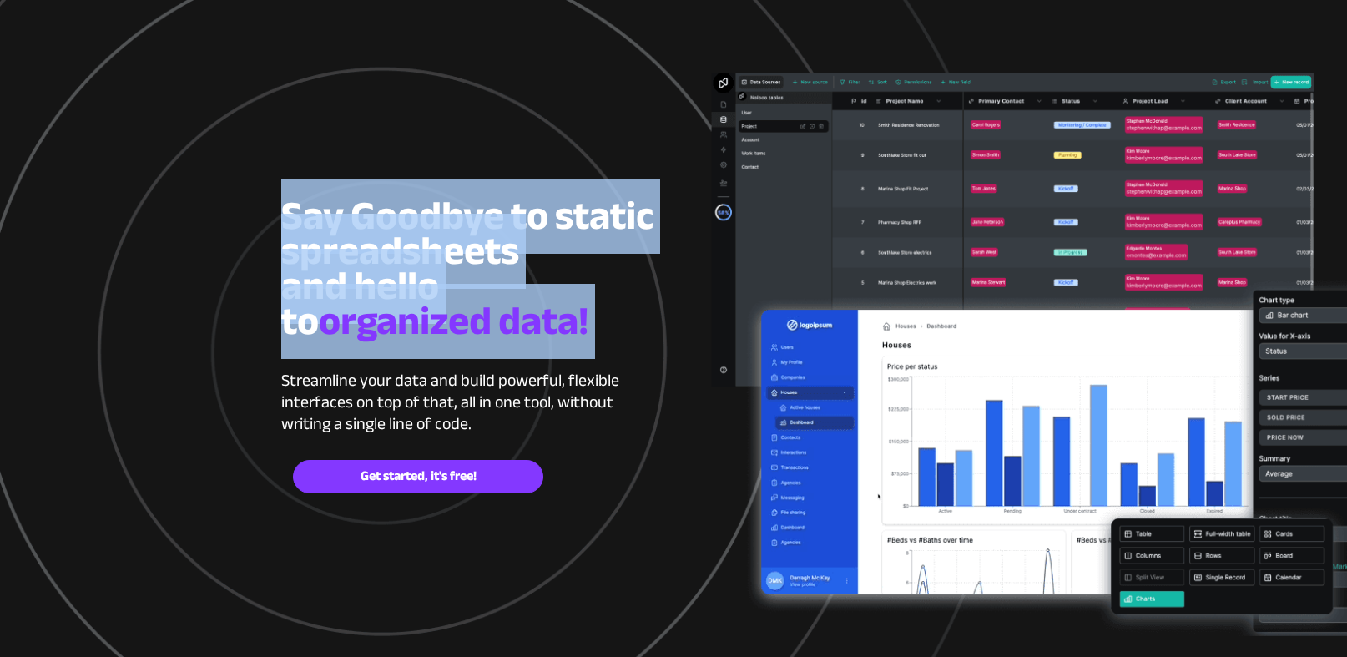
drag, startPoint x: 287, startPoint y: 219, endPoint x: 577, endPoint y: 326, distance: 308.9
click at [577, 326] on h2 "Say Goodbye to static spreadsheets and hello to organized data!" at bounding box center [467, 275] width 373 height 140
copy h2 "Say Goodbye to static spreadsheets and hello to organized data!"
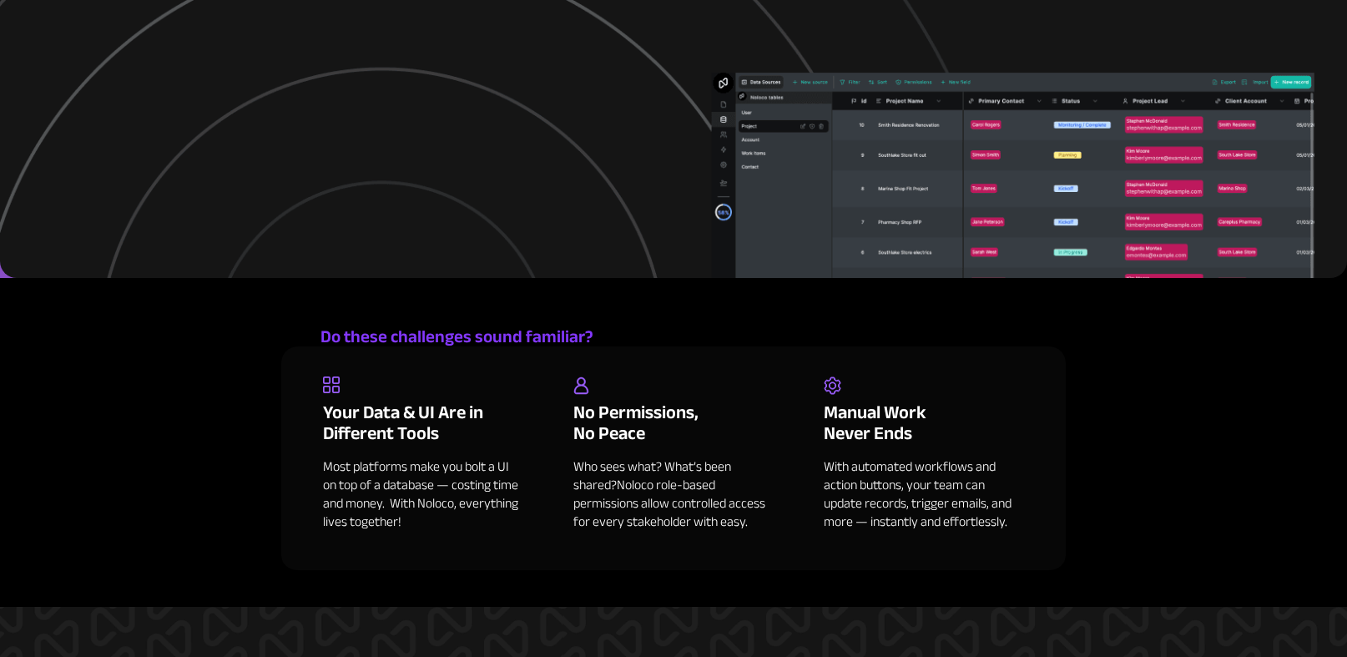
scroll to position [0, 0]
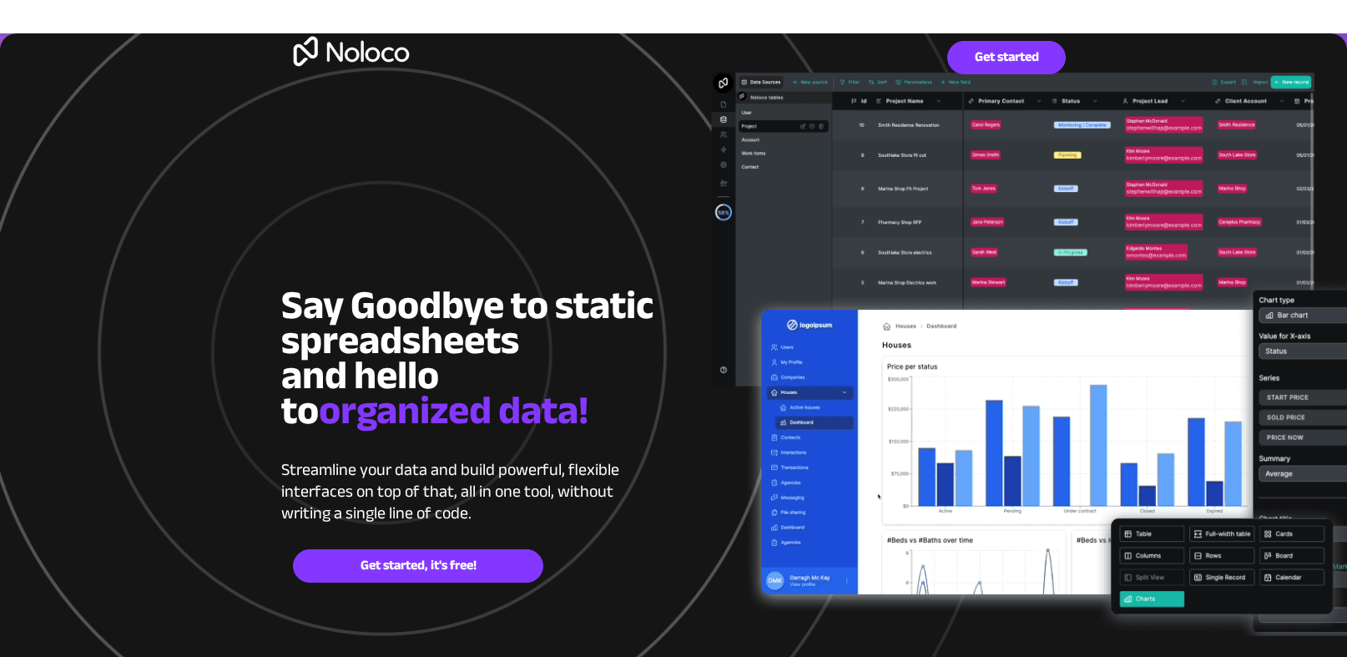
click at [652, 446] on div at bounding box center [673, 469] width 784 height 873
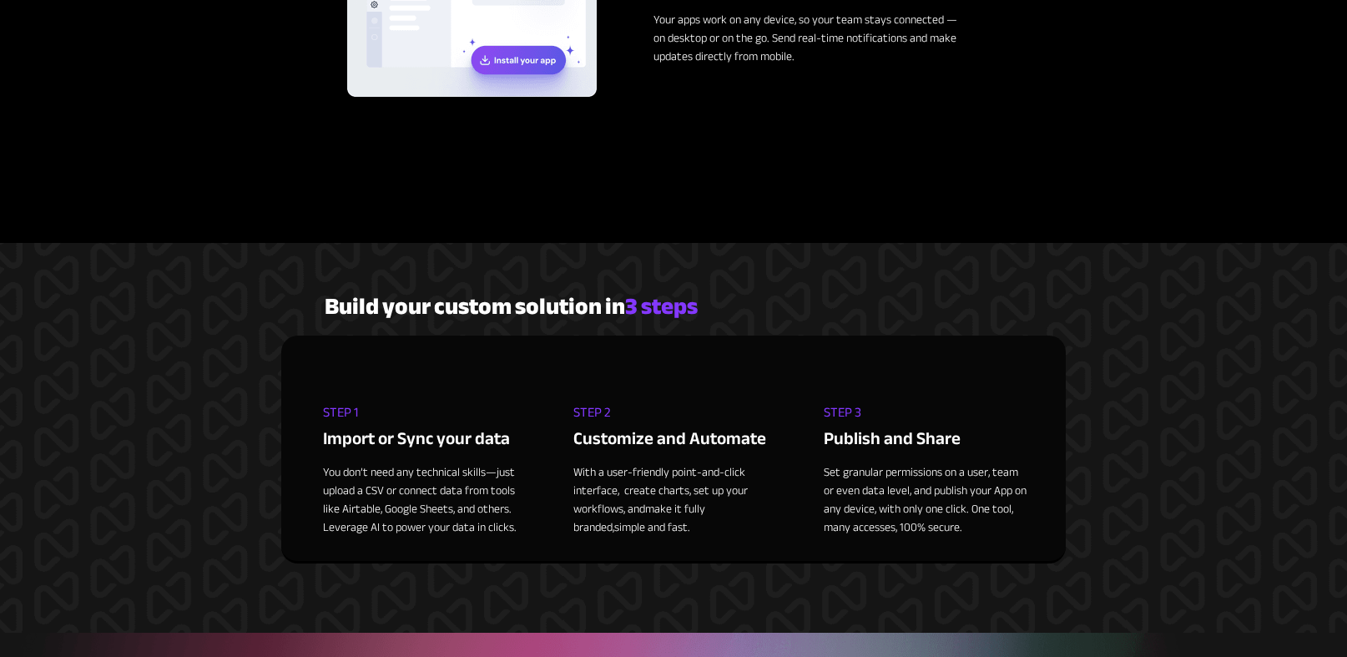
scroll to position [2700, 0]
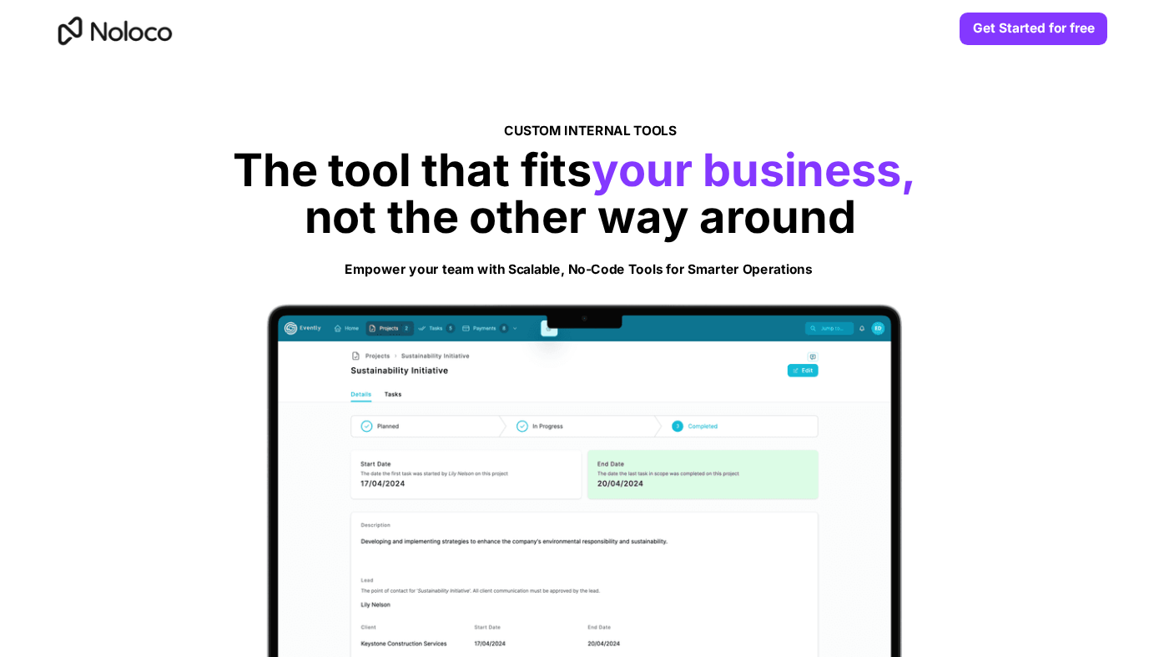
click at [234, 139] on div at bounding box center [579, 484] width 1159 height 852
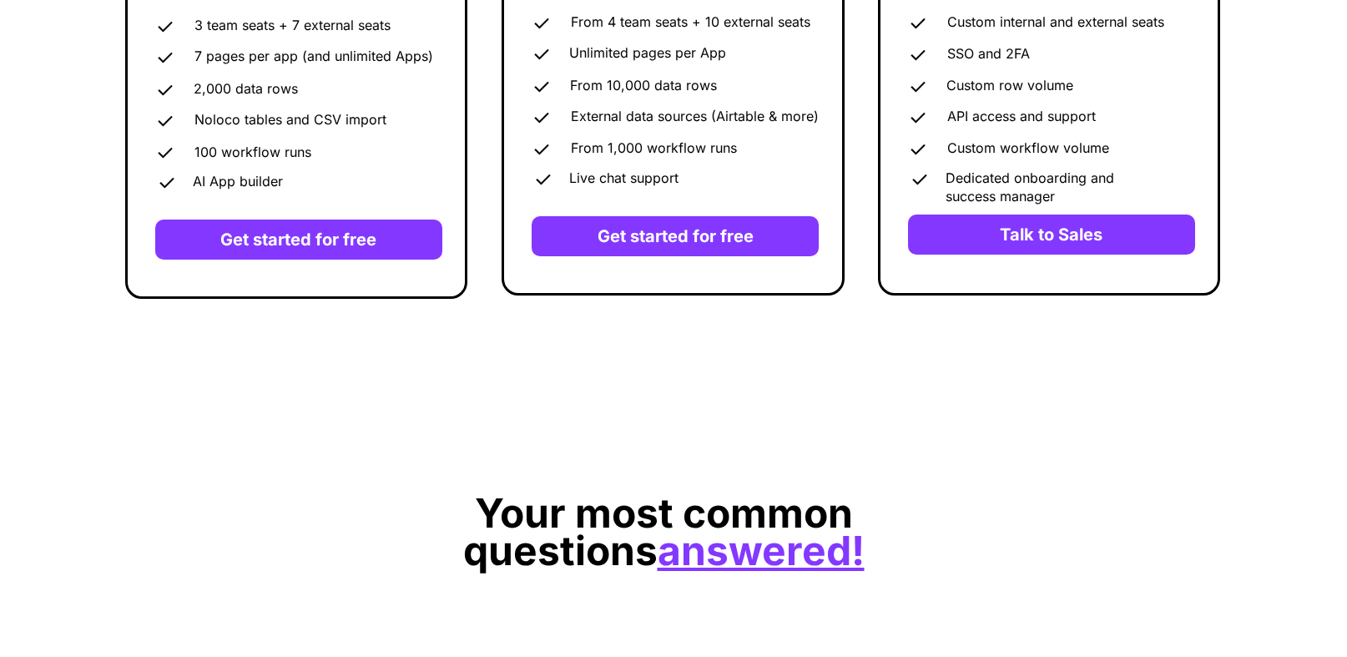
scroll to position [5272, 0]
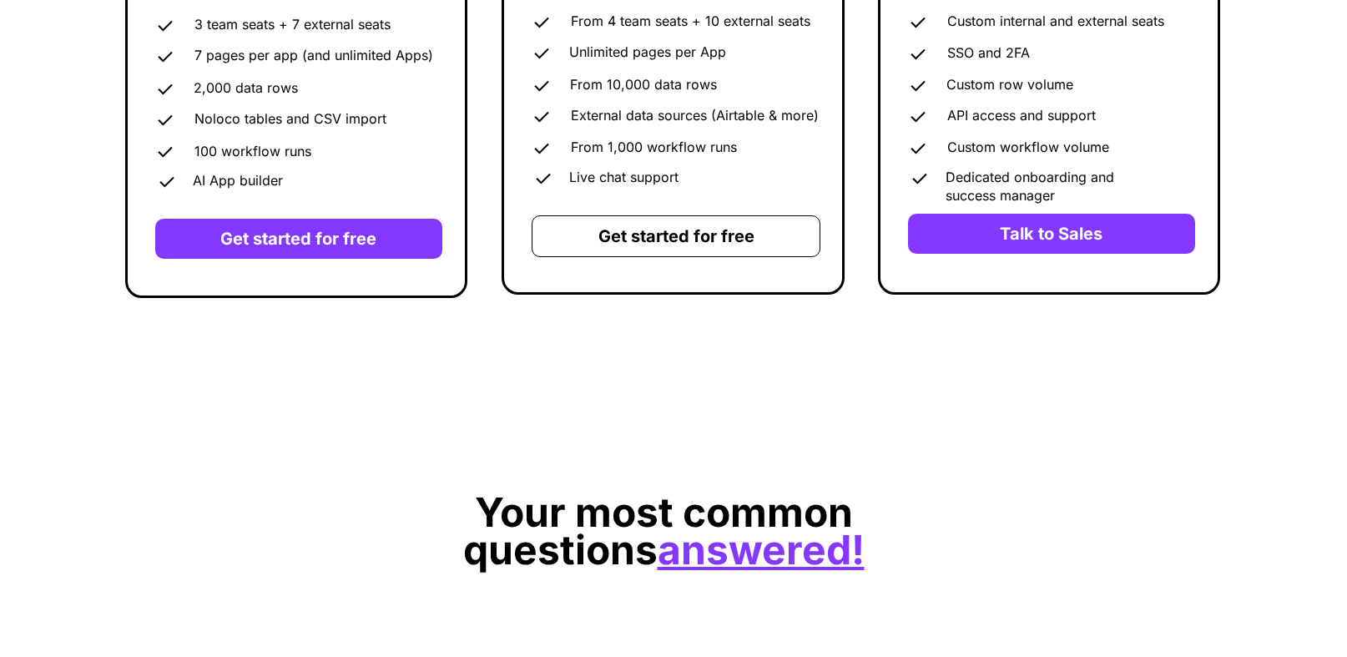
click at [628, 241] on strong "Get started for free" at bounding box center [676, 236] width 156 height 20
